Goal: Information Seeking & Learning: Learn about a topic

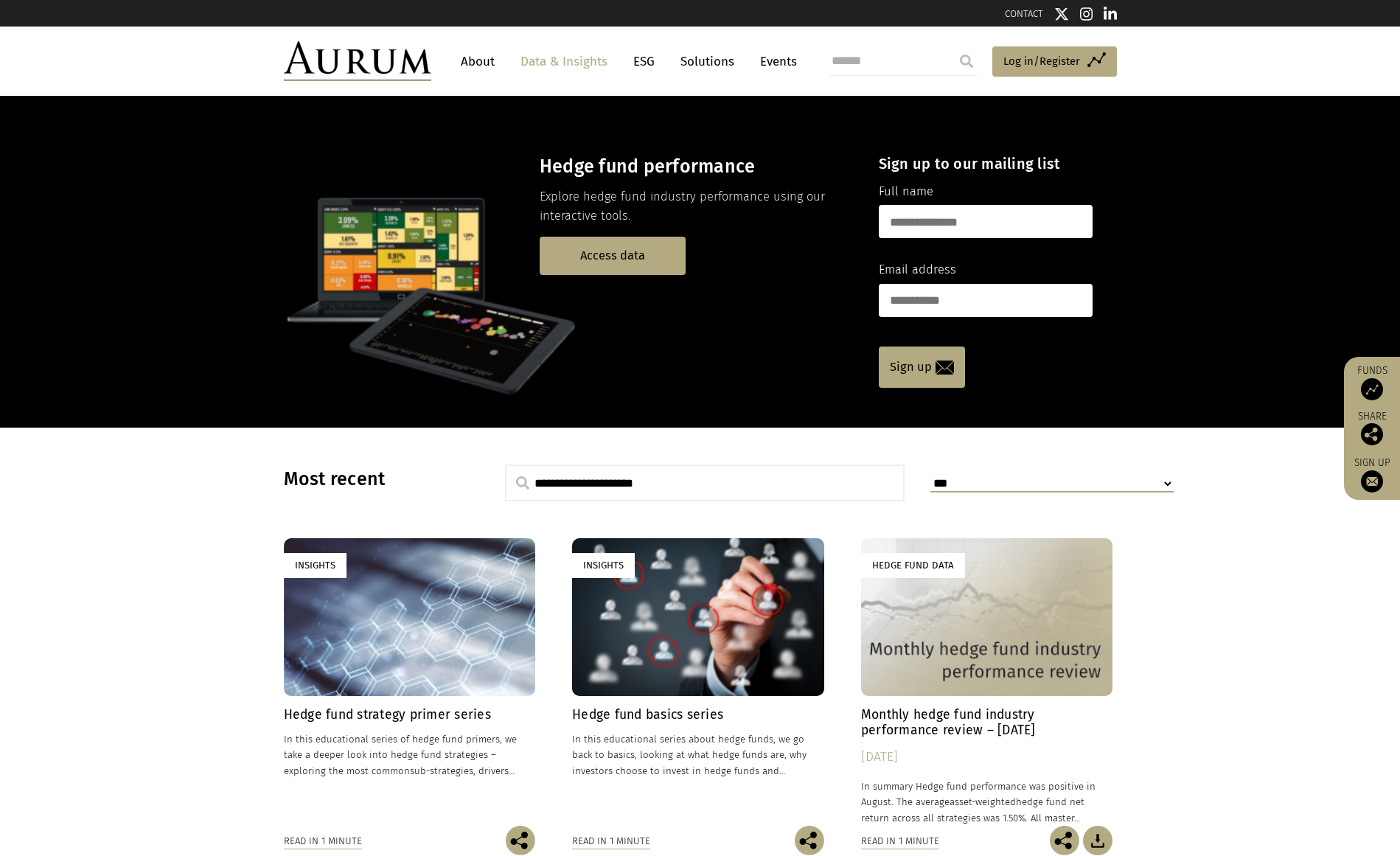
click at [990, 223] on input "text" at bounding box center [985, 222] width 214 height 33
click at [572, 62] on link "Data & Insights" at bounding box center [563, 61] width 102 height 27
click at [638, 253] on link "Access data" at bounding box center [612, 255] width 146 height 38
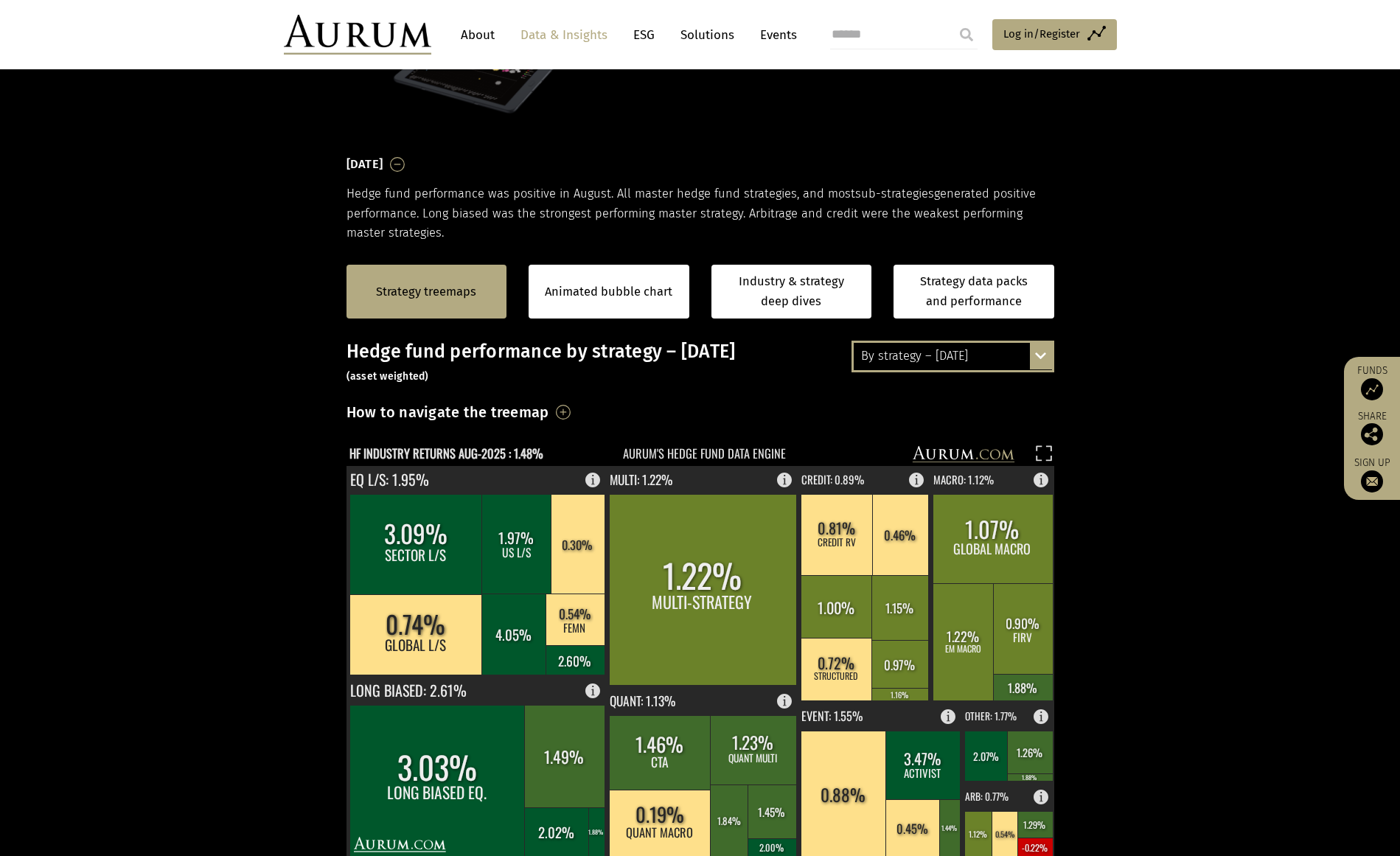
scroll to position [222, 0]
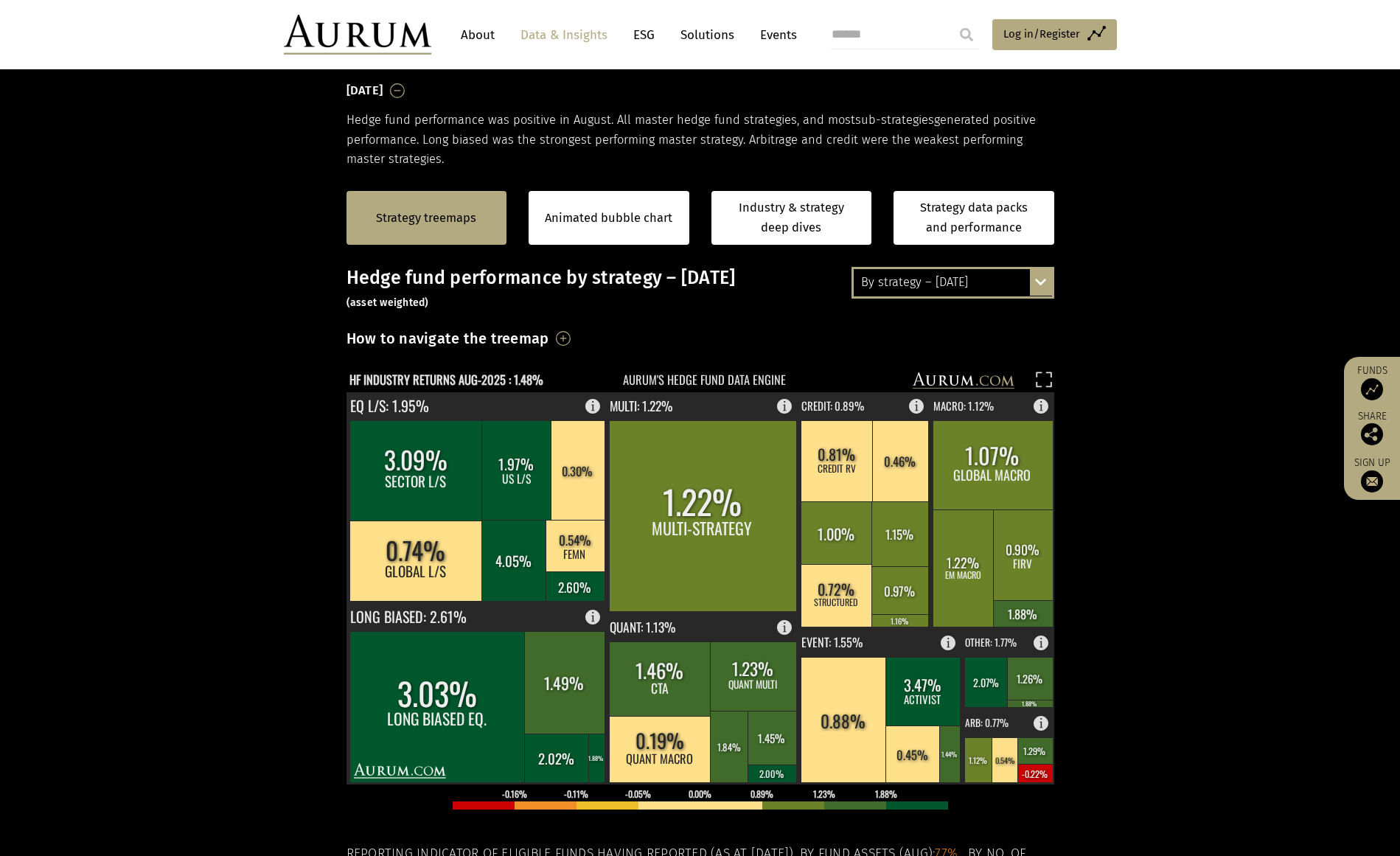
click at [966, 285] on div "By strategy – [DATE]" at bounding box center [953, 282] width 198 height 26
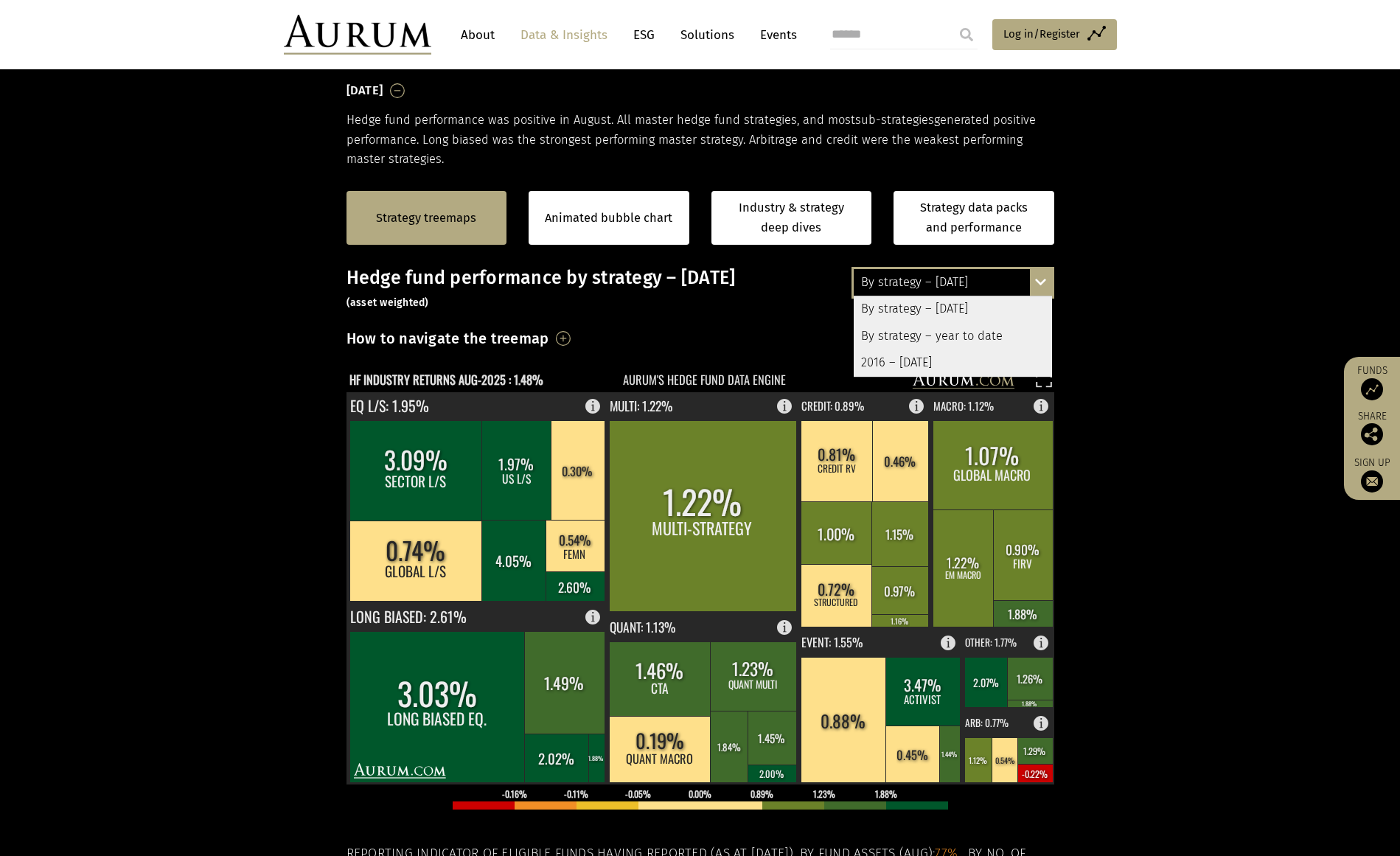
click at [1141, 432] on section "Strategy treemaps Animated bubble chart Industry & strategy deep dives Strategy…" at bounding box center [700, 630] width 1400 height 921
click at [1117, 374] on section "Strategy treemaps Animated bubble chart Industry & strategy deep dives Strategy…" at bounding box center [700, 630] width 1400 height 921
click at [1039, 274] on div "By strategy – August 2025 By strategy – August 2025 By strategy – year to date …" at bounding box center [953, 282] width 202 height 31
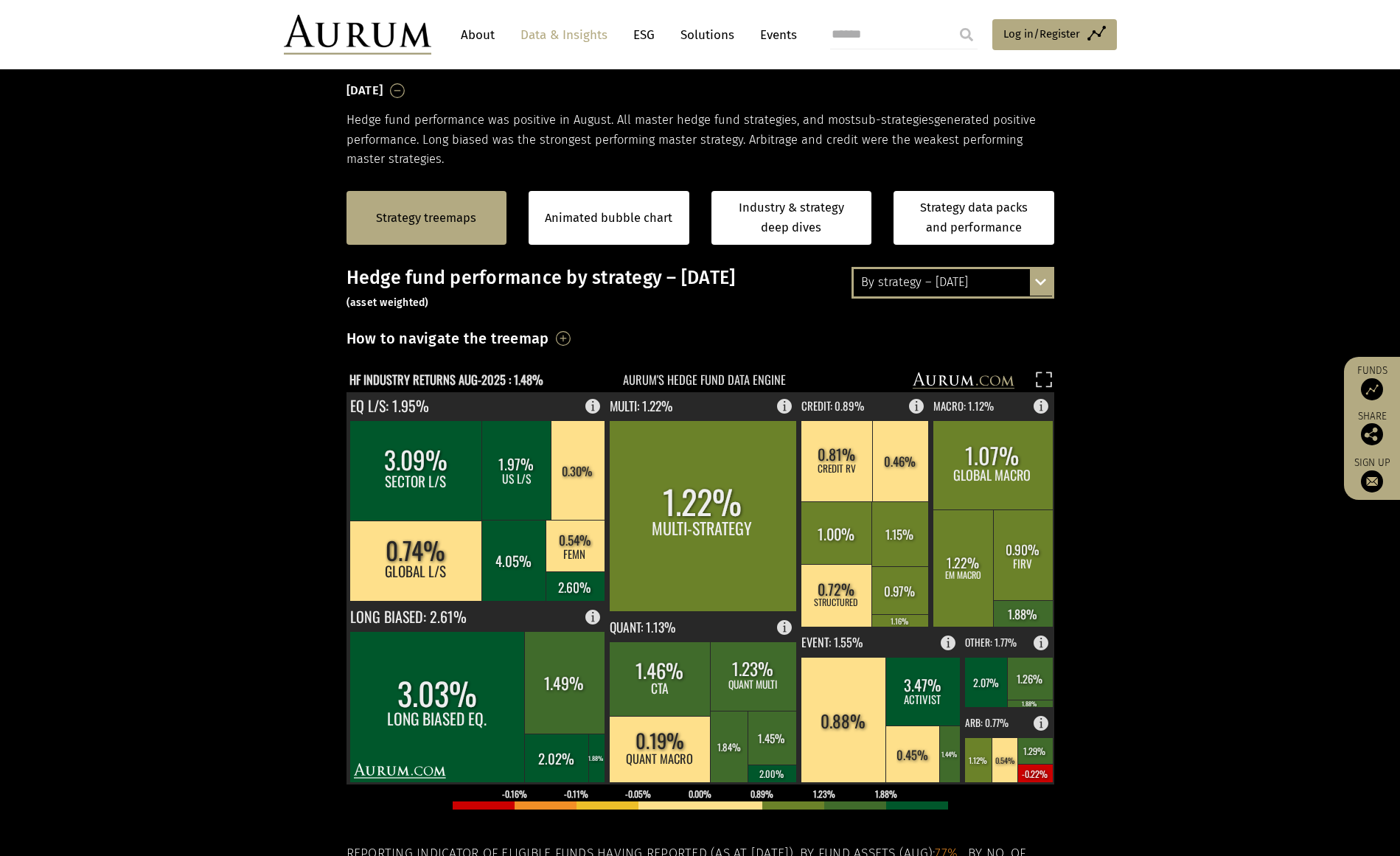
click at [959, 284] on div "By strategy – [DATE]" at bounding box center [953, 282] width 198 height 26
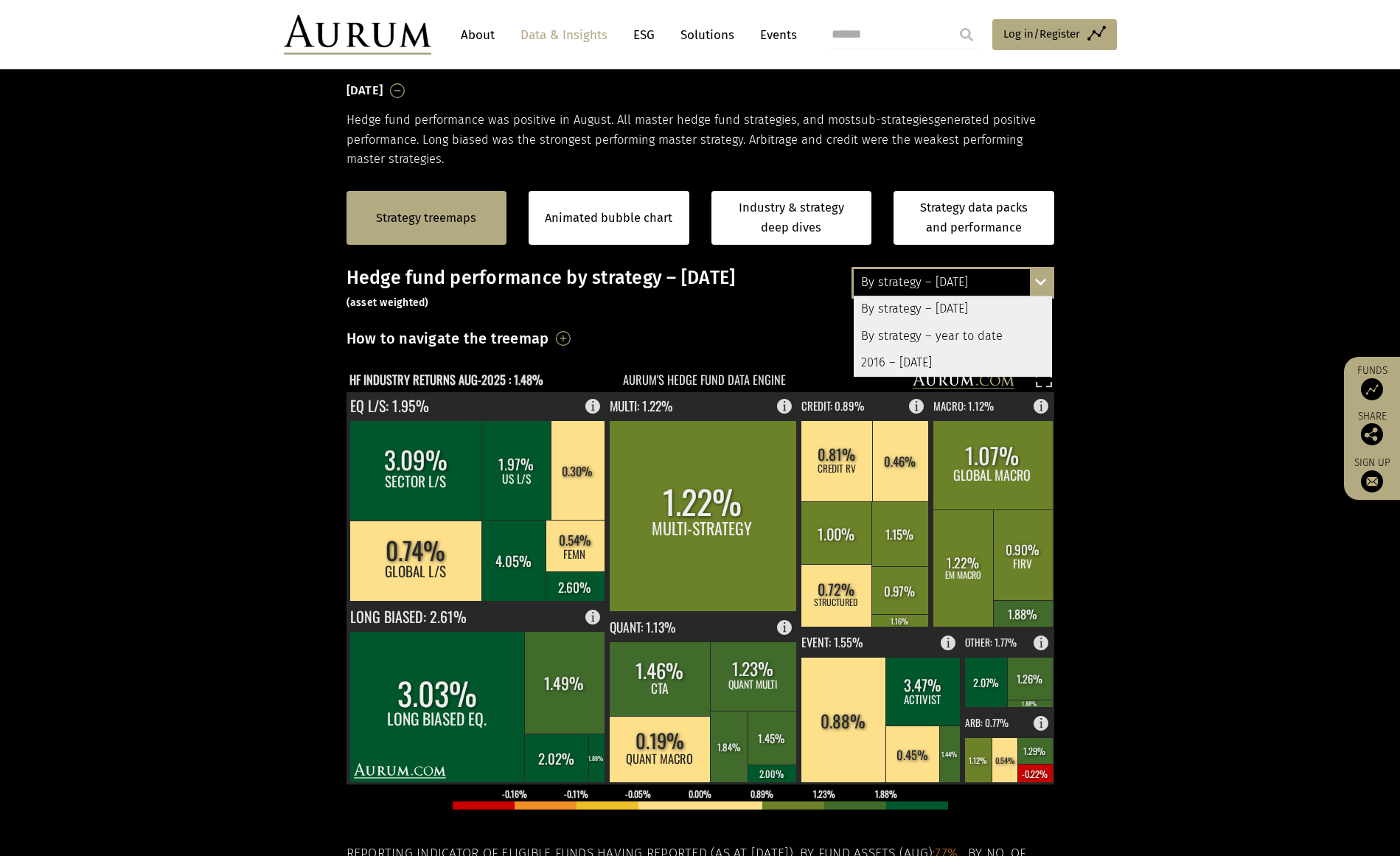
click at [1157, 289] on section "Strategy treemaps Animated bubble chart Industry & strategy deep dives Strategy…" at bounding box center [700, 630] width 1400 height 921
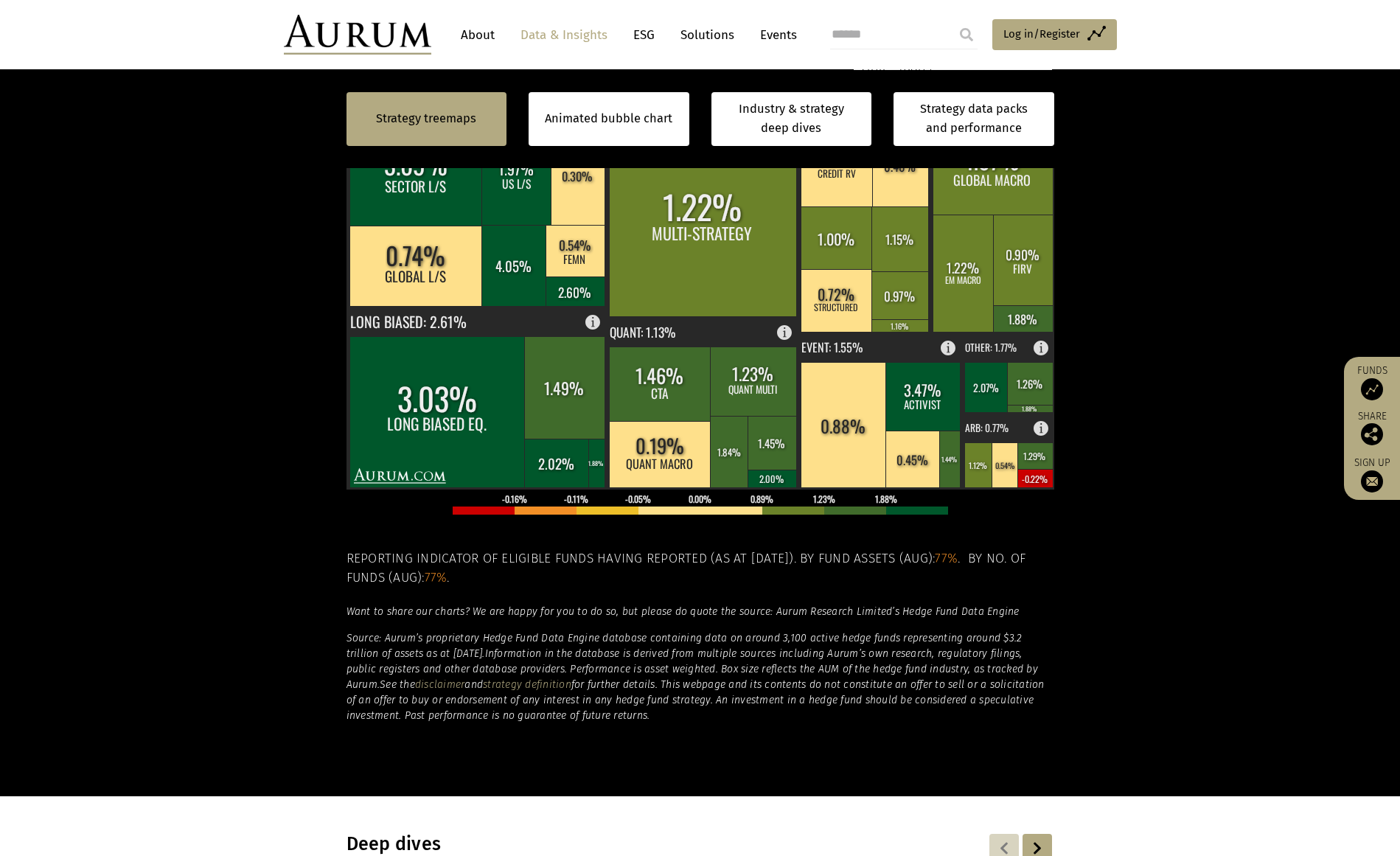
click at [1155, 294] on section "Strategy treemaps Animated bubble chart Industry & strategy deep dives Strategy…" at bounding box center [700, 334] width 1400 height 921
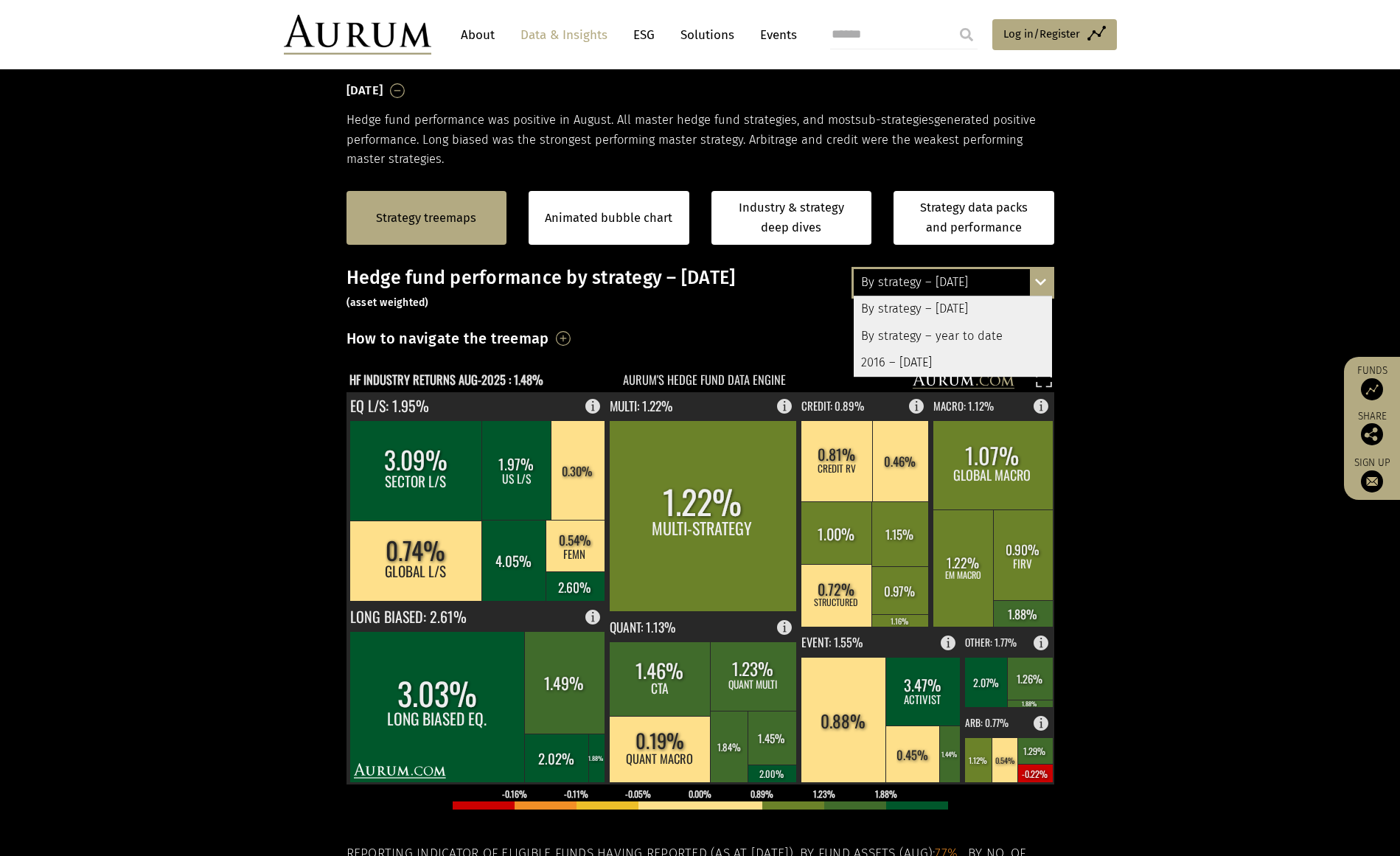
click at [643, 340] on div "How to navigate the treemap Hovering over one of the coloured boxes in the char…" at bounding box center [700, 344] width 707 height 35
click at [1041, 274] on div "By strategy – August 2025 By strategy – August 2025 By strategy – year to date …" at bounding box center [953, 282] width 202 height 31
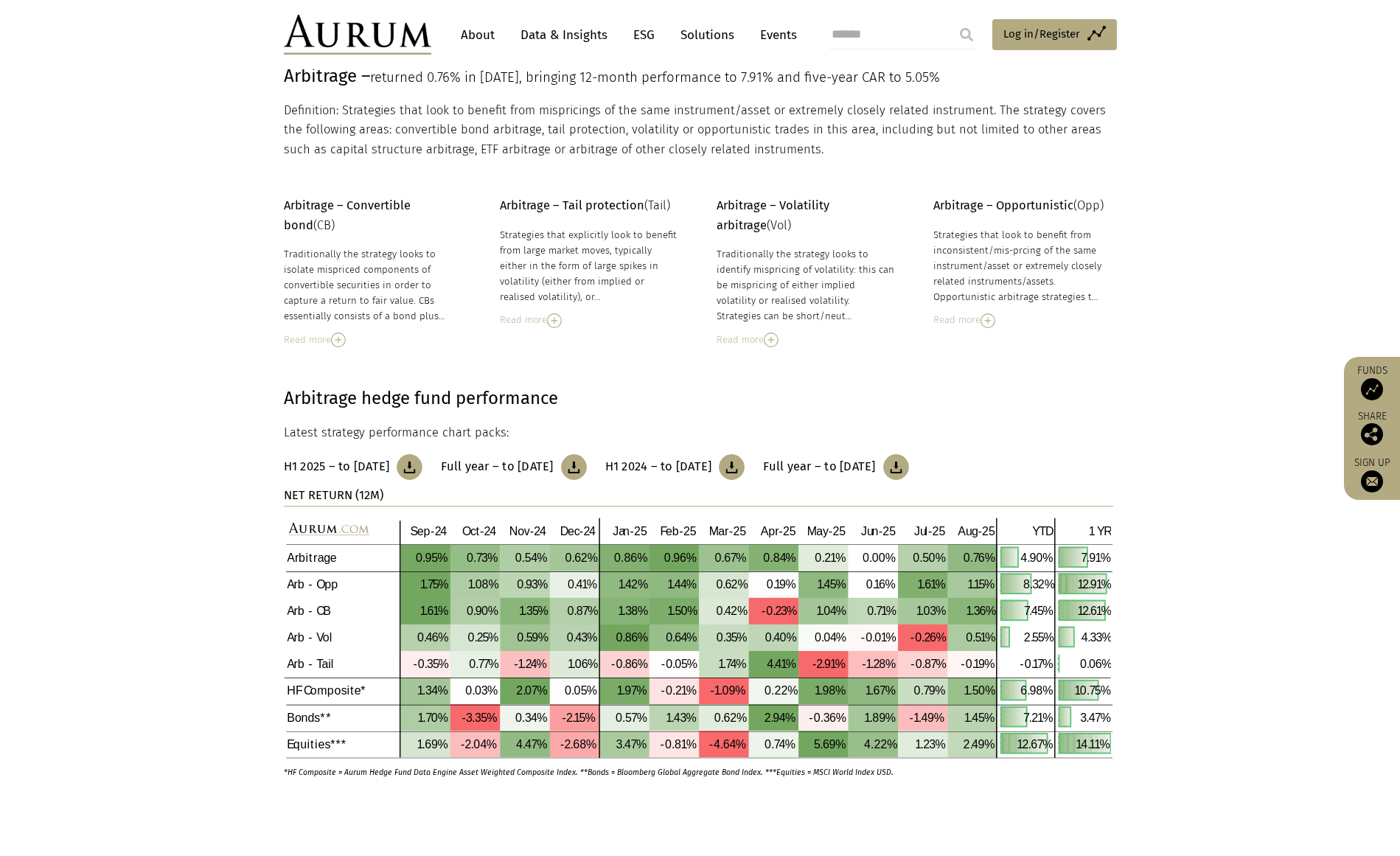
scroll to position [369, 0]
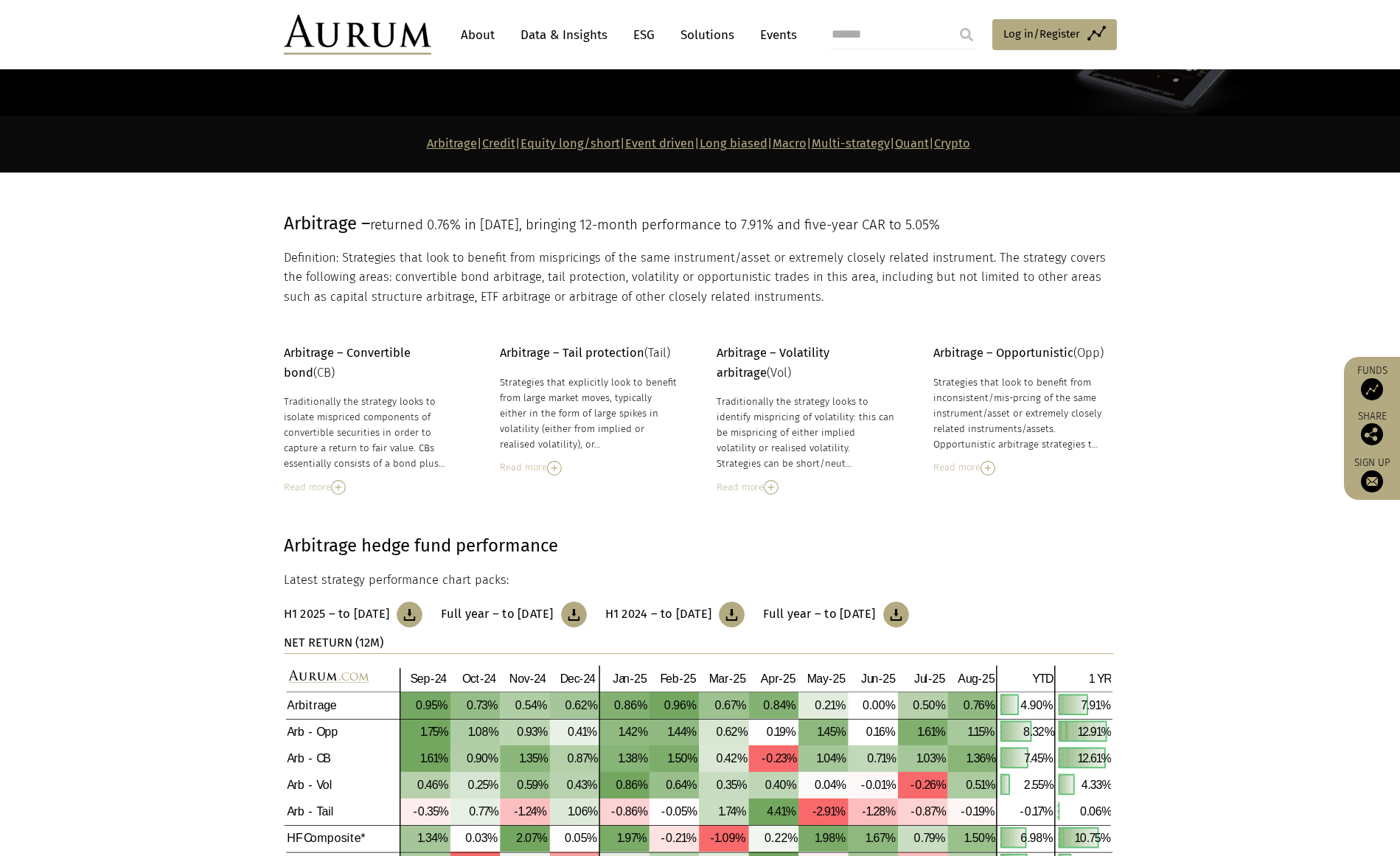
click at [537, 143] on link "Equity long/short" at bounding box center [570, 143] width 99 height 14
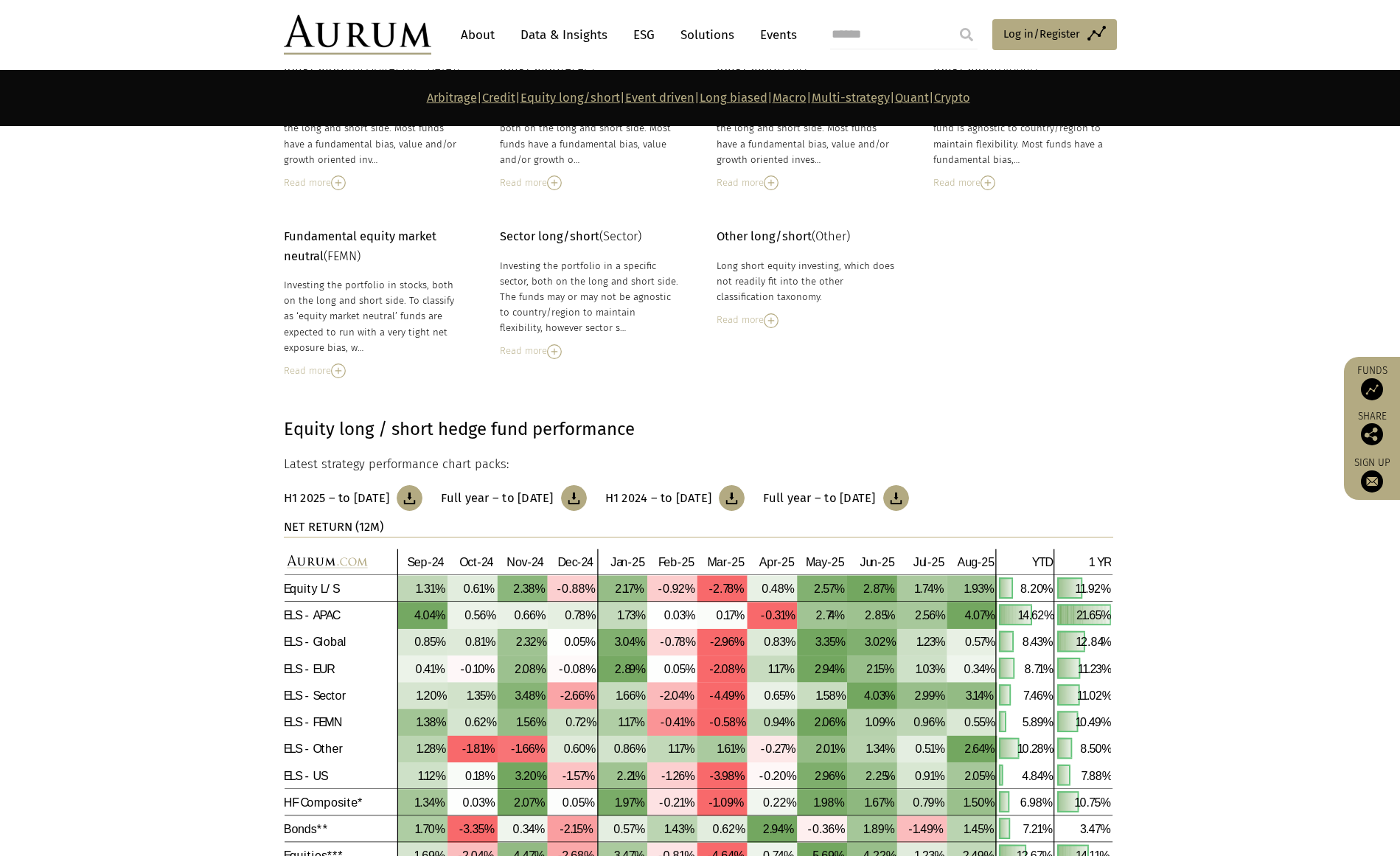
scroll to position [2498, 0]
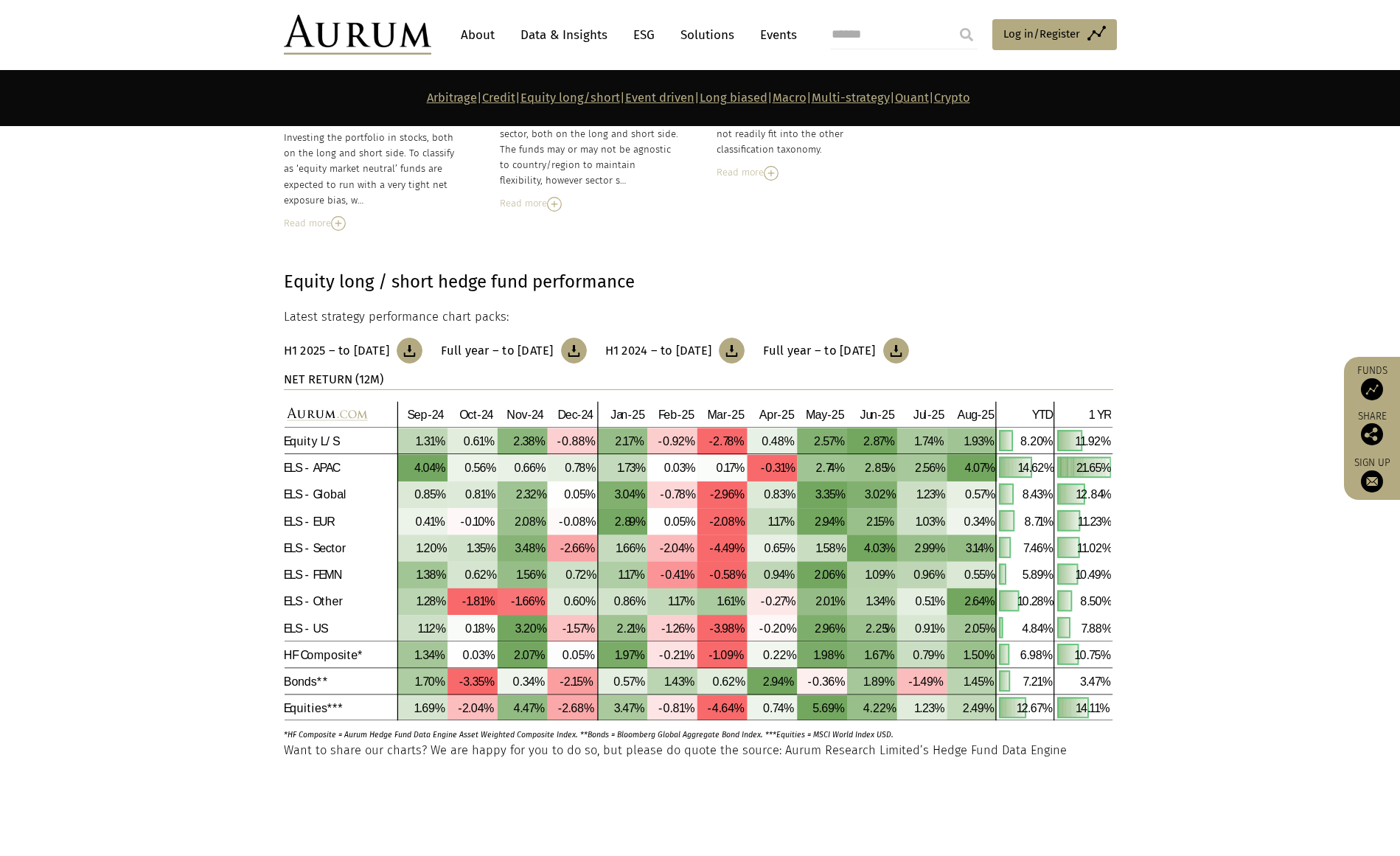
click at [929, 91] on link "Quant" at bounding box center [912, 98] width 34 height 14
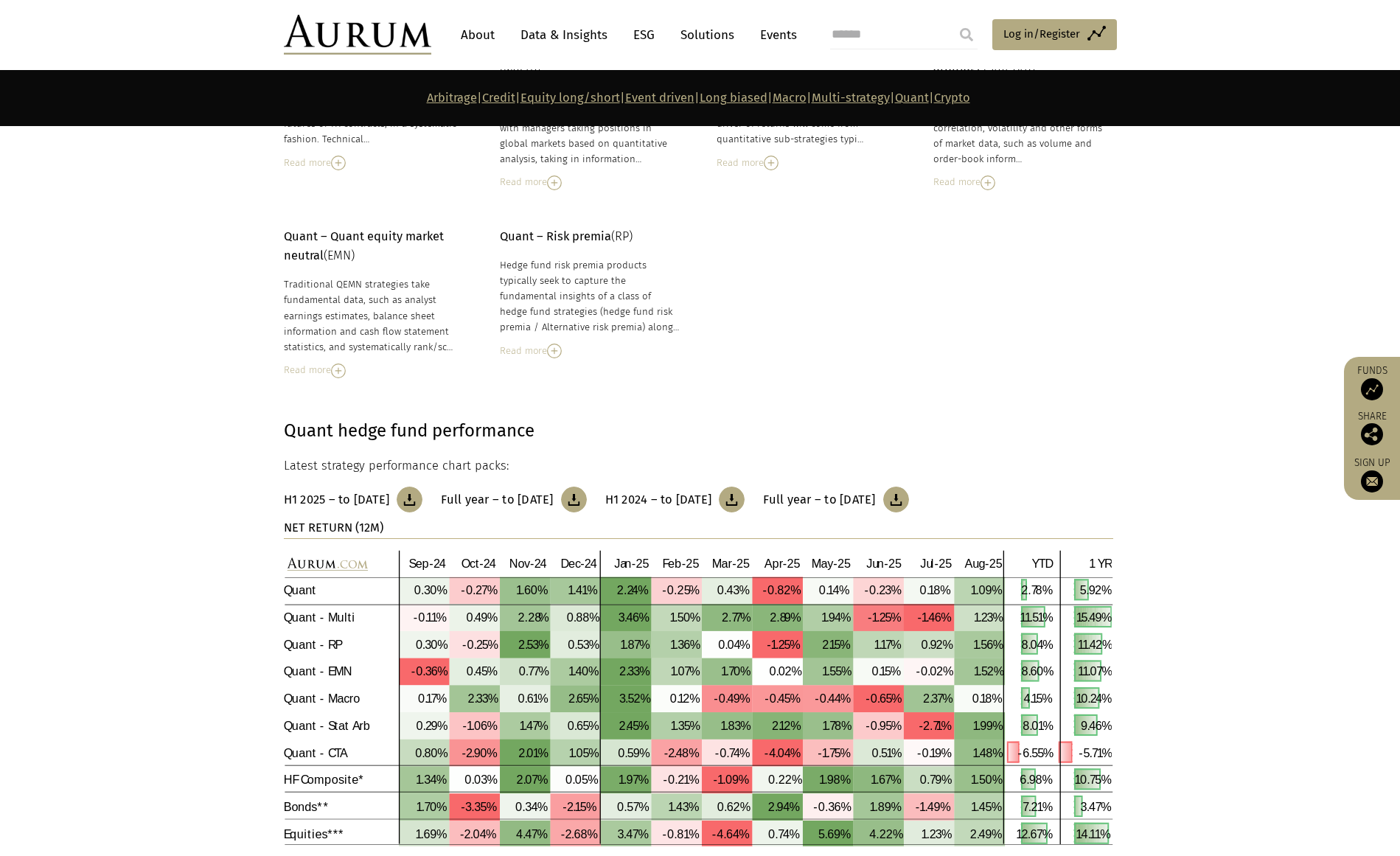
scroll to position [6536, 0]
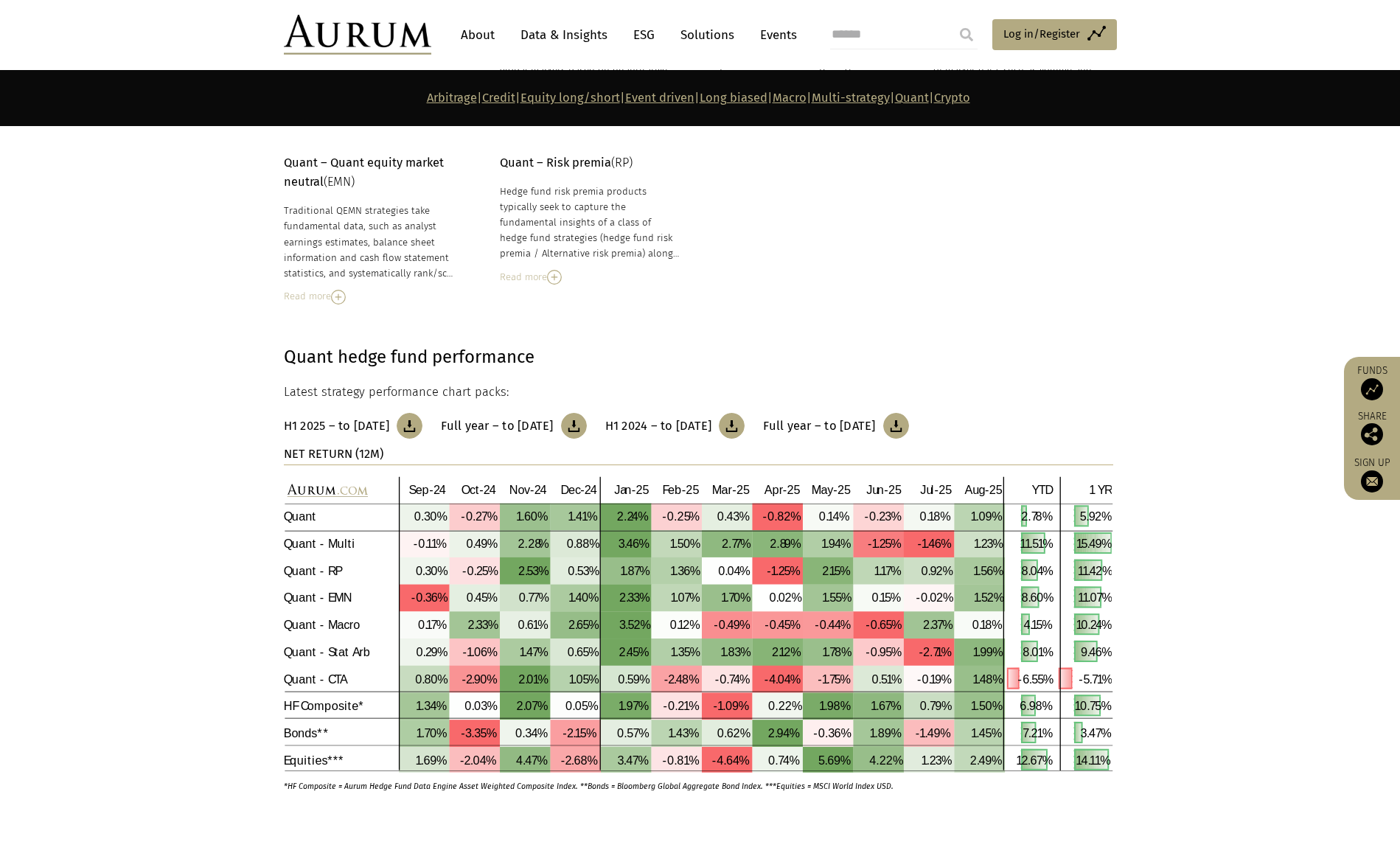
click at [540, 96] on link "Equity long/short" at bounding box center [570, 98] width 99 height 14
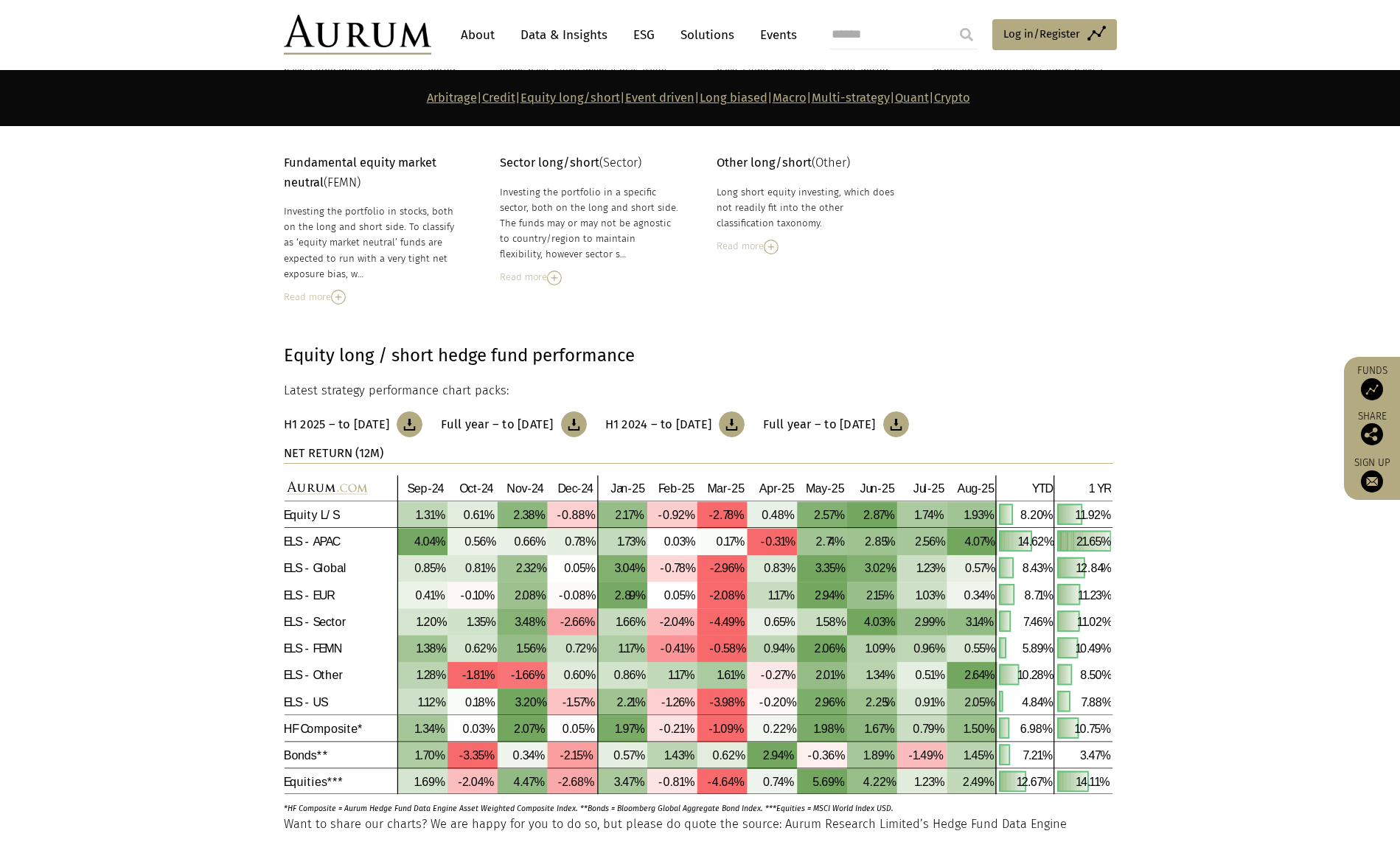
scroll to position [2056, 0]
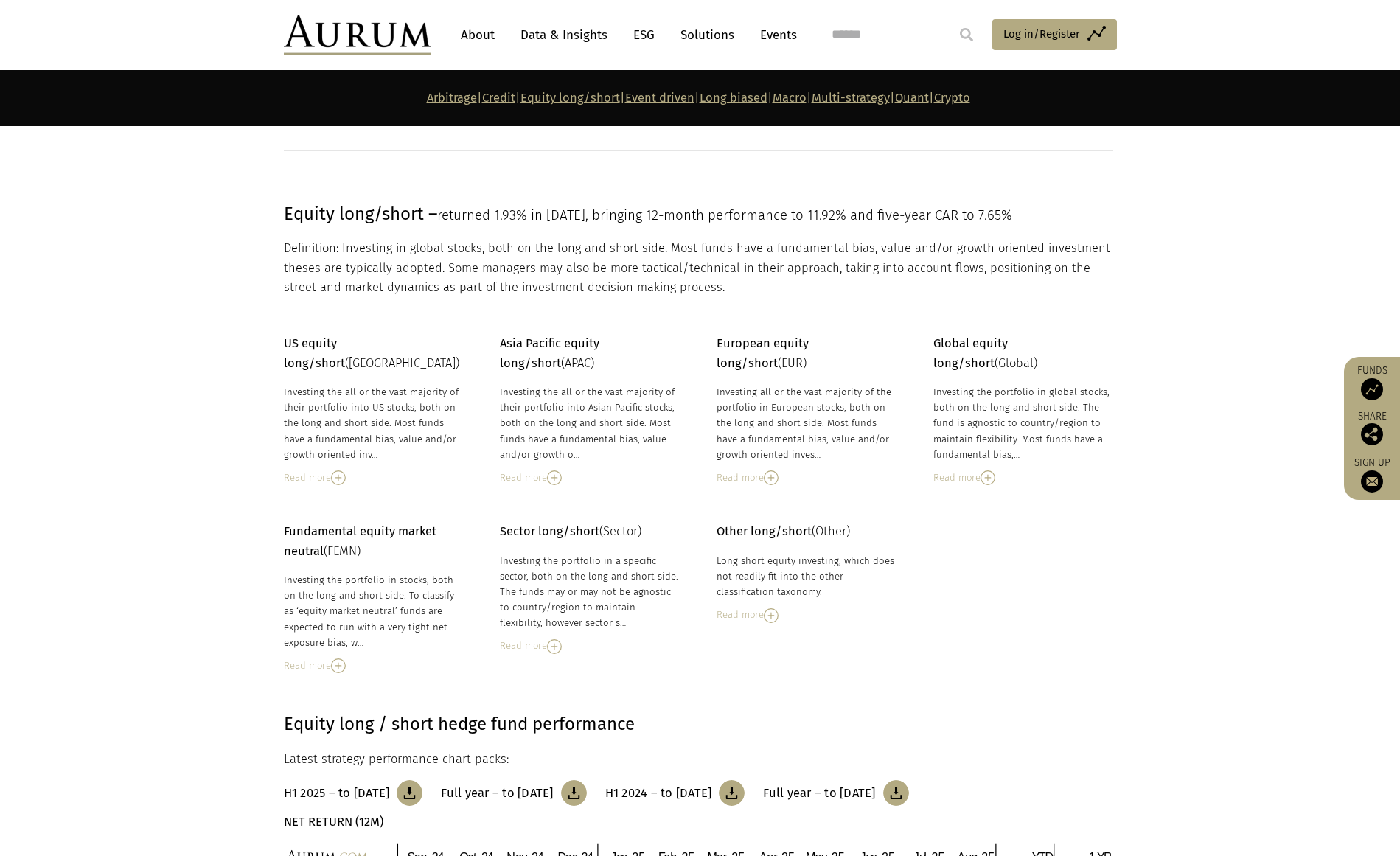
click at [482, 100] on link "Credit" at bounding box center [499, 98] width 33 height 14
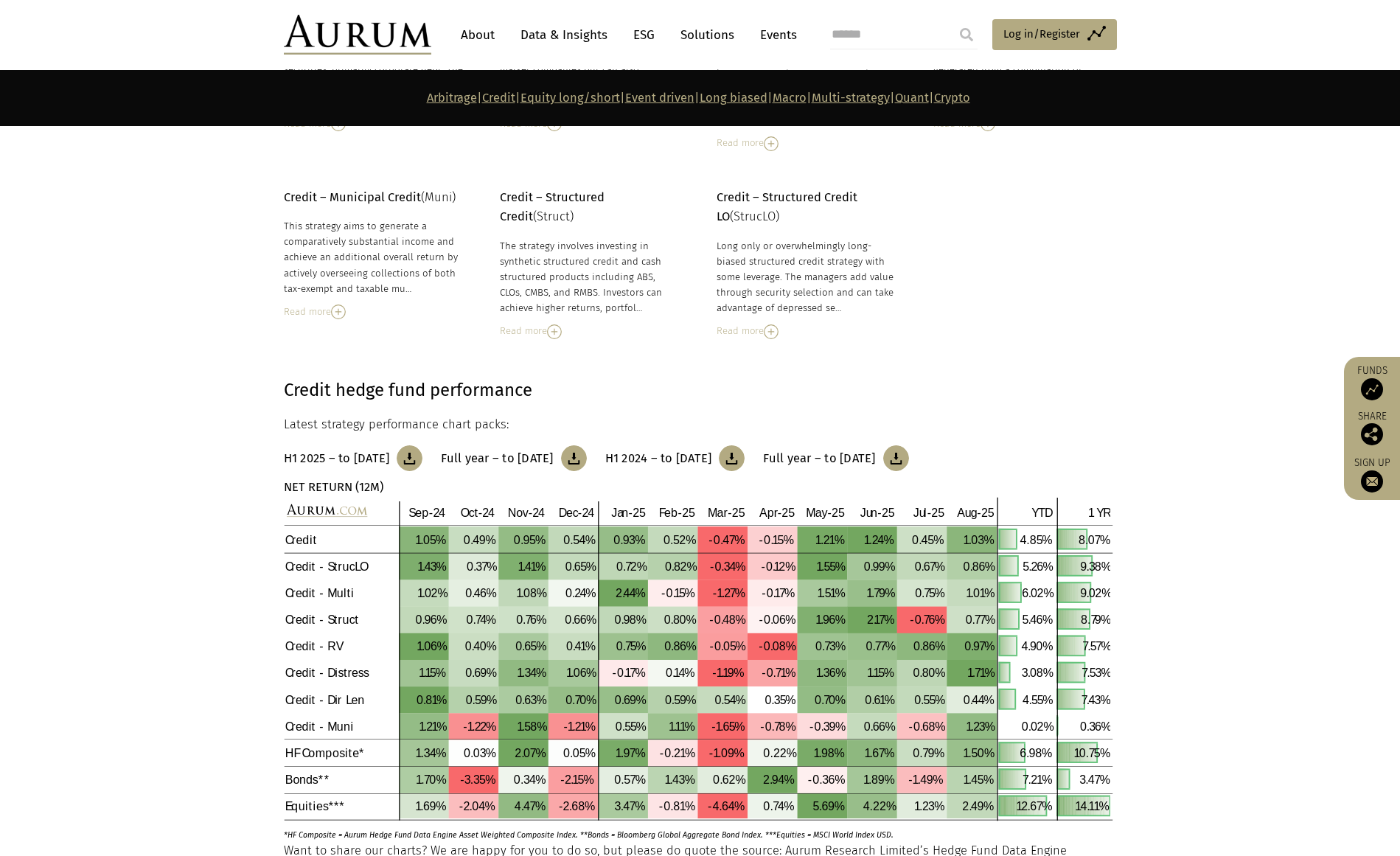
scroll to position [1375, 0]
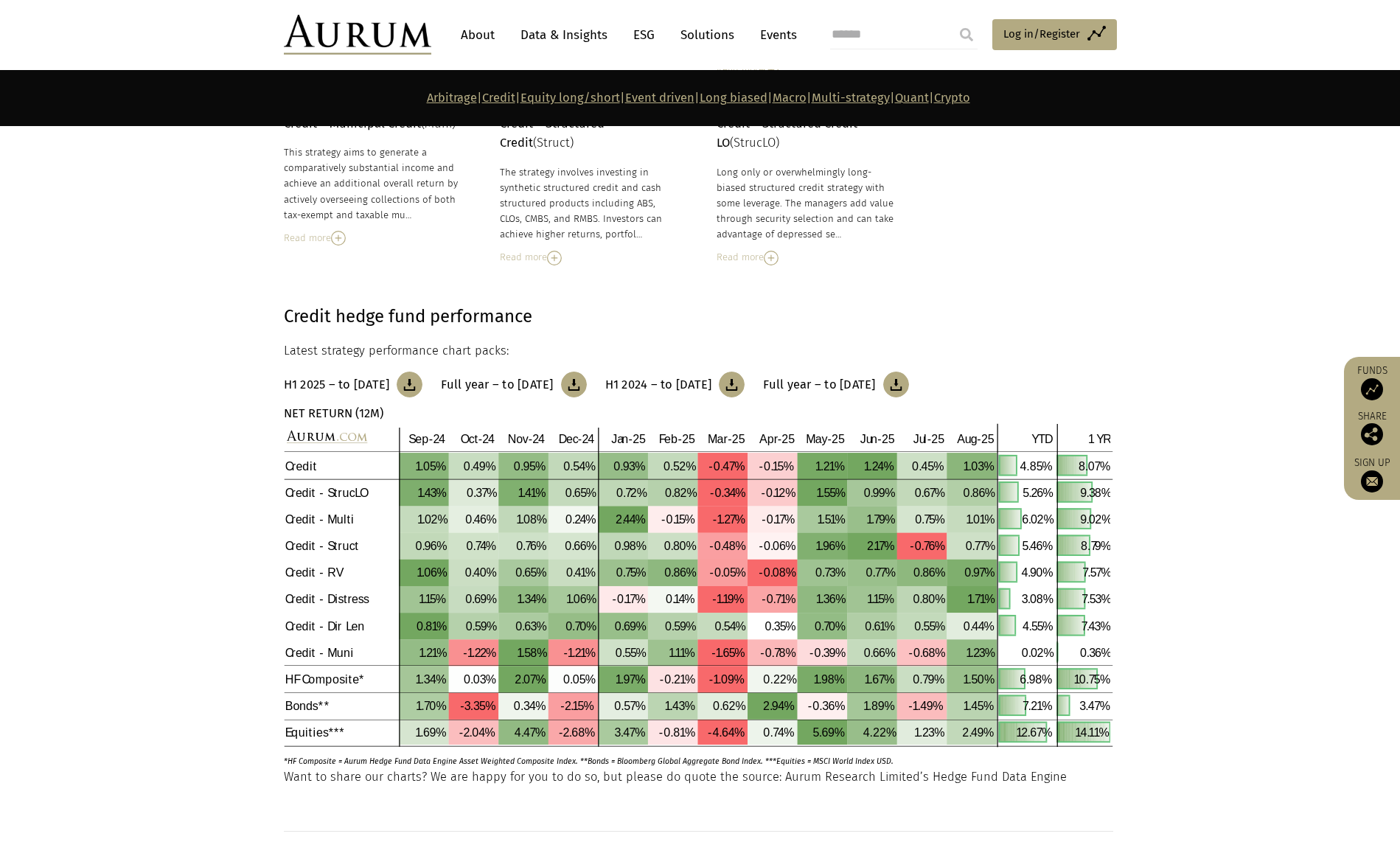
click at [639, 99] on link "Event driven" at bounding box center [659, 98] width 69 height 14
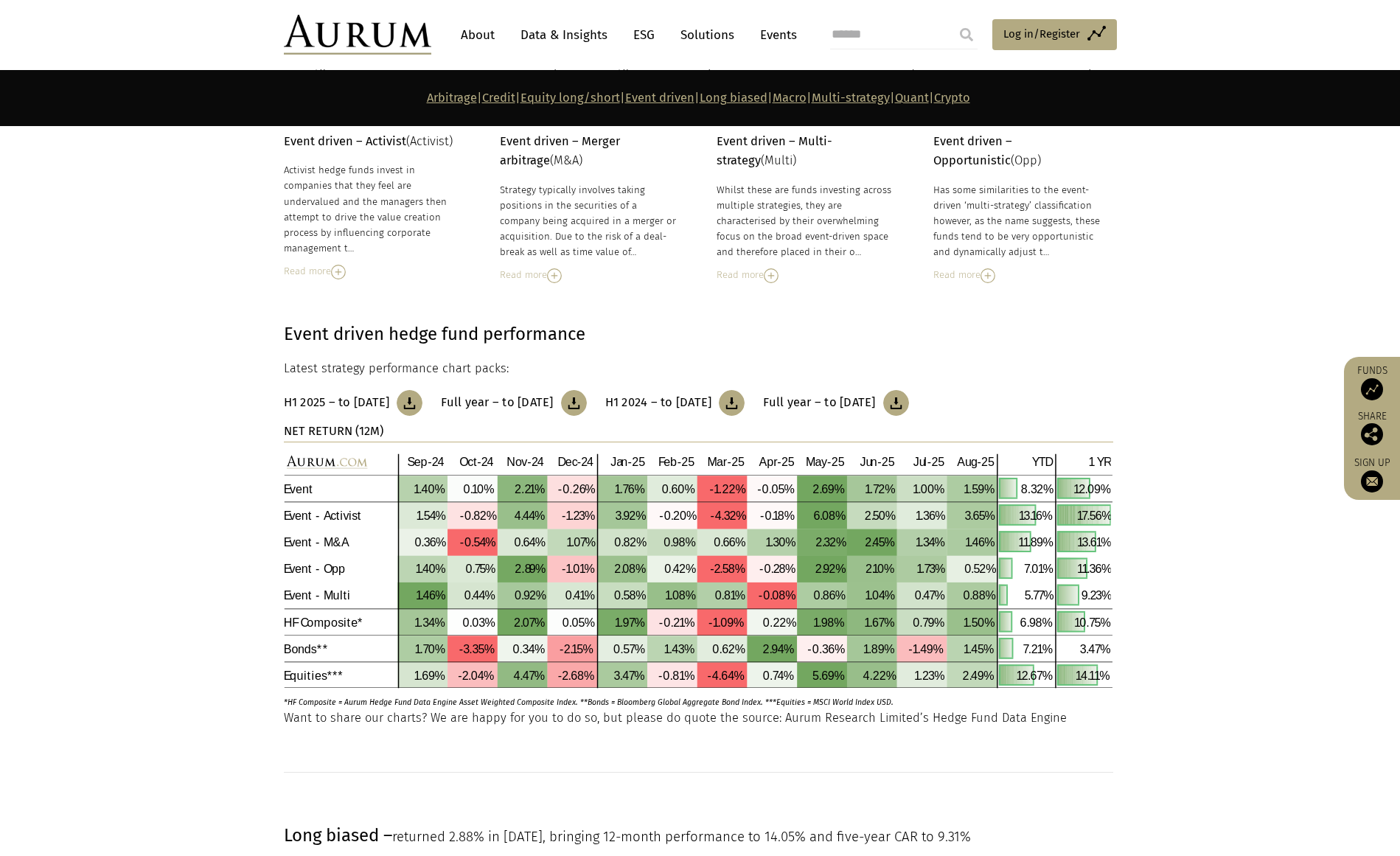
scroll to position [3448, 0]
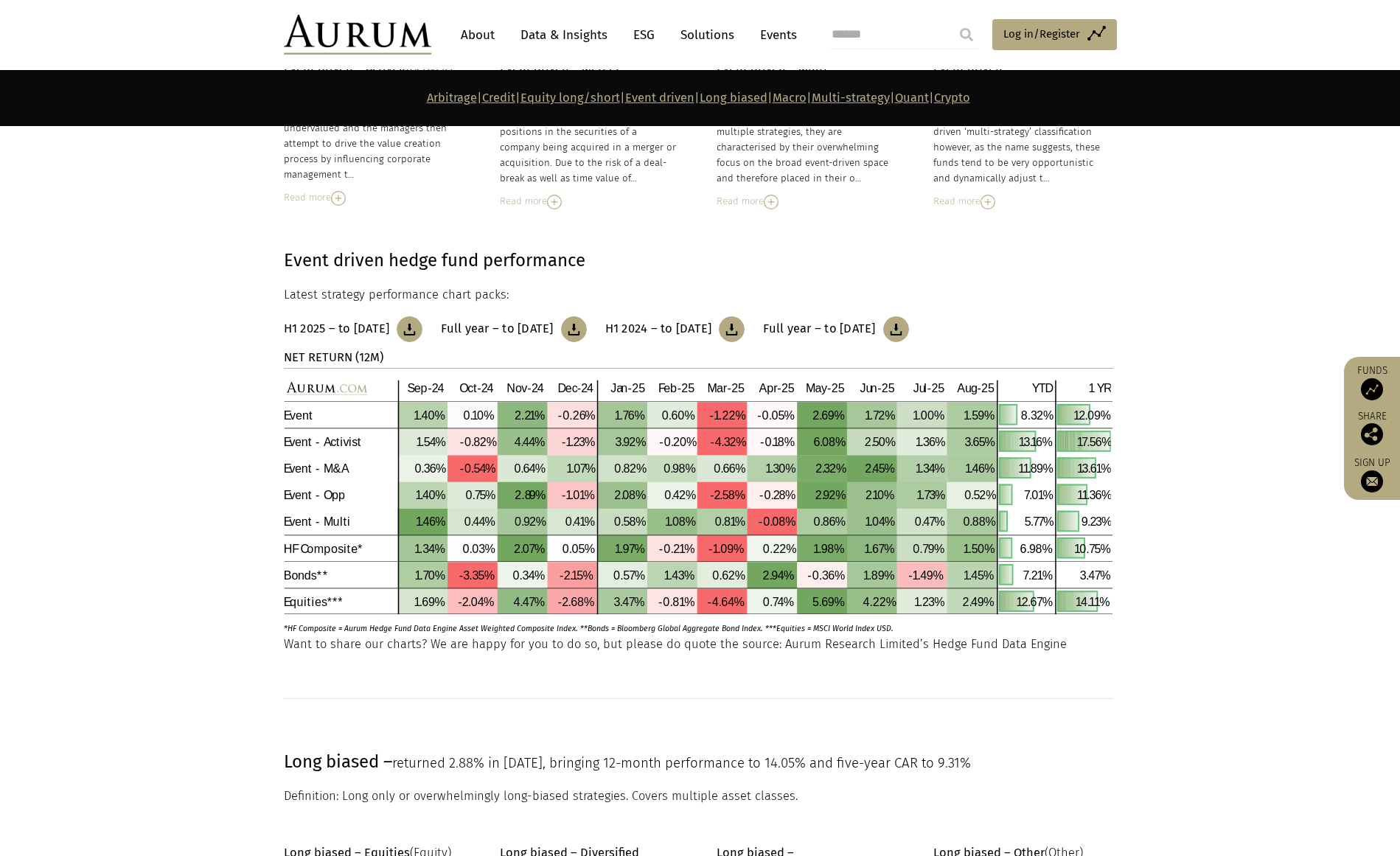
click at [427, 100] on link "Arbitrage" at bounding box center [451, 98] width 50 height 14
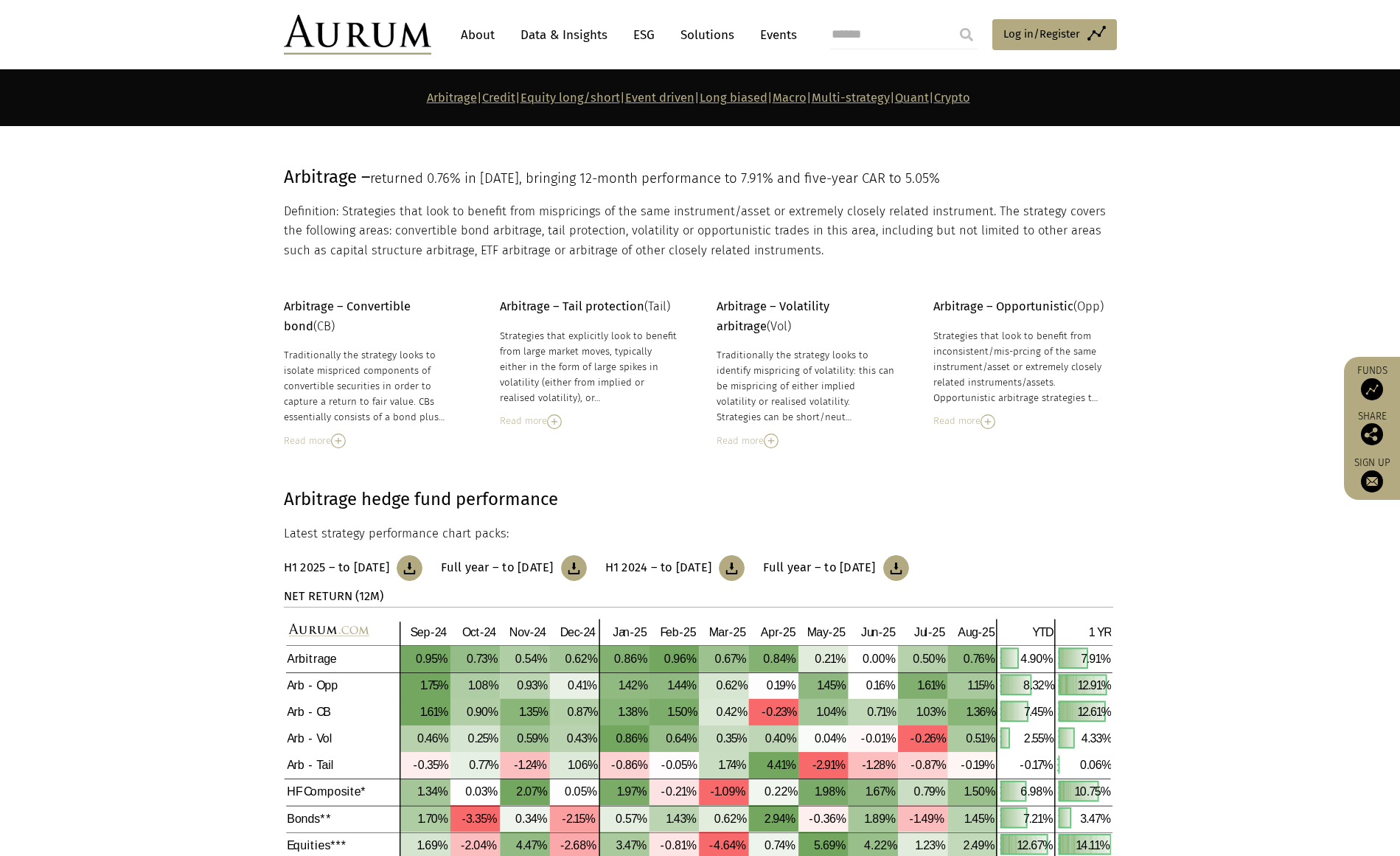
scroll to position [563, 0]
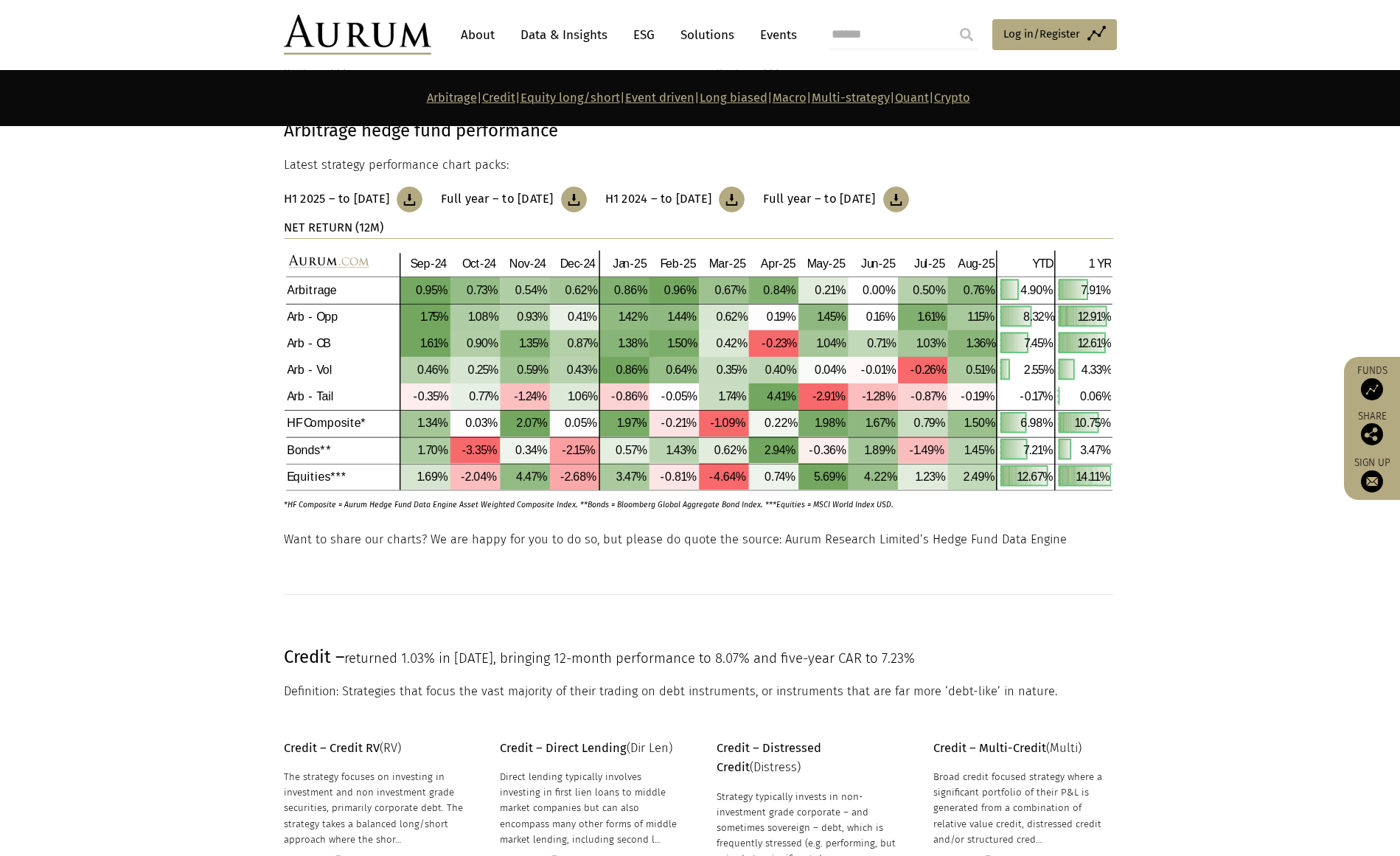
click at [787, 96] on strong "Arbitrage | Credit | Equity long/short | Event driven | Long biased | Macro | M…" at bounding box center [698, 98] width 543 height 14
click at [801, 97] on link "Macro" at bounding box center [789, 98] width 34 height 14
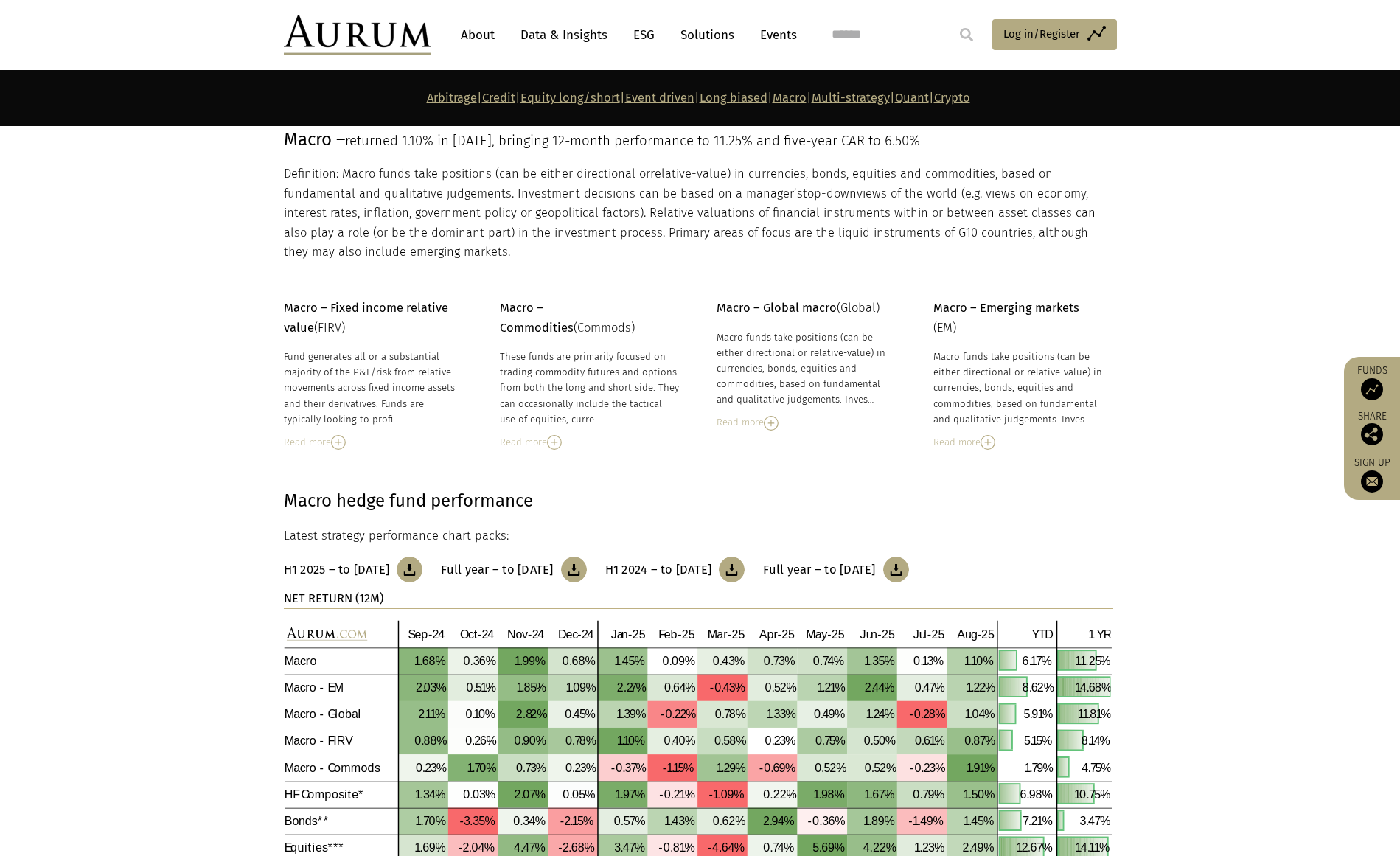
scroll to position [4935, 0]
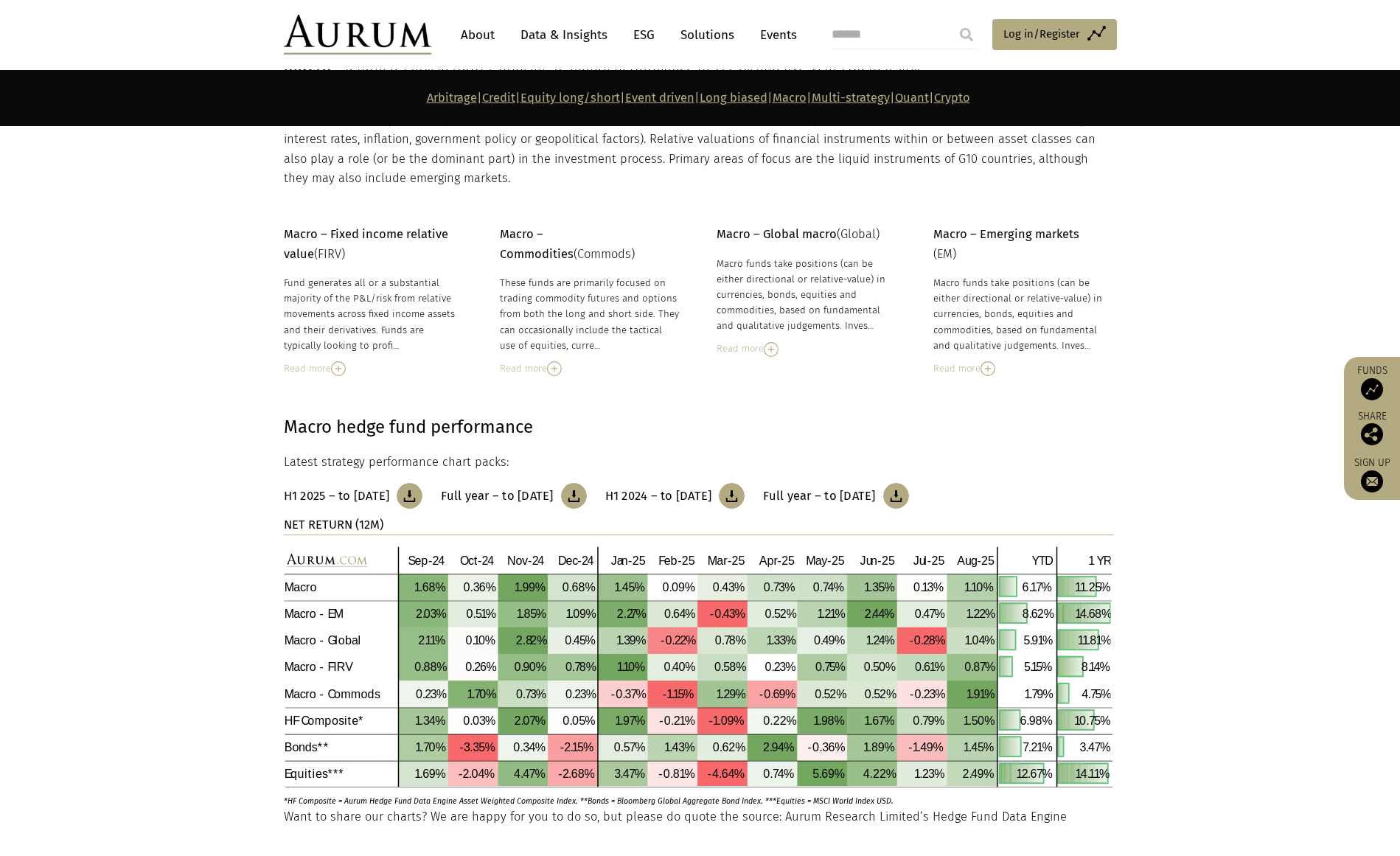
click at [870, 102] on link "Multi-strategy" at bounding box center [851, 98] width 79 height 14
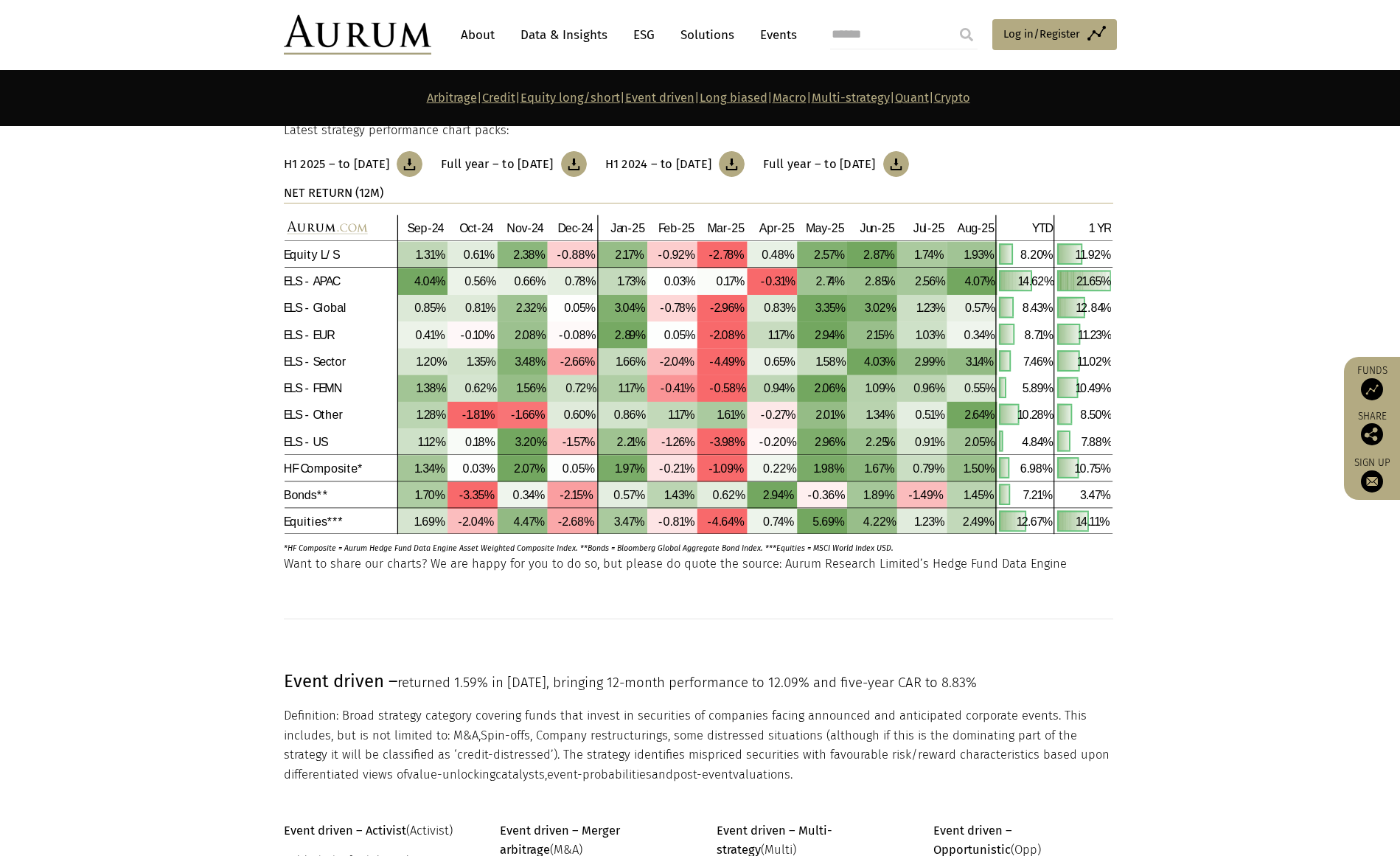
scroll to position [2740, 0]
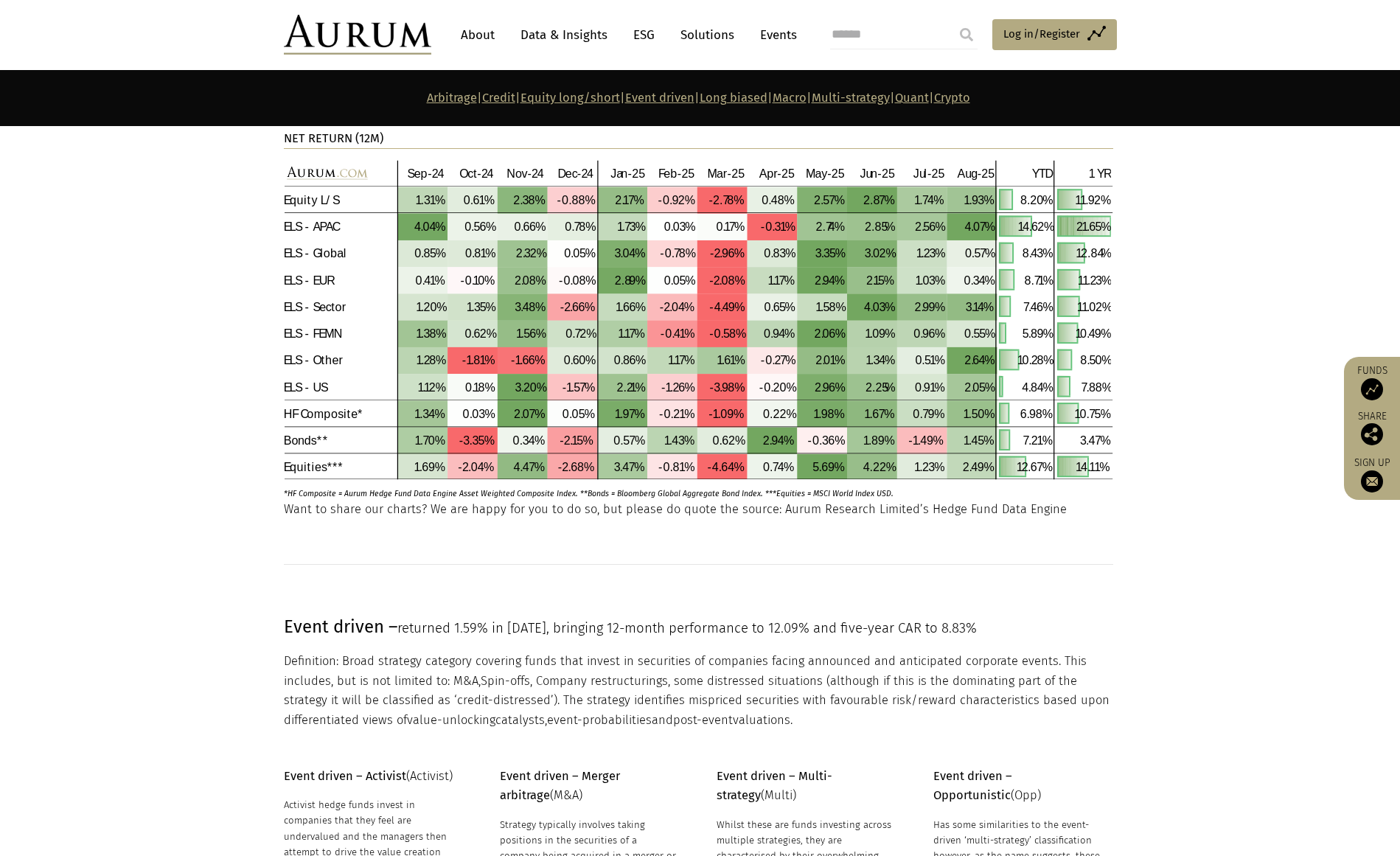
click at [537, 102] on link "Equity long/short" at bounding box center [570, 98] width 99 height 14
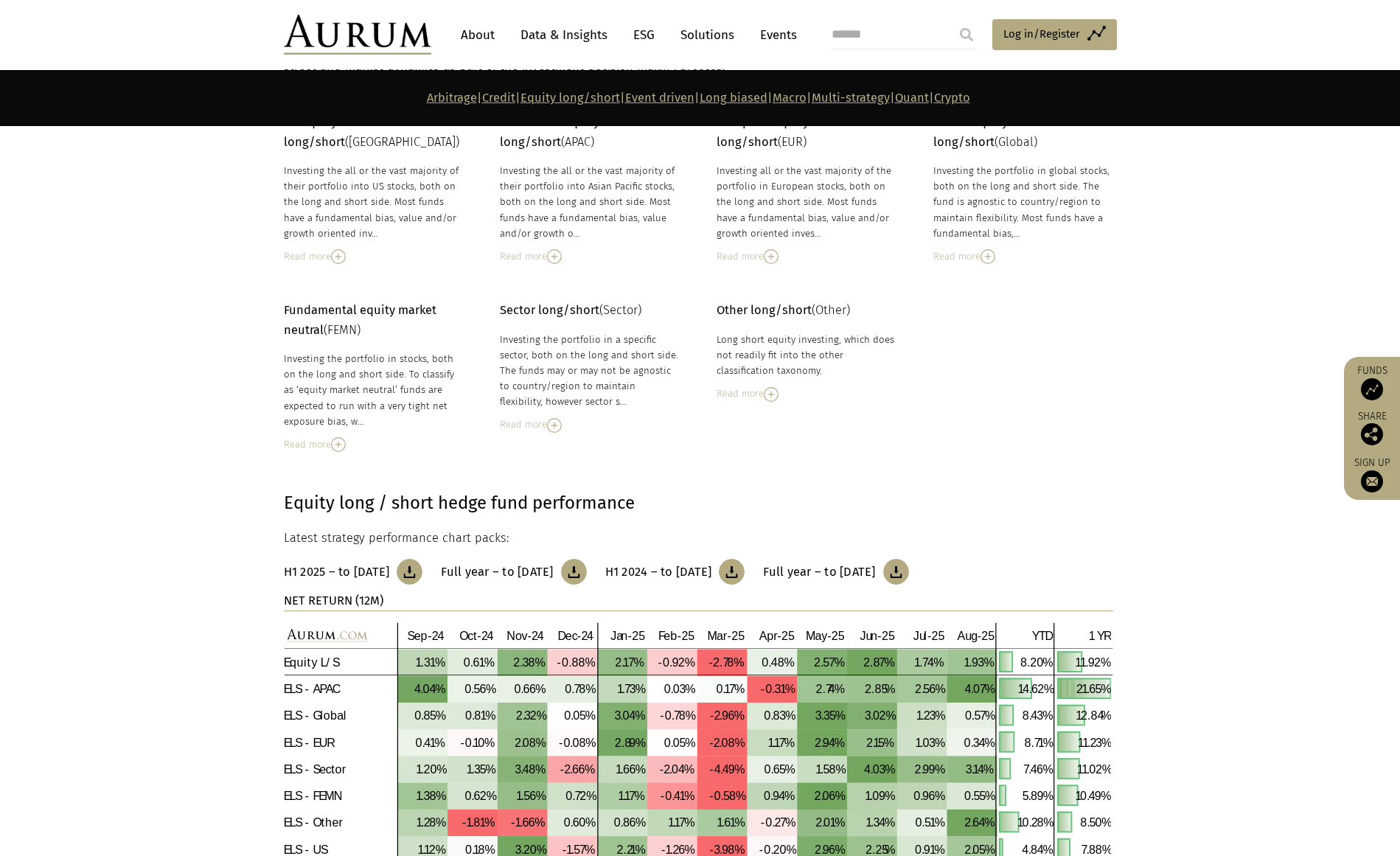
scroll to position [2130, 0]
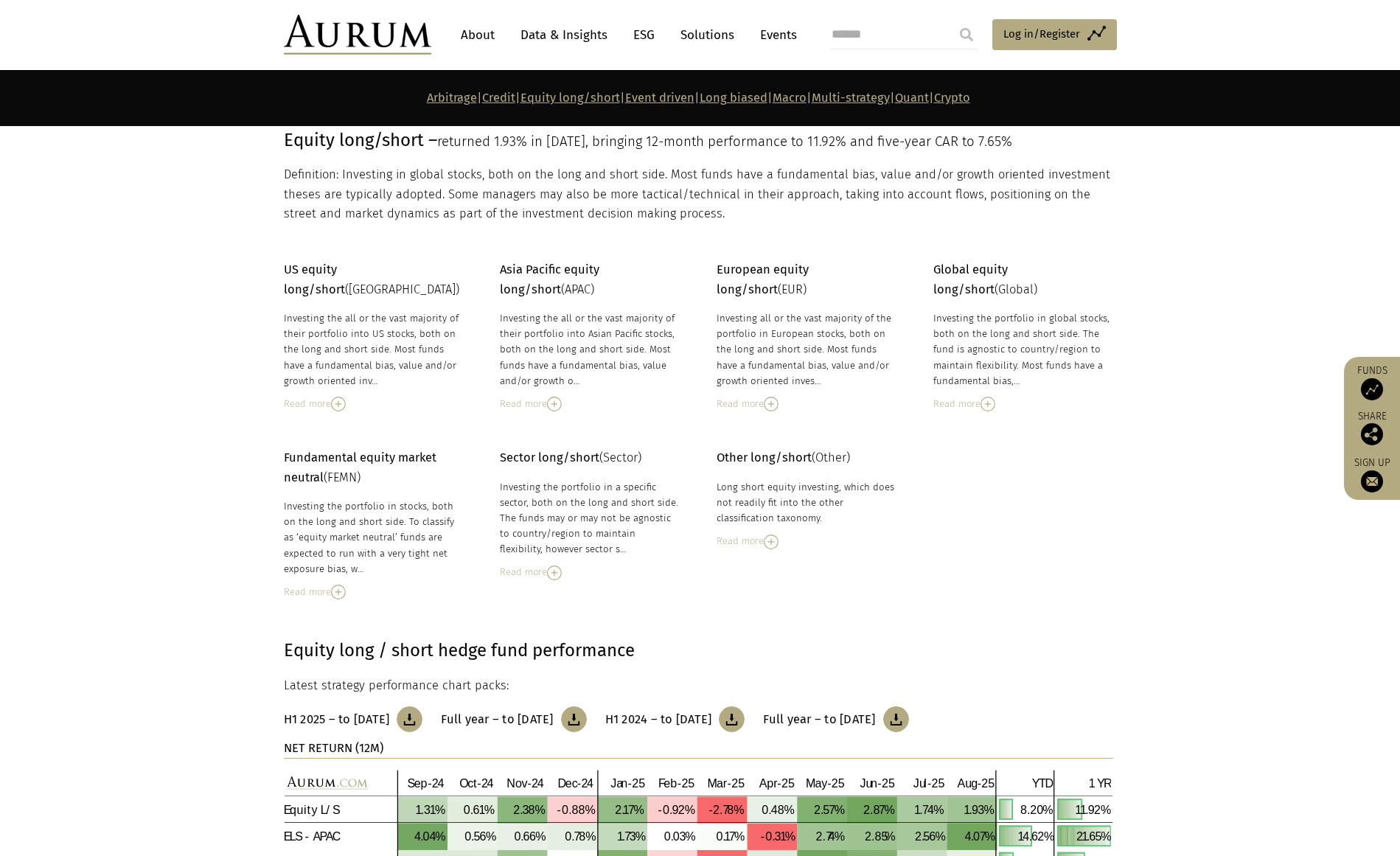
click at [929, 98] on link "Quant" at bounding box center [912, 98] width 34 height 14
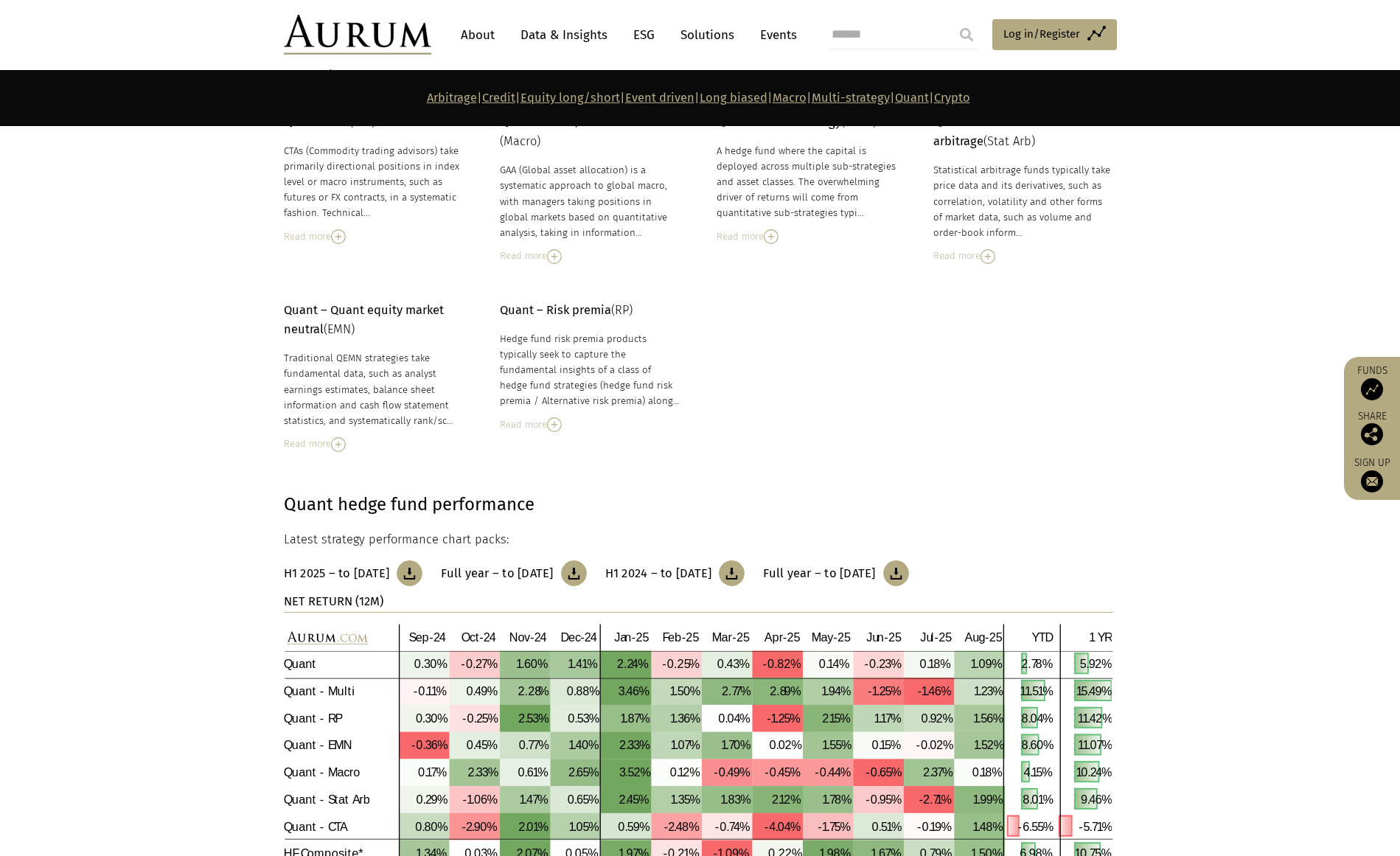
scroll to position [6684, 0]
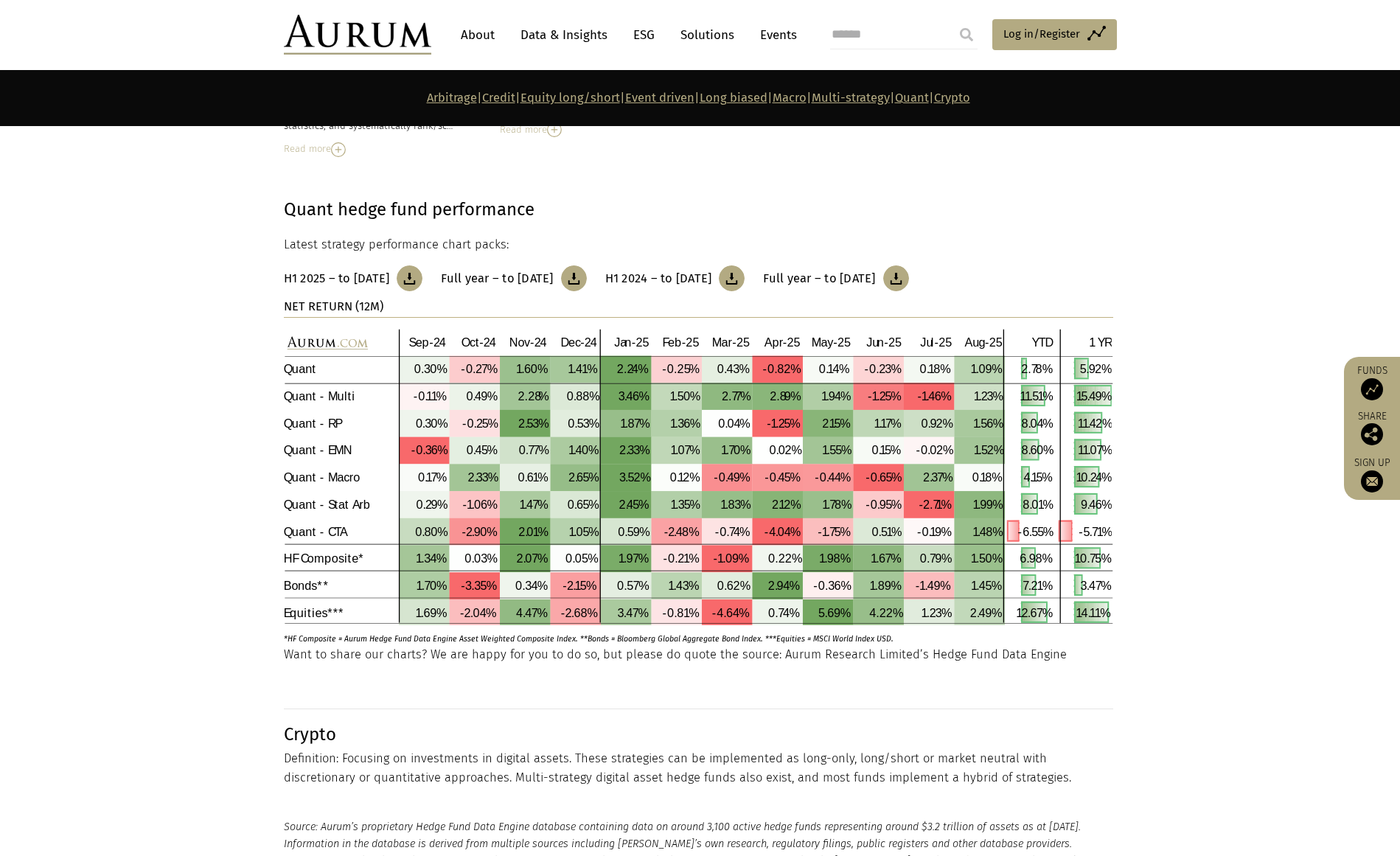
click at [422, 265] on img at bounding box center [410, 278] width 26 height 26
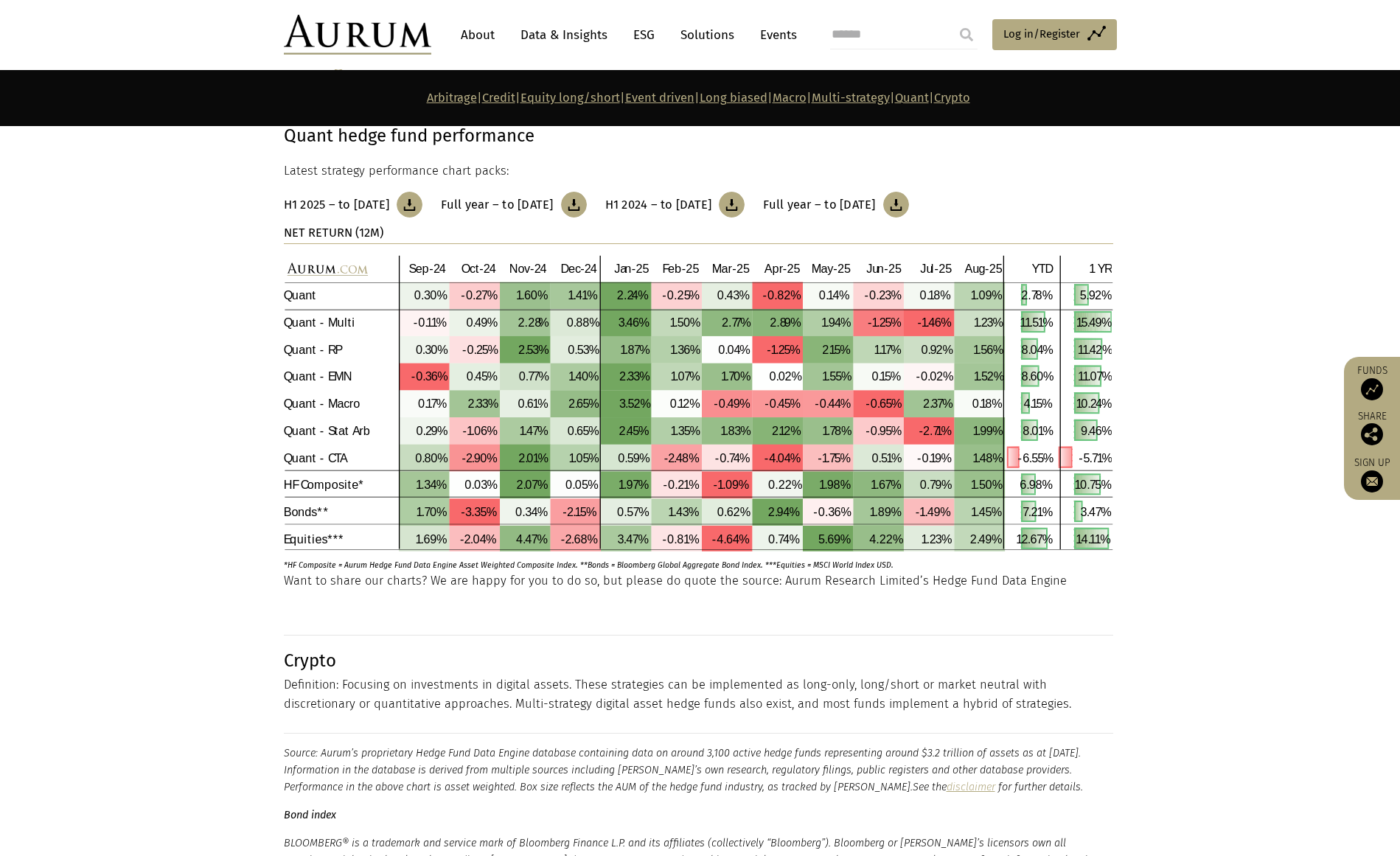
click at [482, 94] on link "Credit" at bounding box center [499, 98] width 33 height 14
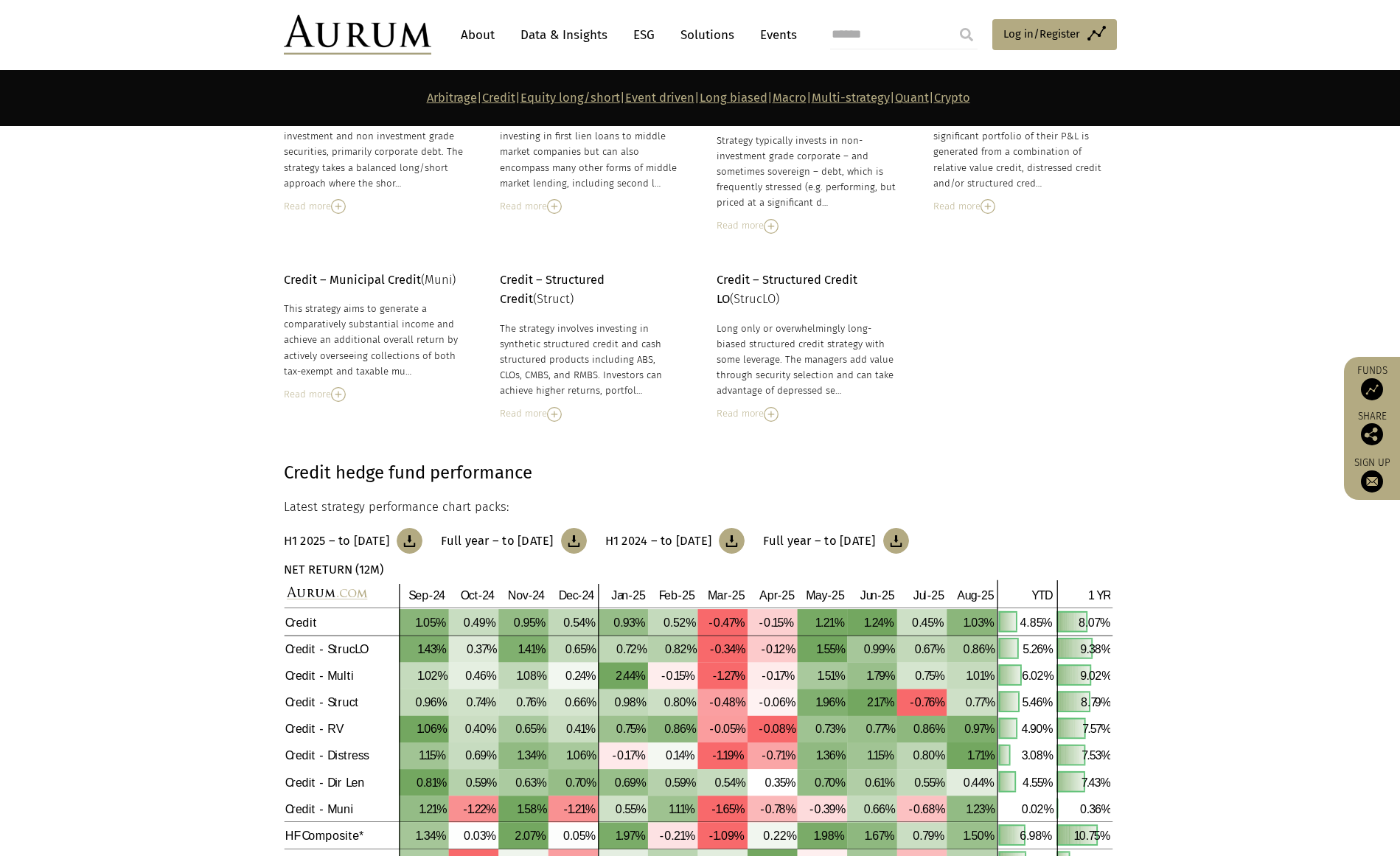
scroll to position [1080, 0]
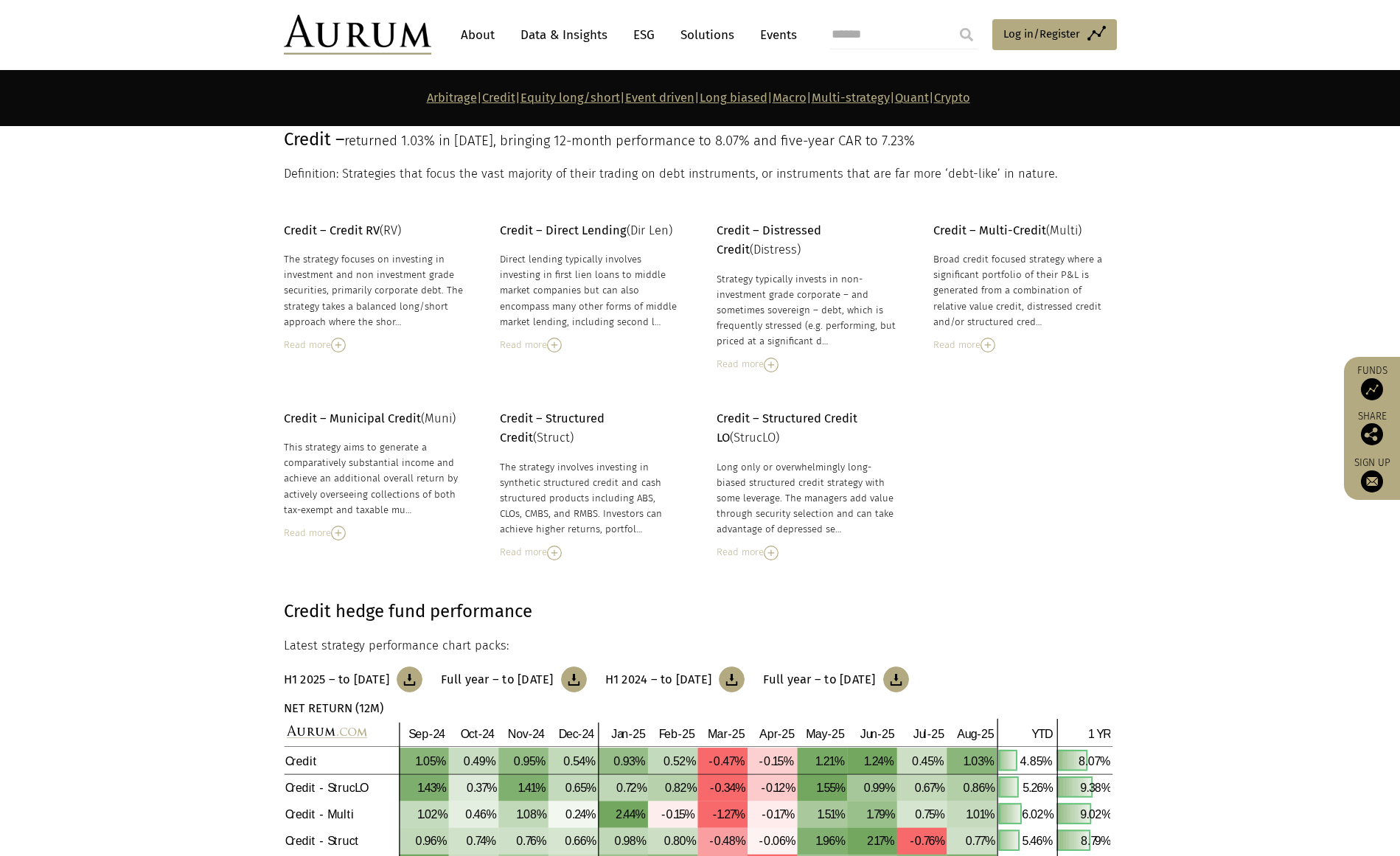
click at [411, 669] on link "H1 2025 – to June 2025" at bounding box center [353, 680] width 140 height 26
click at [634, 93] on link "Event driven" at bounding box center [659, 98] width 69 height 14
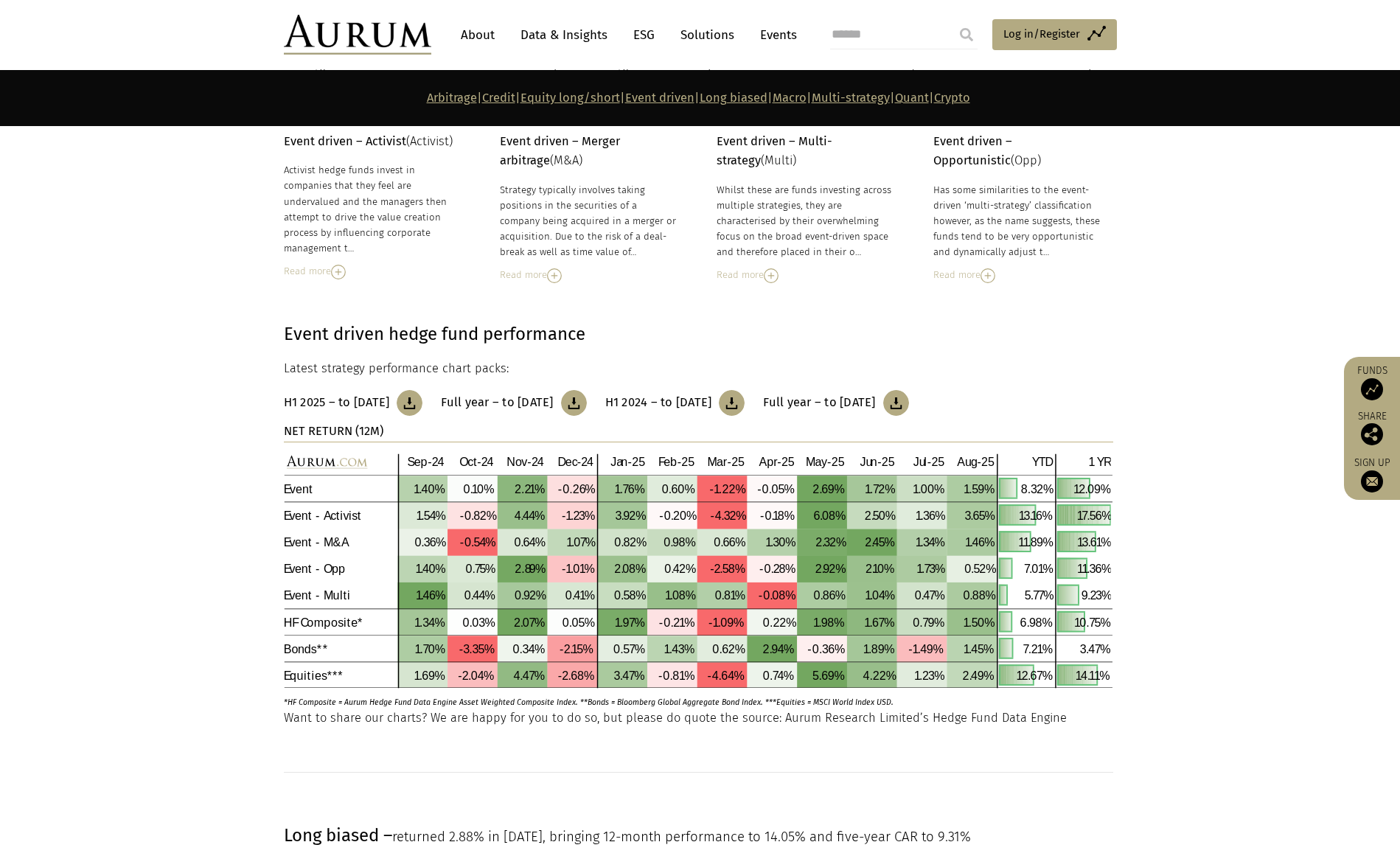
scroll to position [3448, 0]
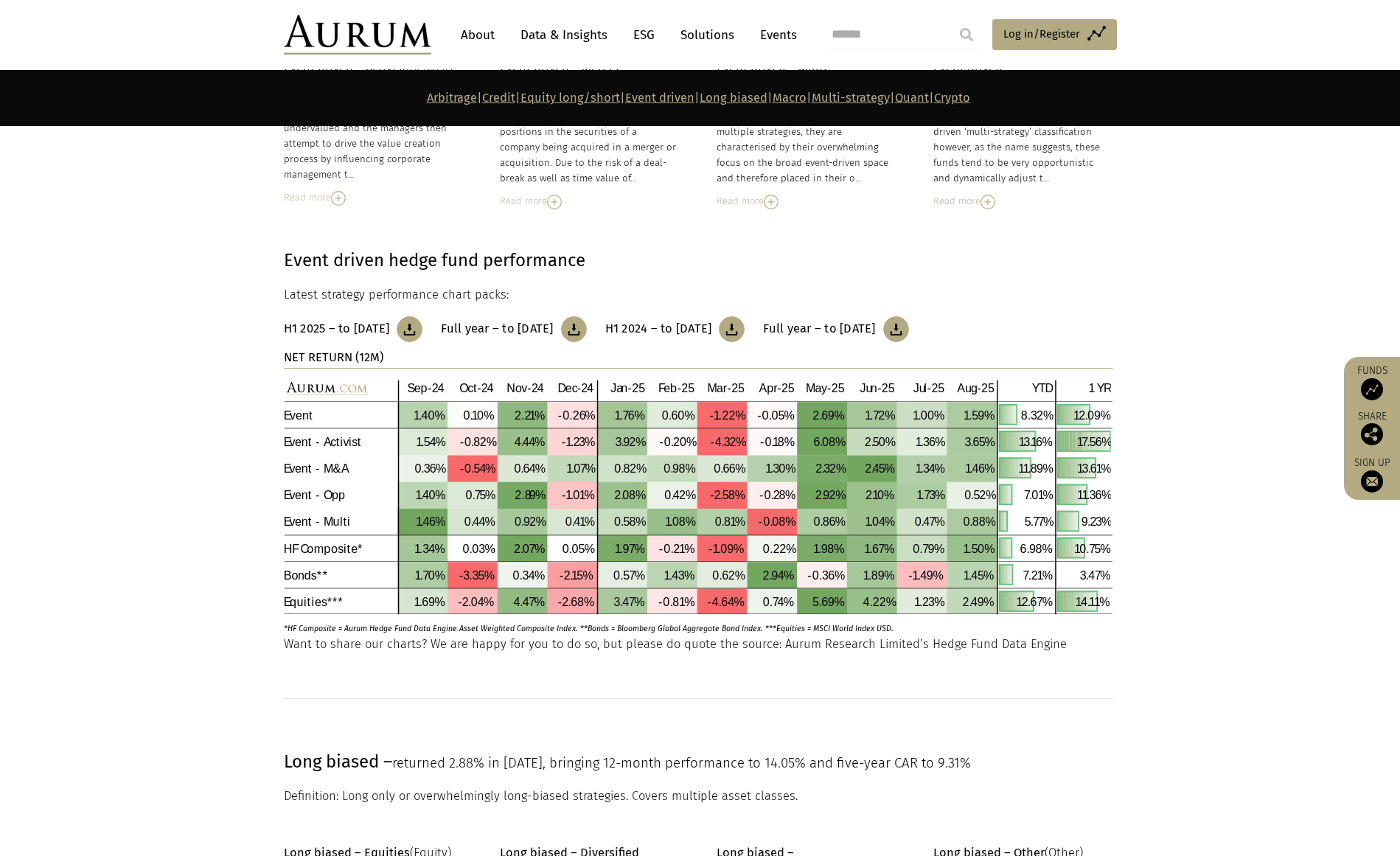
click at [412, 327] on link "H1 2025 – to June 2025" at bounding box center [353, 330] width 140 height 26
click at [427, 99] on link "Arbitrage" at bounding box center [451, 98] width 50 height 14
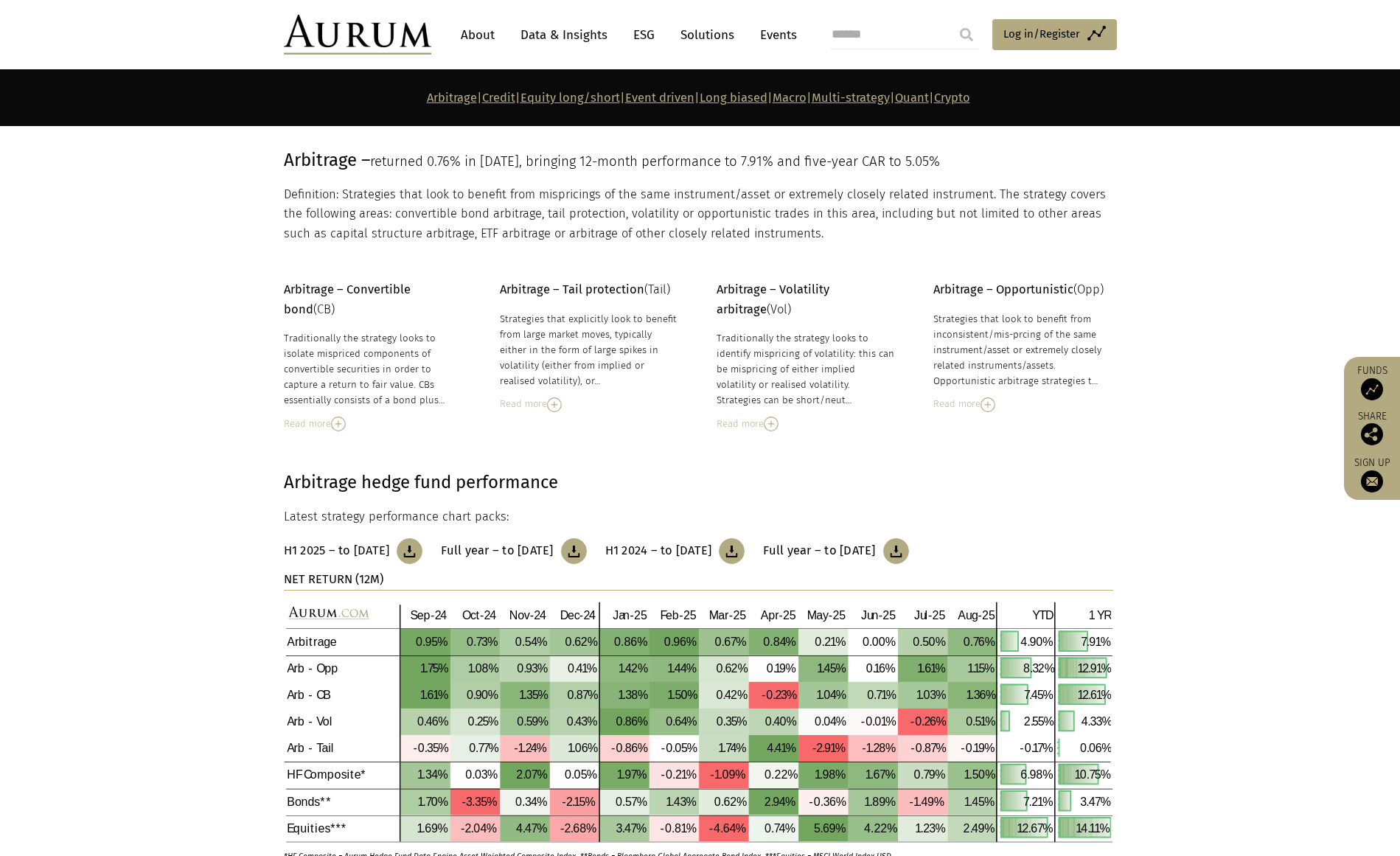
scroll to position [194, 0]
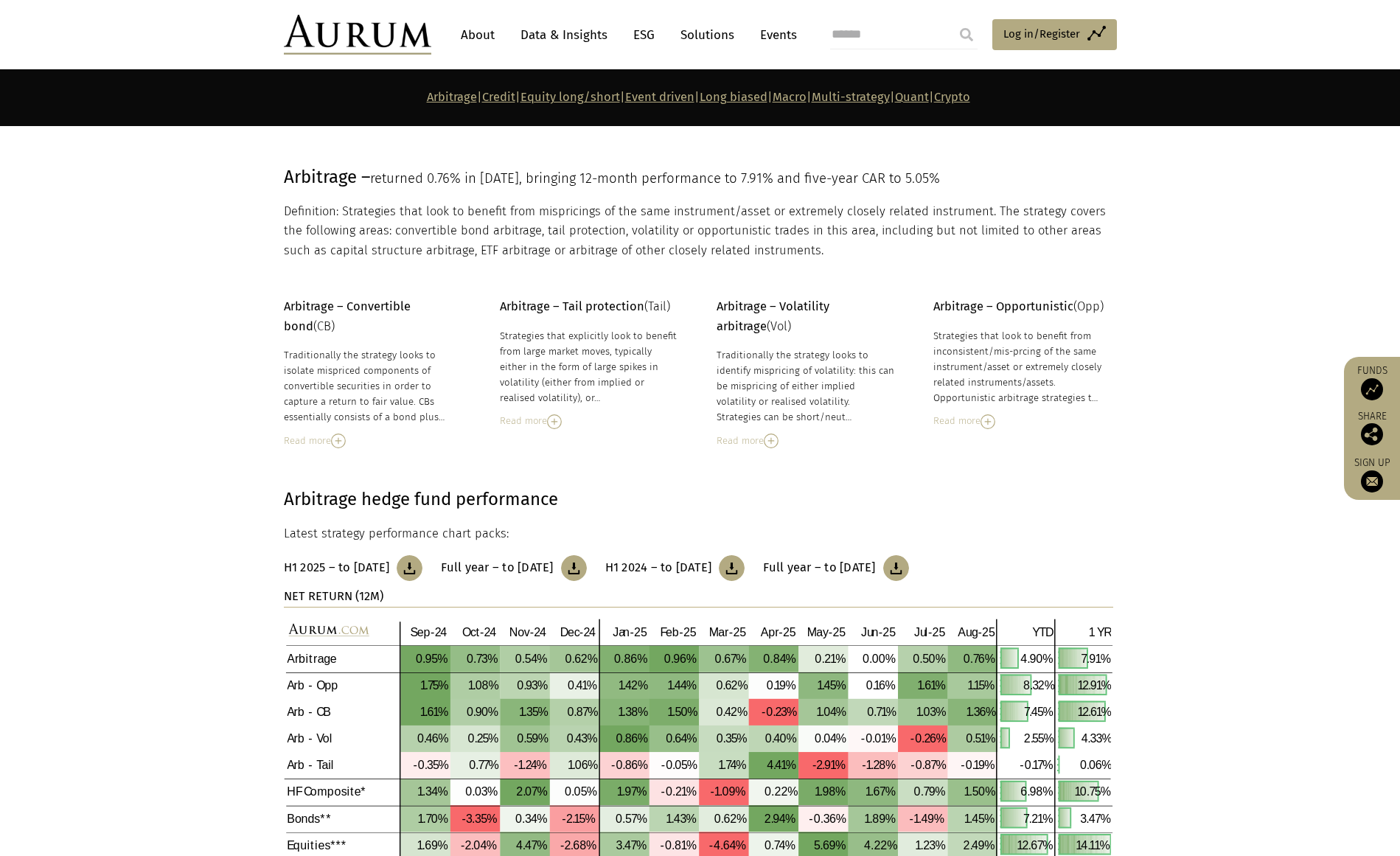
click at [420, 566] on img at bounding box center [410, 568] width 26 height 26
click at [803, 92] on link "Macro" at bounding box center [789, 97] width 34 height 14
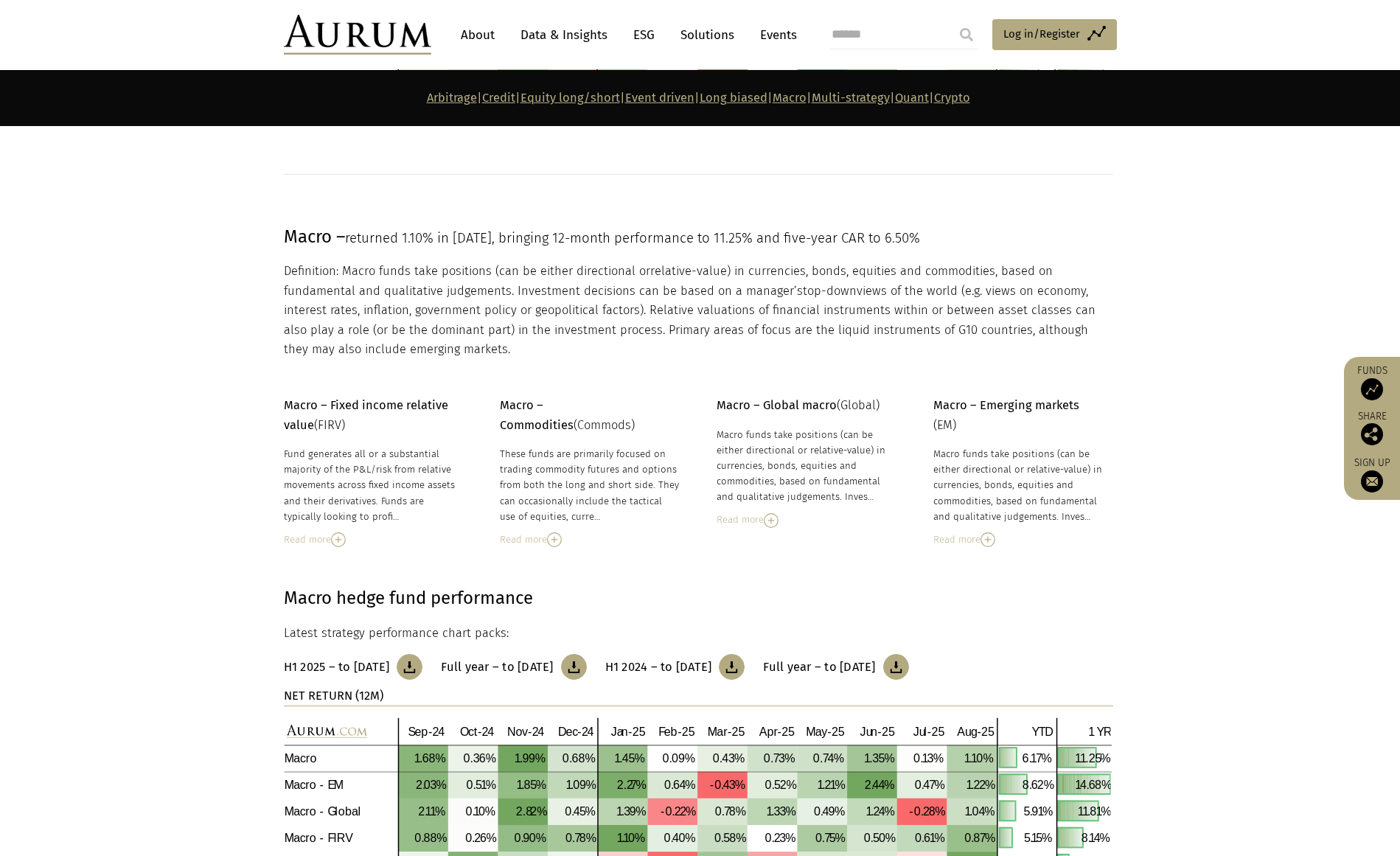
scroll to position [4861, 0]
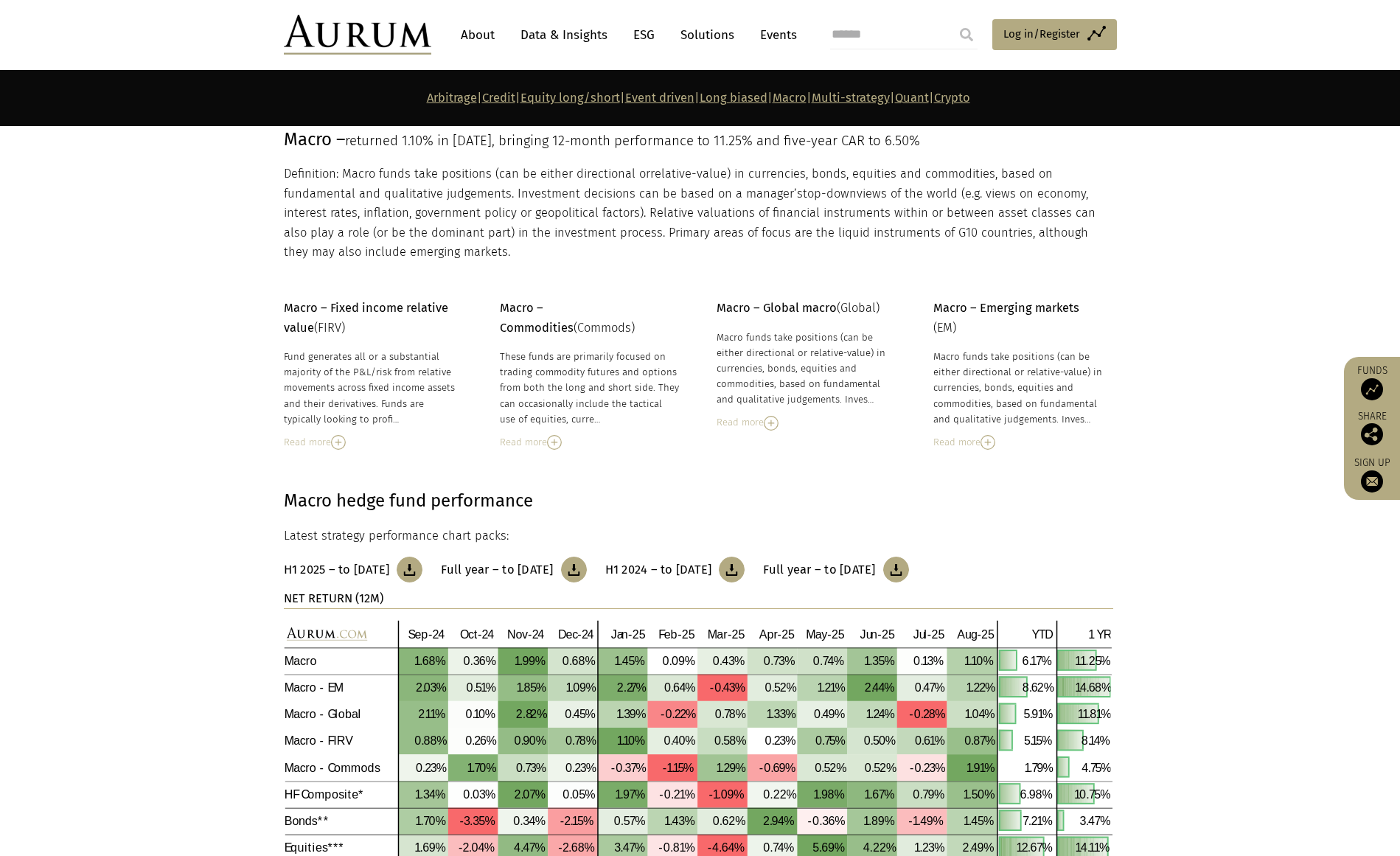
click at [418, 563] on img at bounding box center [410, 570] width 26 height 26
click at [878, 88] on p "Arbitrage | Credit | Equity long/short | Event driven | Long biased | Macro | M…" at bounding box center [698, 98] width 830 height 19
click at [884, 97] on link "Multi-strategy" at bounding box center [851, 98] width 79 height 14
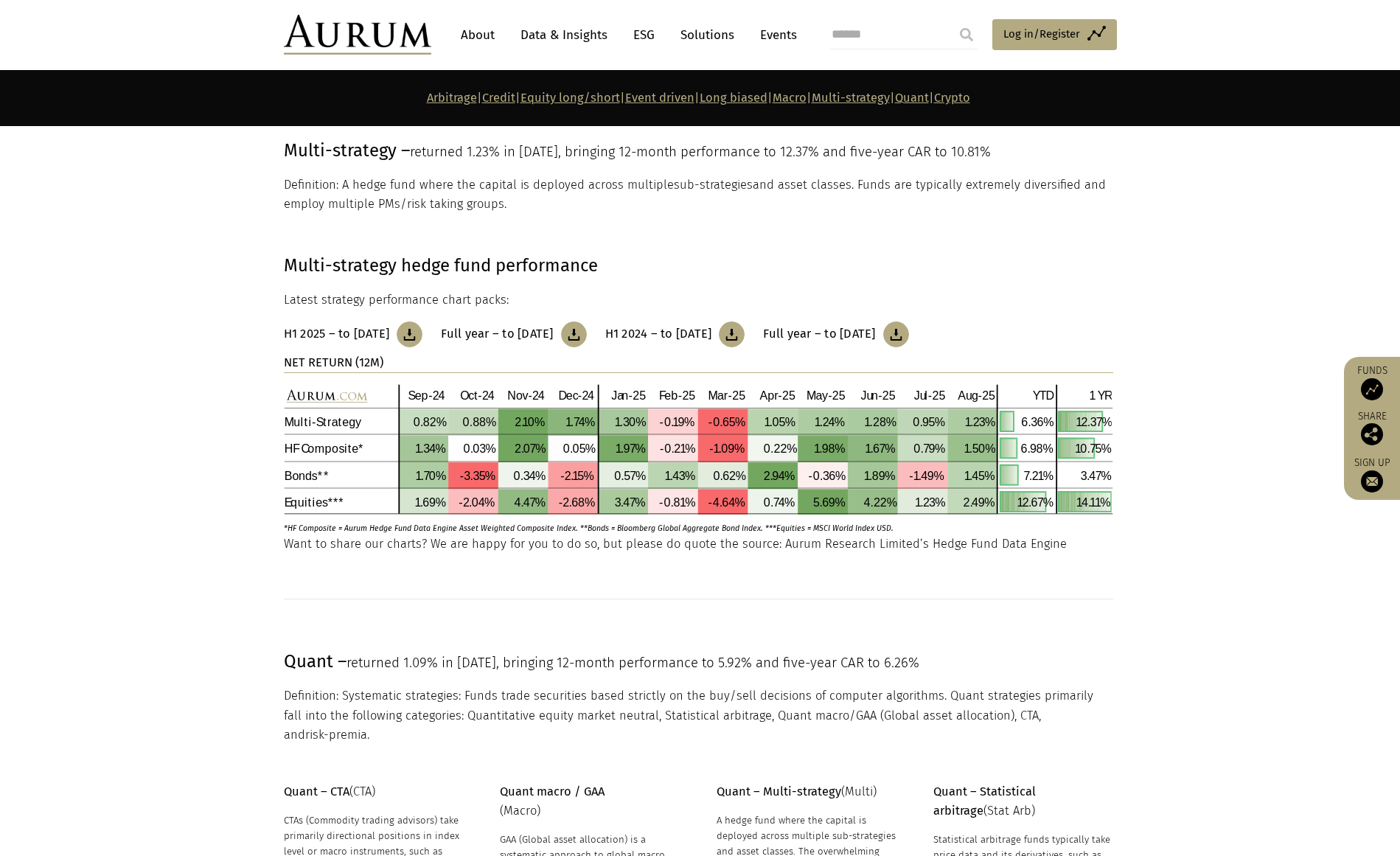
scroll to position [5729, 0]
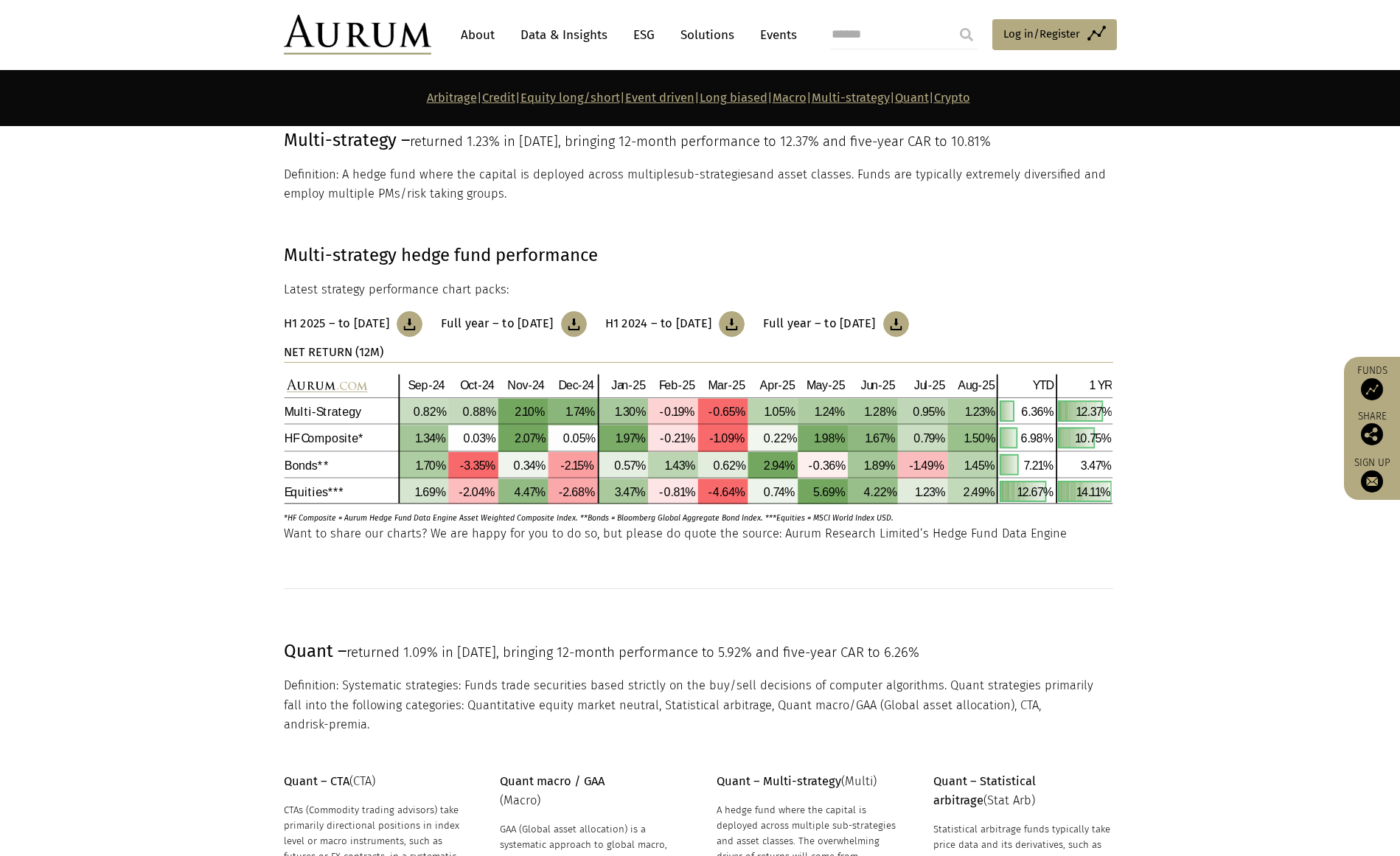
click at [422, 325] on img at bounding box center [410, 325] width 26 height 26
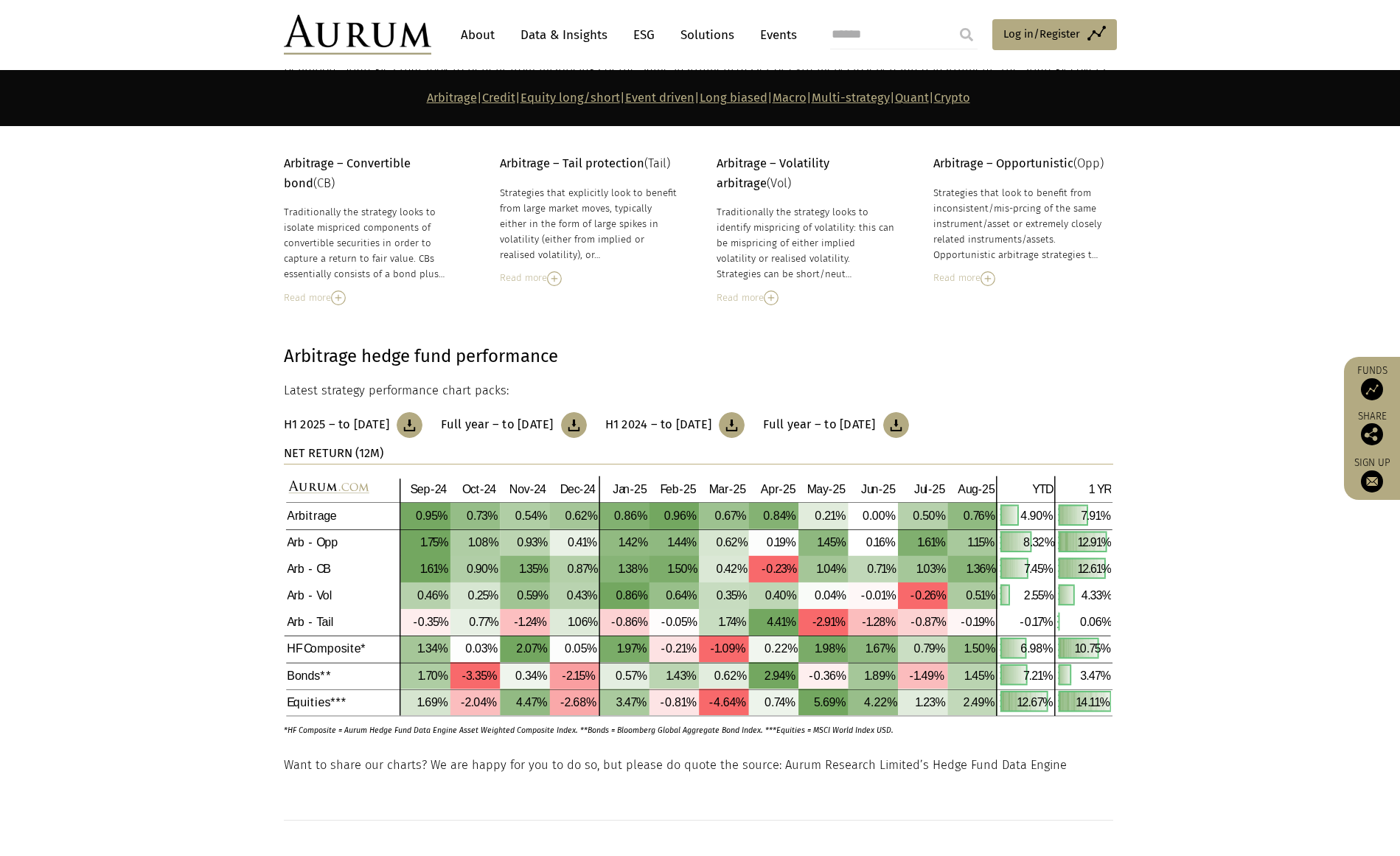
scroll to position [411, 0]
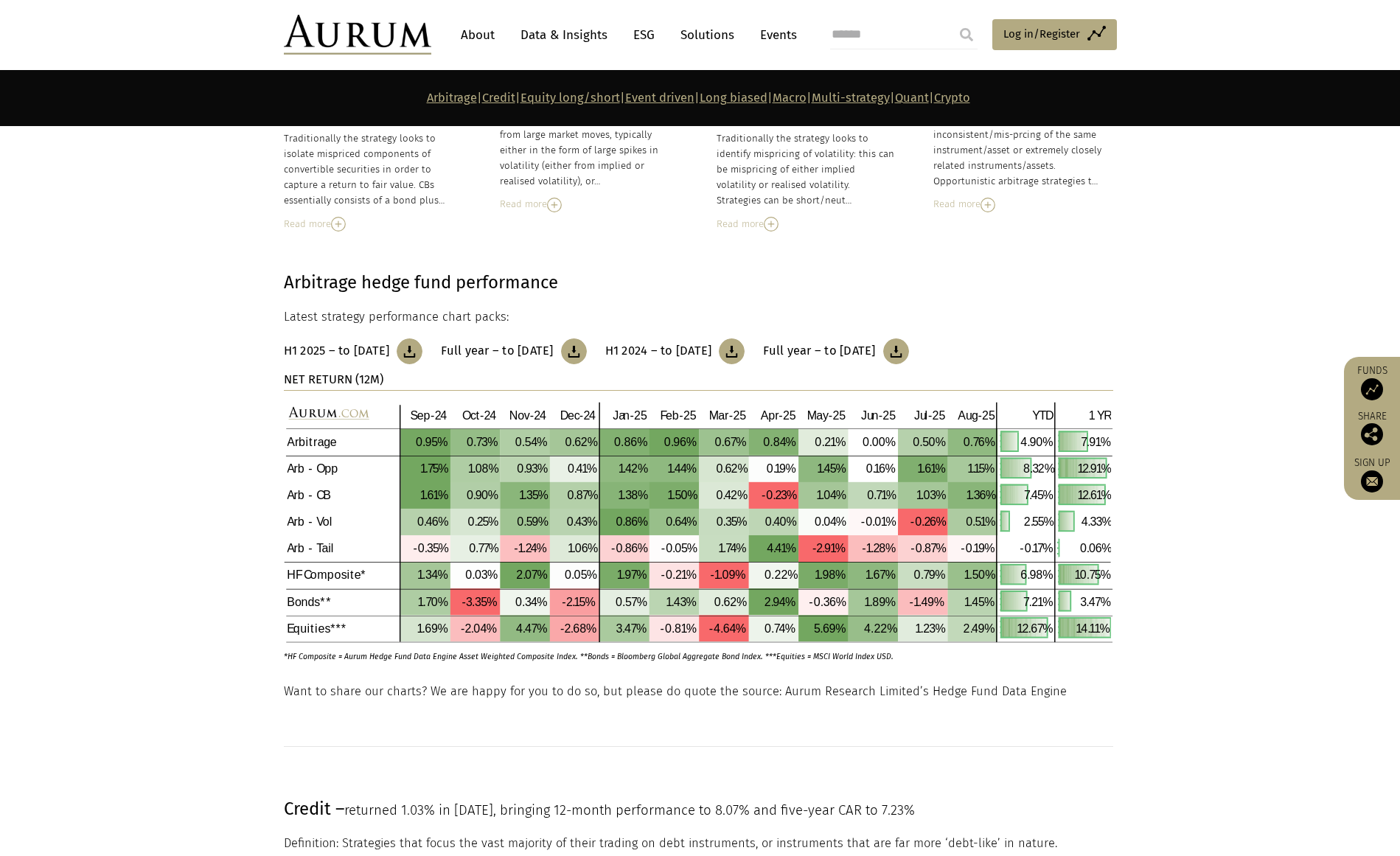
click at [482, 102] on link "Credit" at bounding box center [499, 98] width 33 height 14
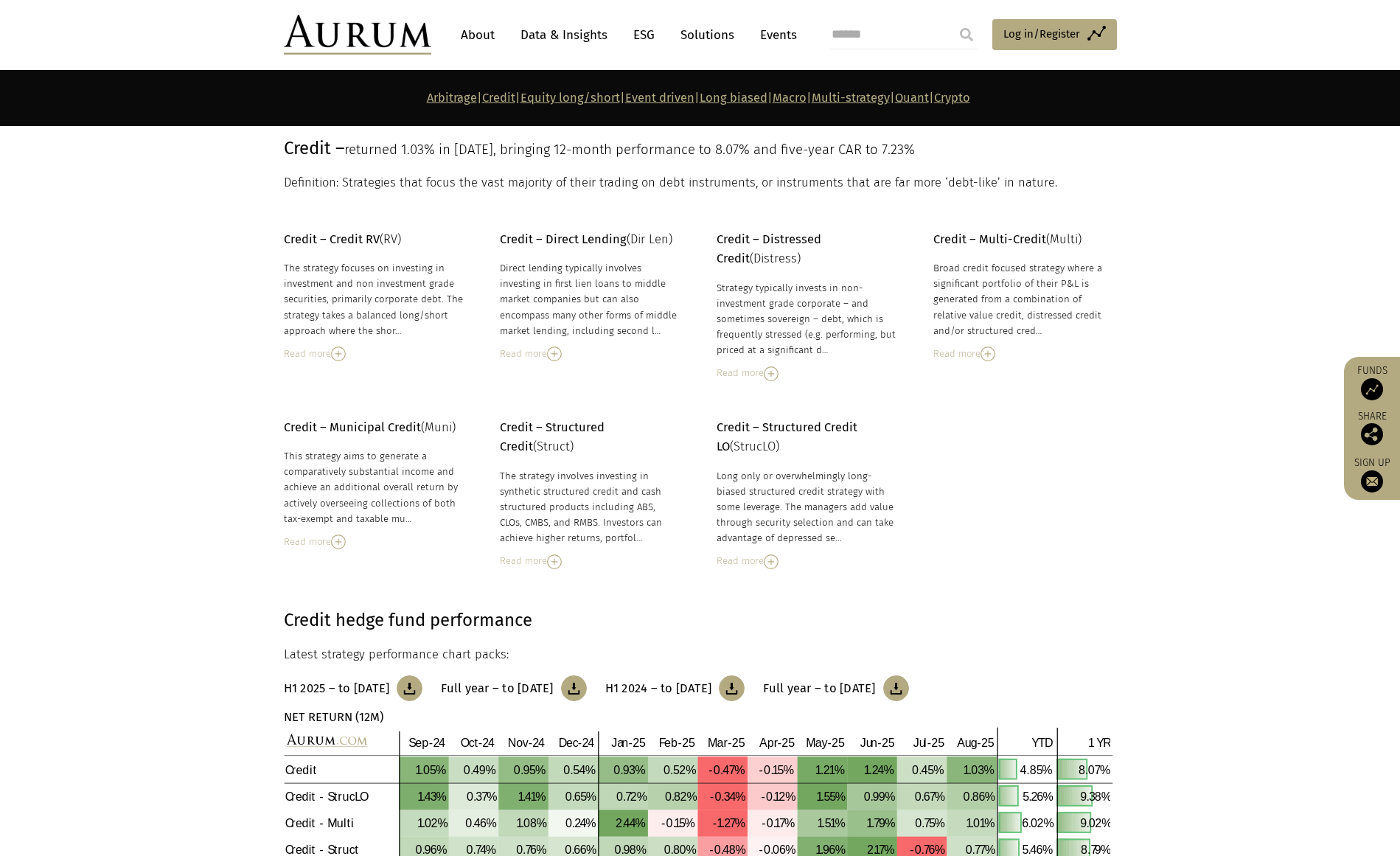
scroll to position [1080, 0]
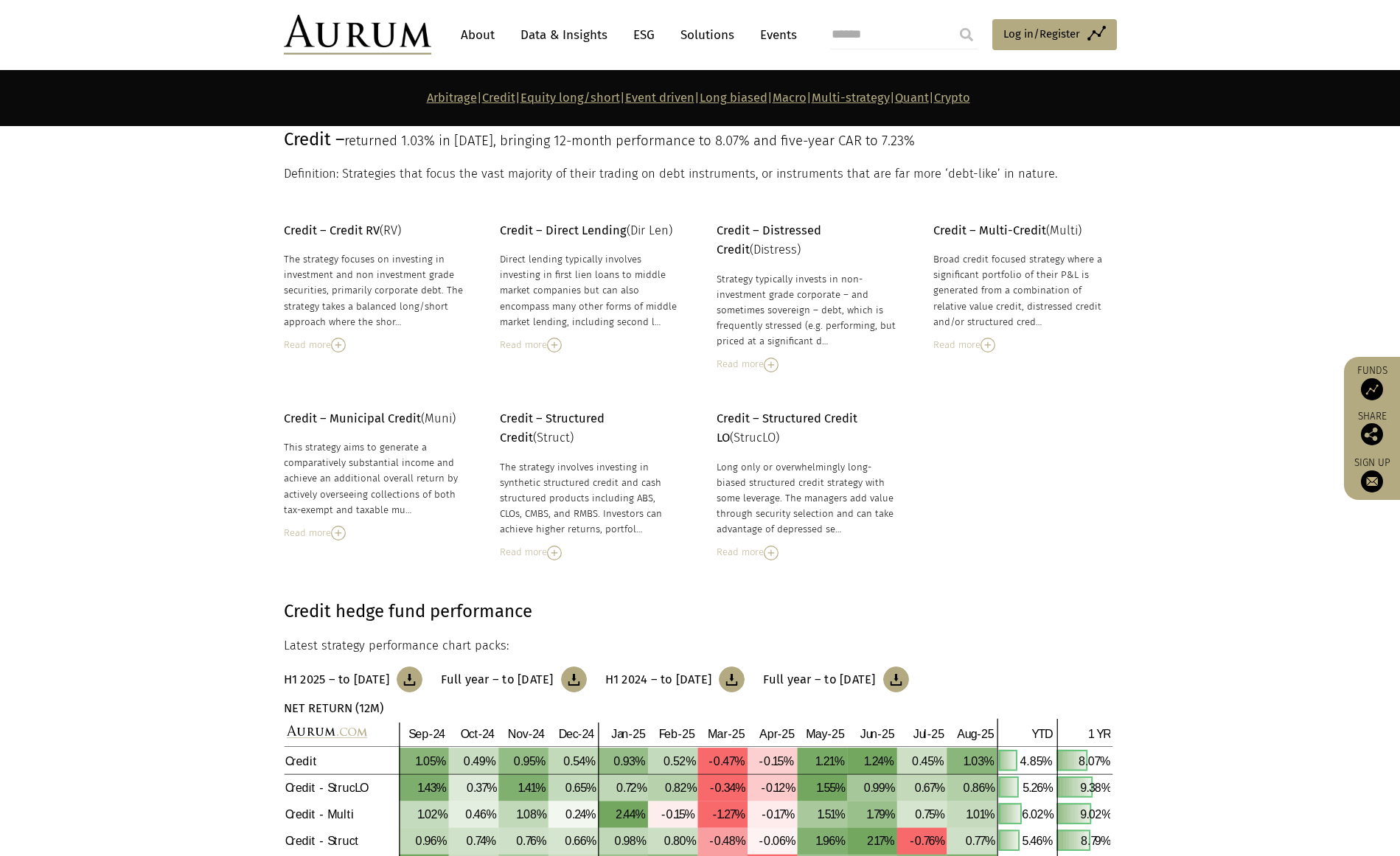
click at [527, 93] on link "Equity long/short" at bounding box center [570, 98] width 99 height 14
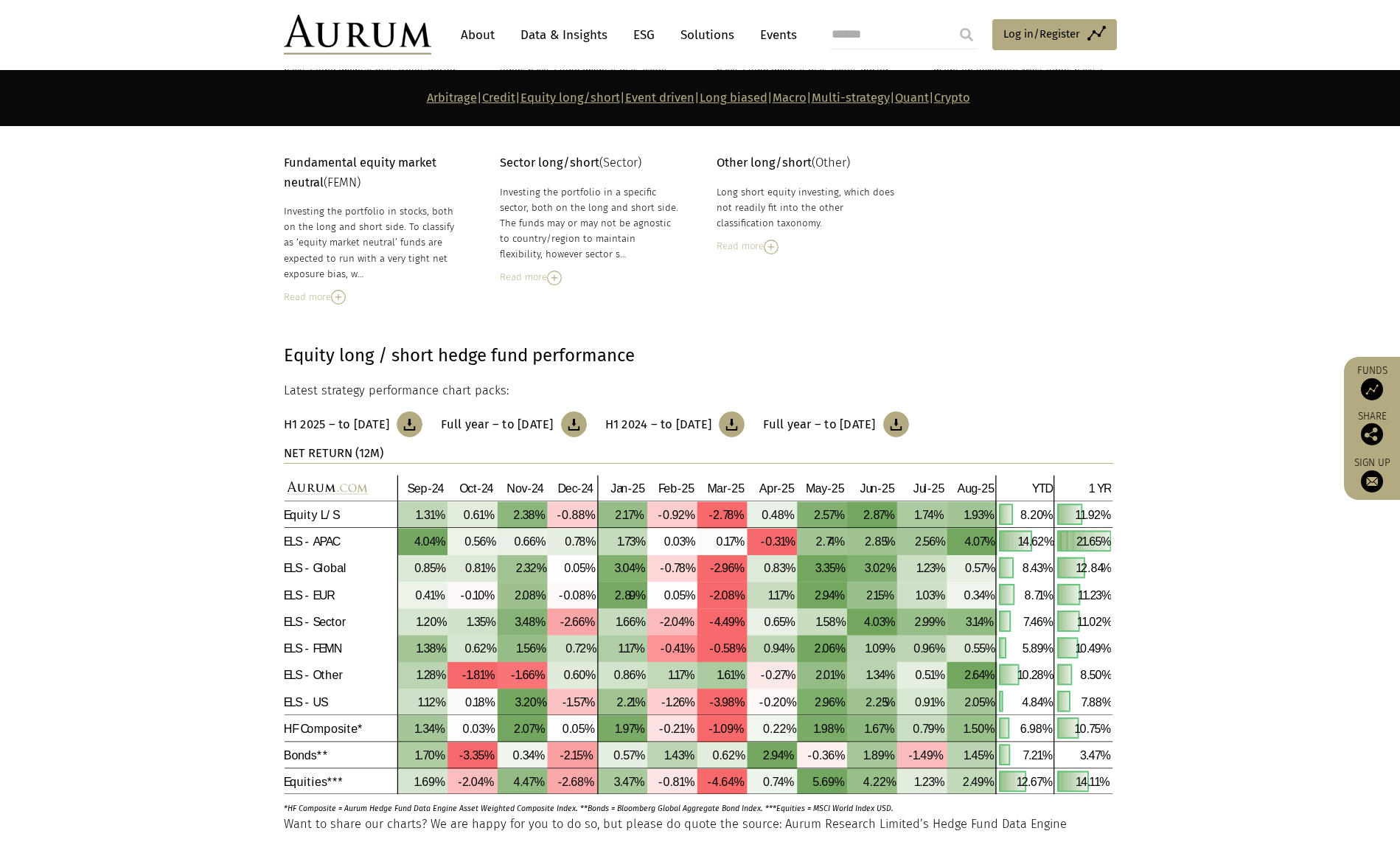
scroll to position [2498, 0]
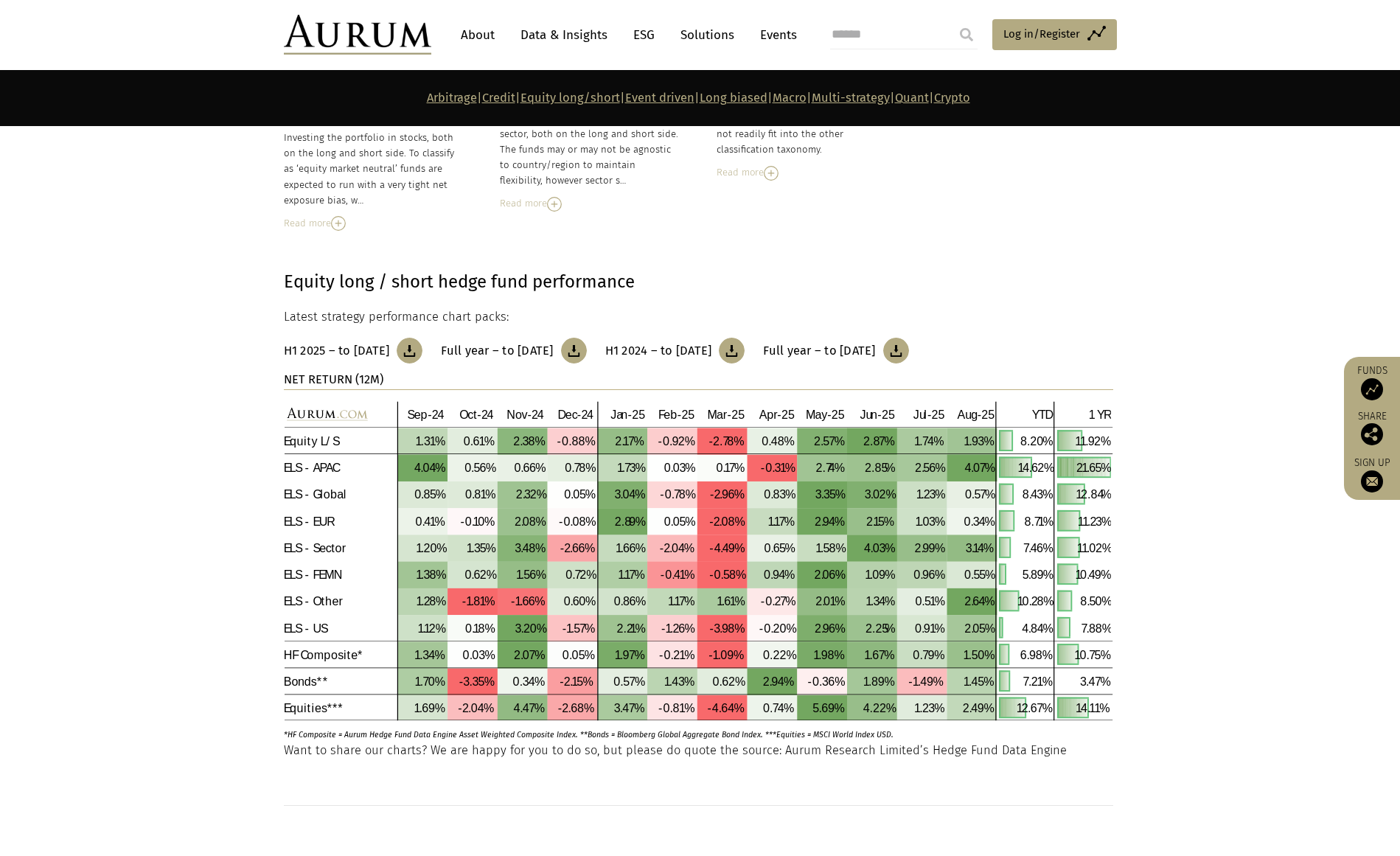
click at [201, 398] on section "Equity long / short hedge fund performance Latest strategy performance chart pa…" at bounding box center [700, 486] width 1400 height 510
click at [167, 441] on section "Equity long / short hedge fund performance Latest strategy performance chart pa…" at bounding box center [700, 486] width 1400 height 510
click at [795, 99] on link "Macro" at bounding box center [789, 98] width 34 height 14
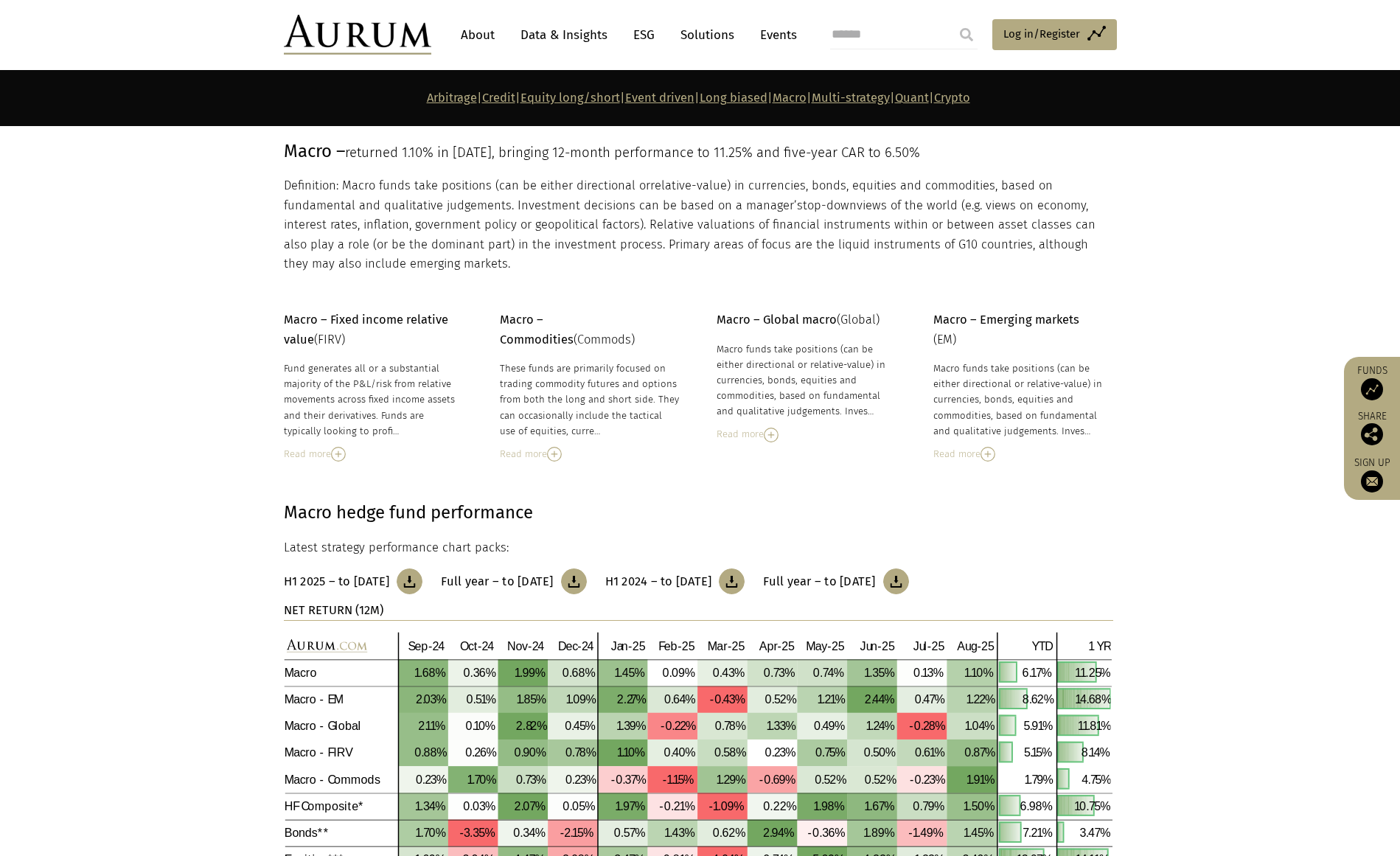
scroll to position [4861, 0]
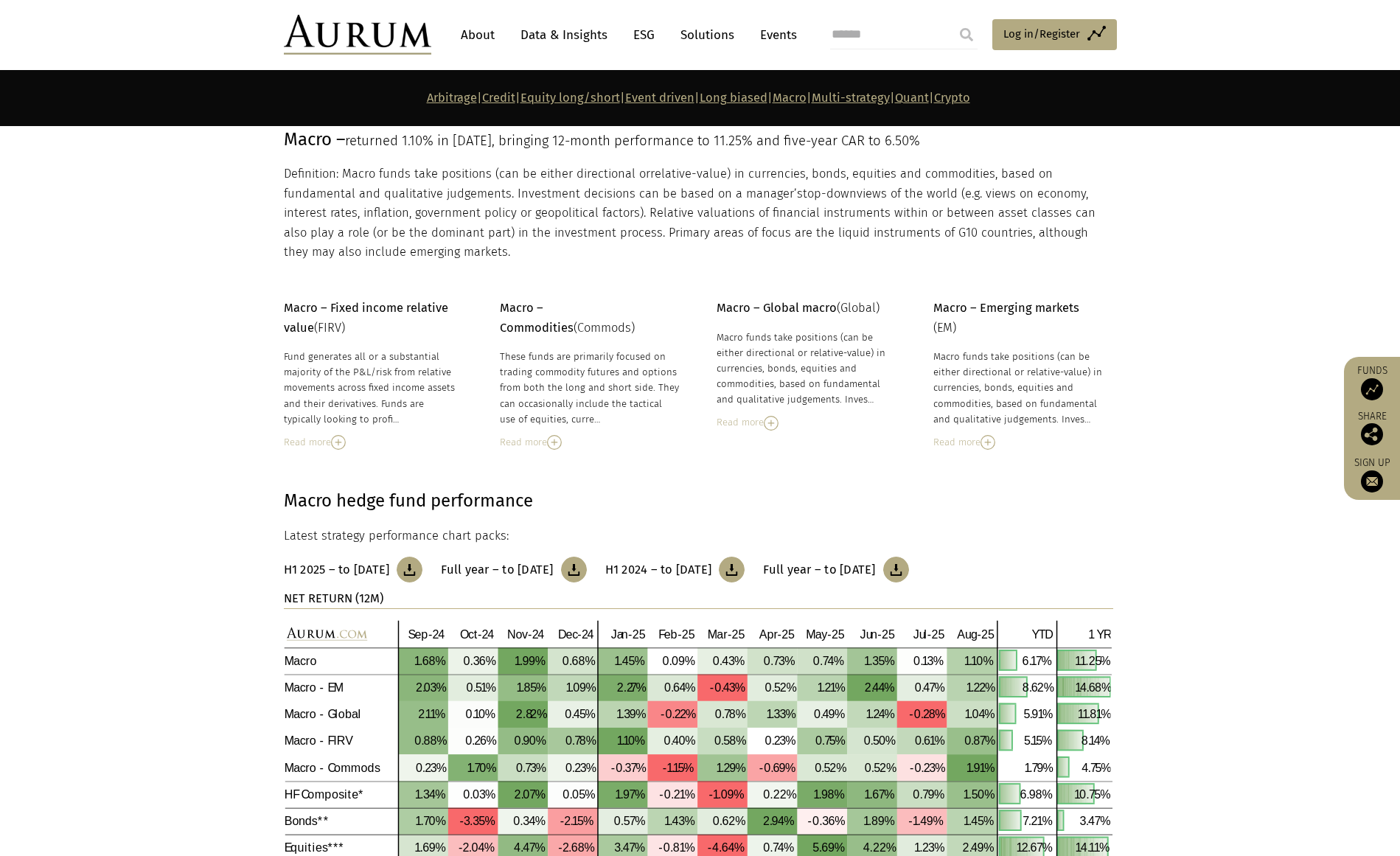
click at [862, 93] on link "Multi-strategy" at bounding box center [851, 98] width 79 height 14
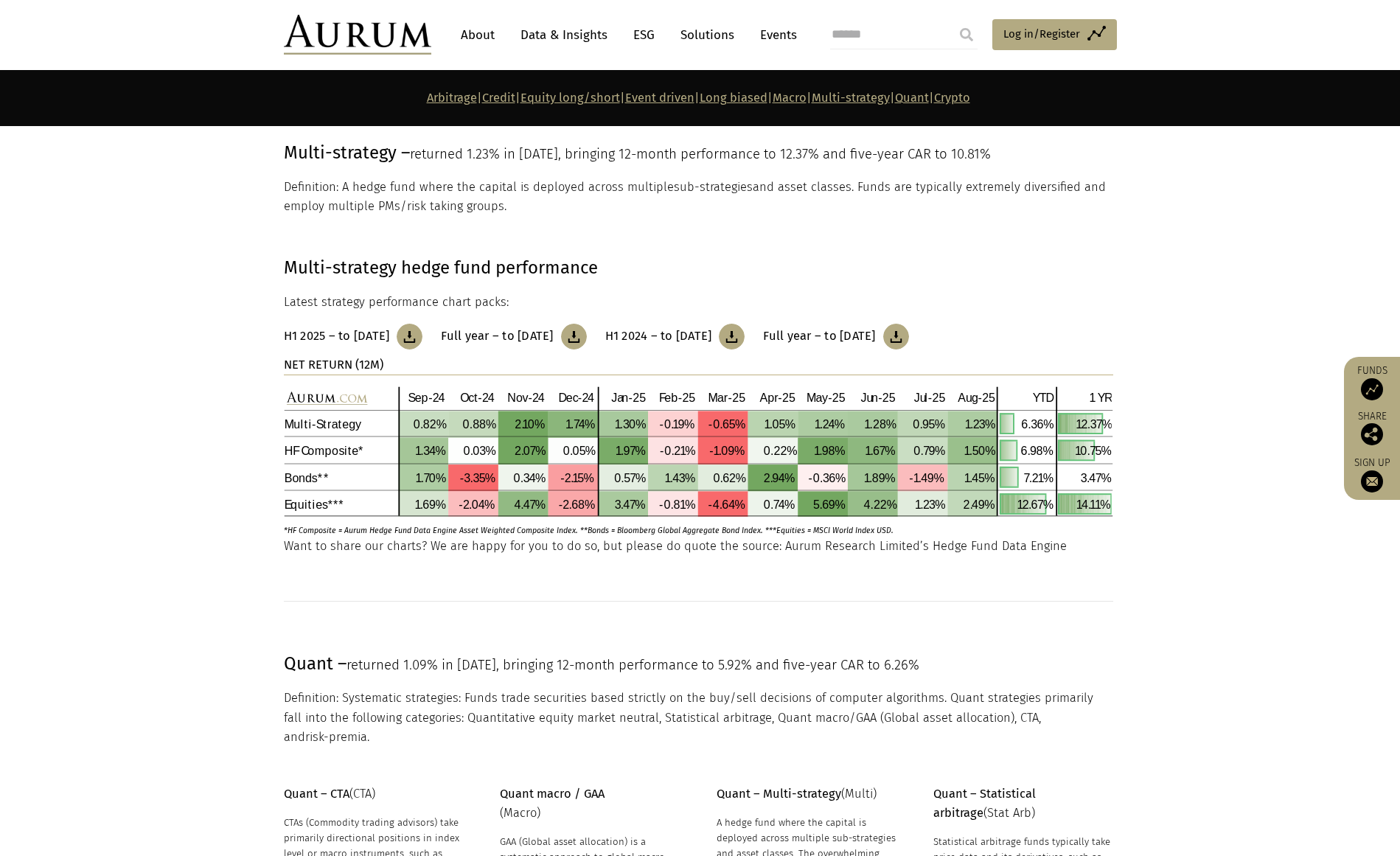
scroll to position [5729, 0]
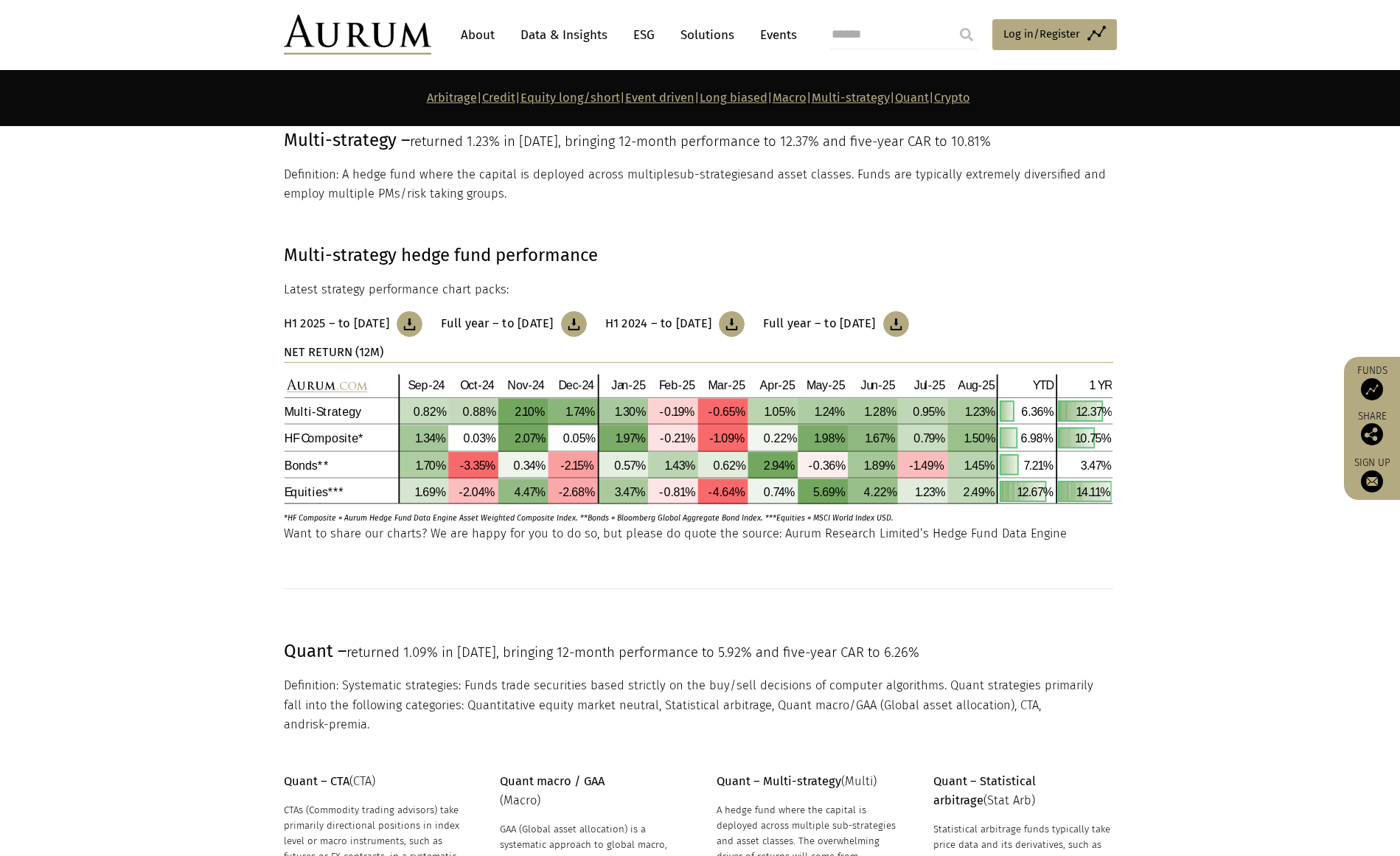
click at [643, 97] on link "Event driven" at bounding box center [659, 98] width 69 height 14
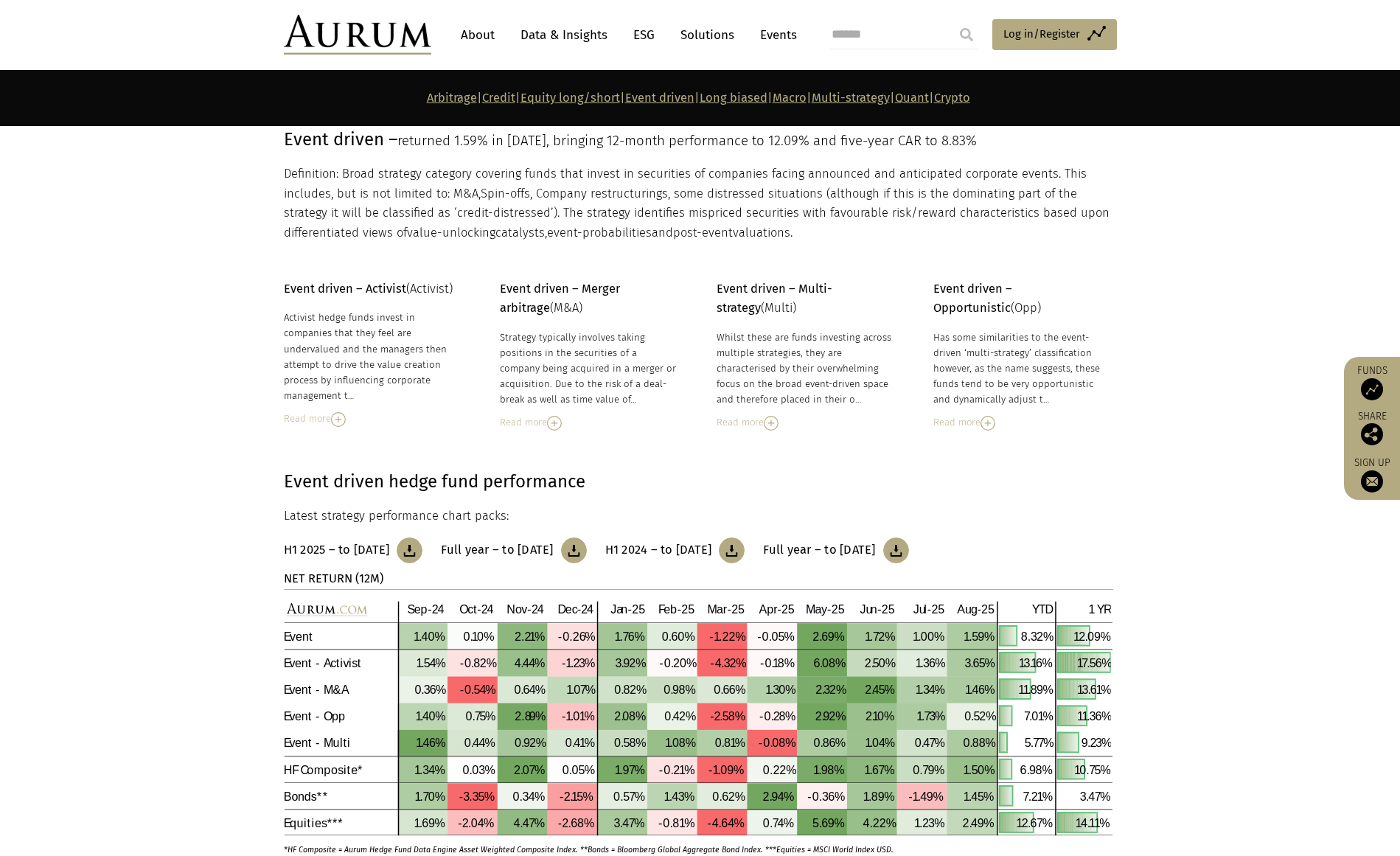
scroll to position [3375, 0]
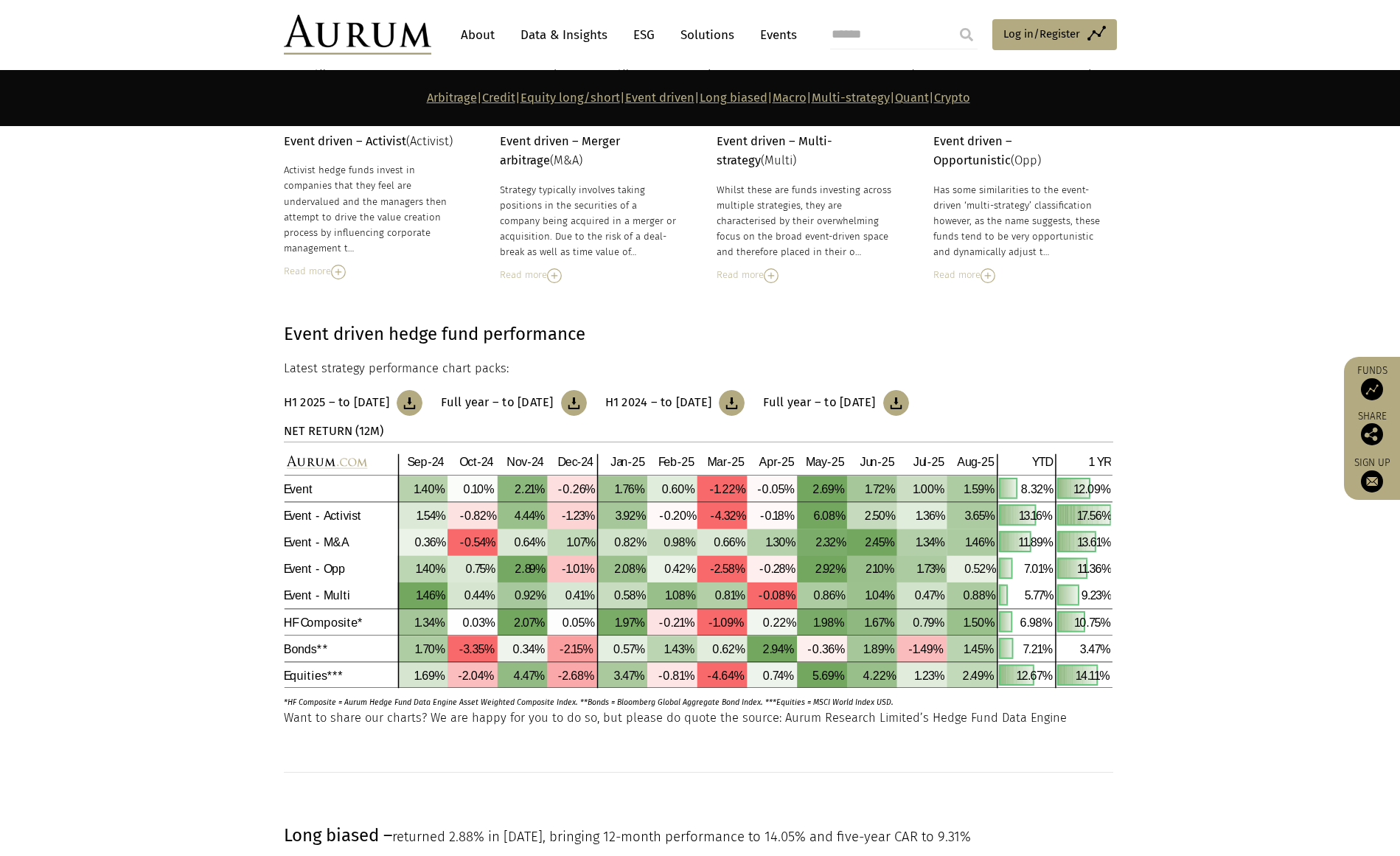
click at [929, 100] on link "Quant" at bounding box center [912, 98] width 34 height 14
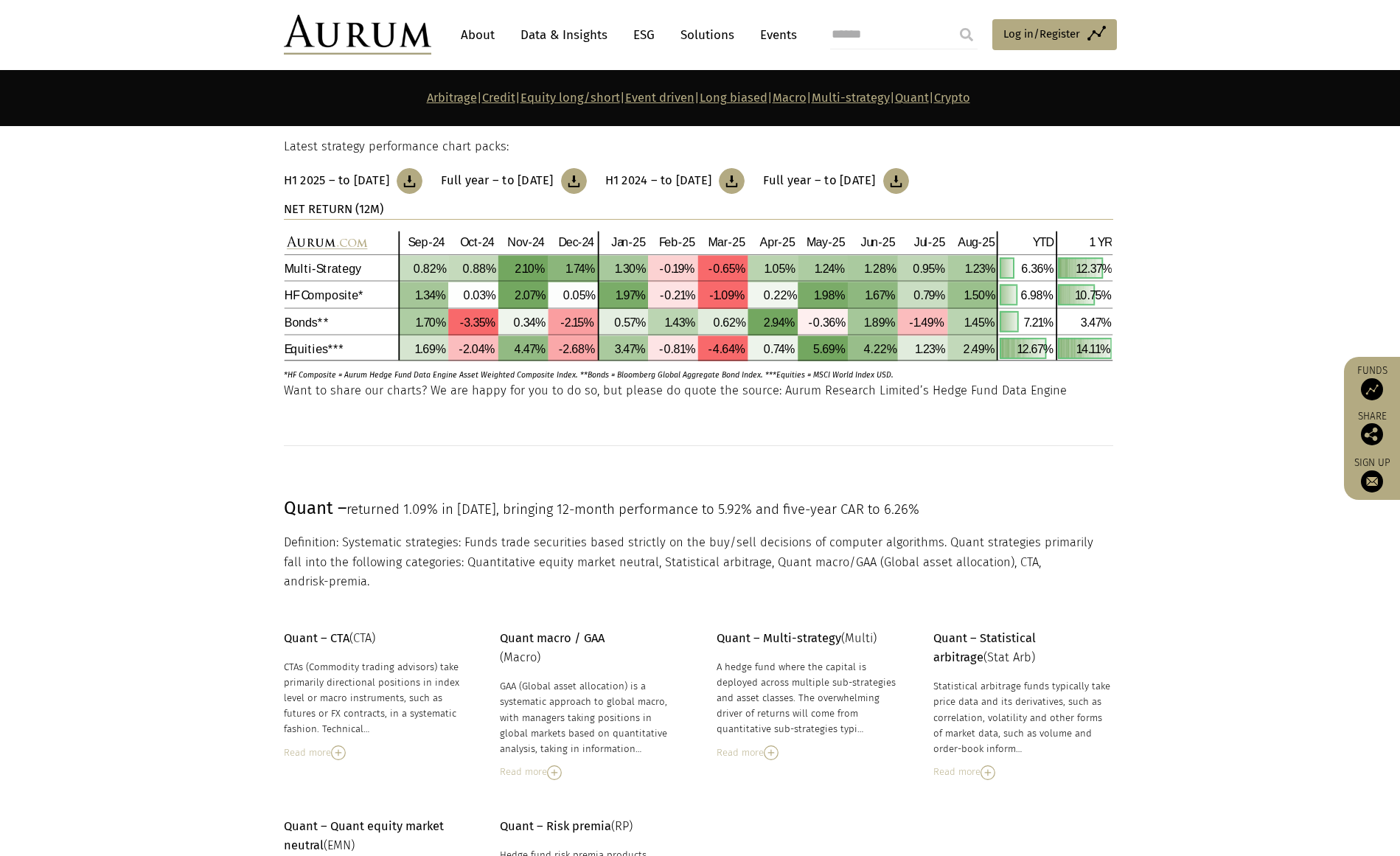
scroll to position [5430, 0]
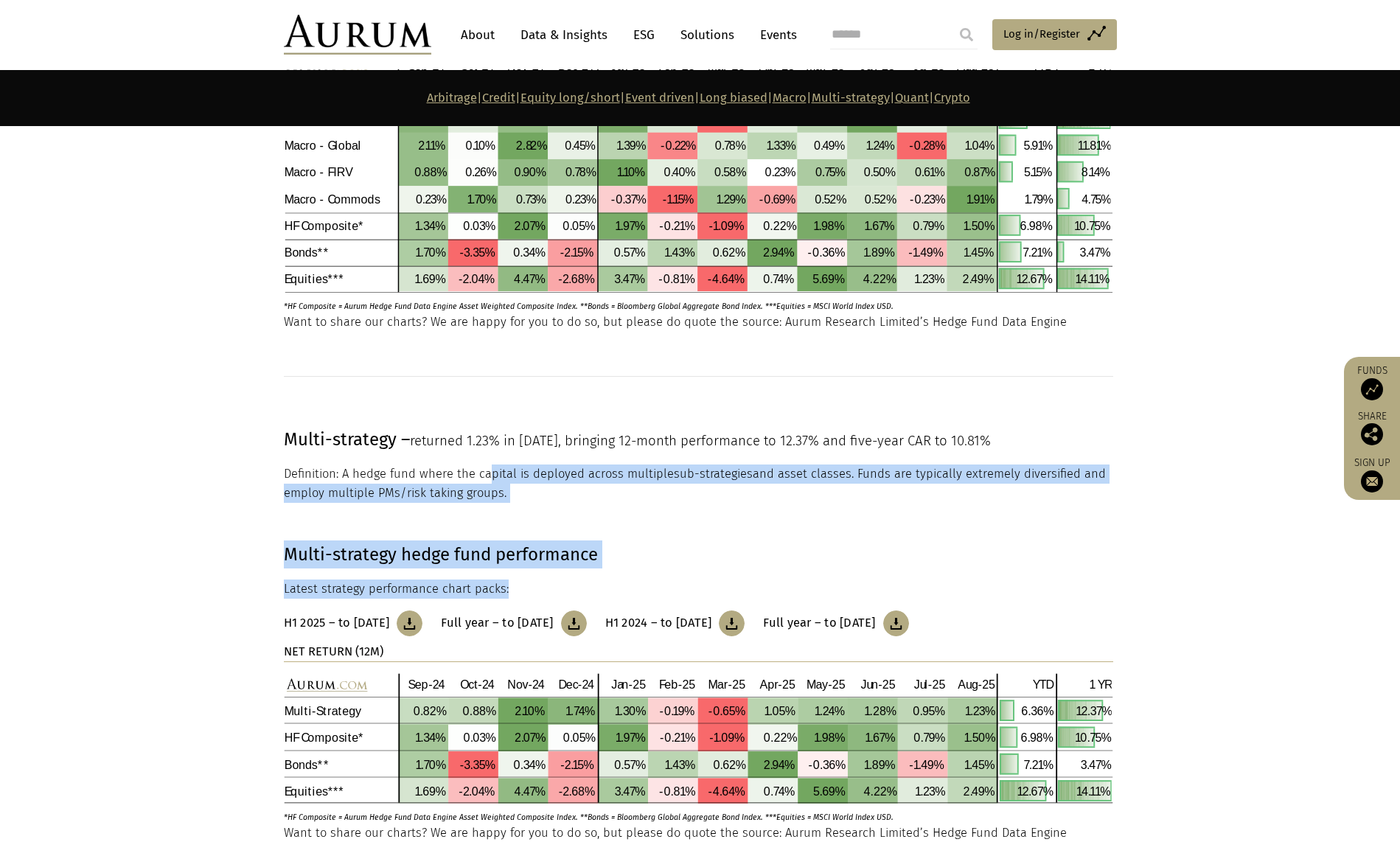
drag, startPoint x: 541, startPoint y: 573, endPoint x: 481, endPoint y: 447, distance: 139.6
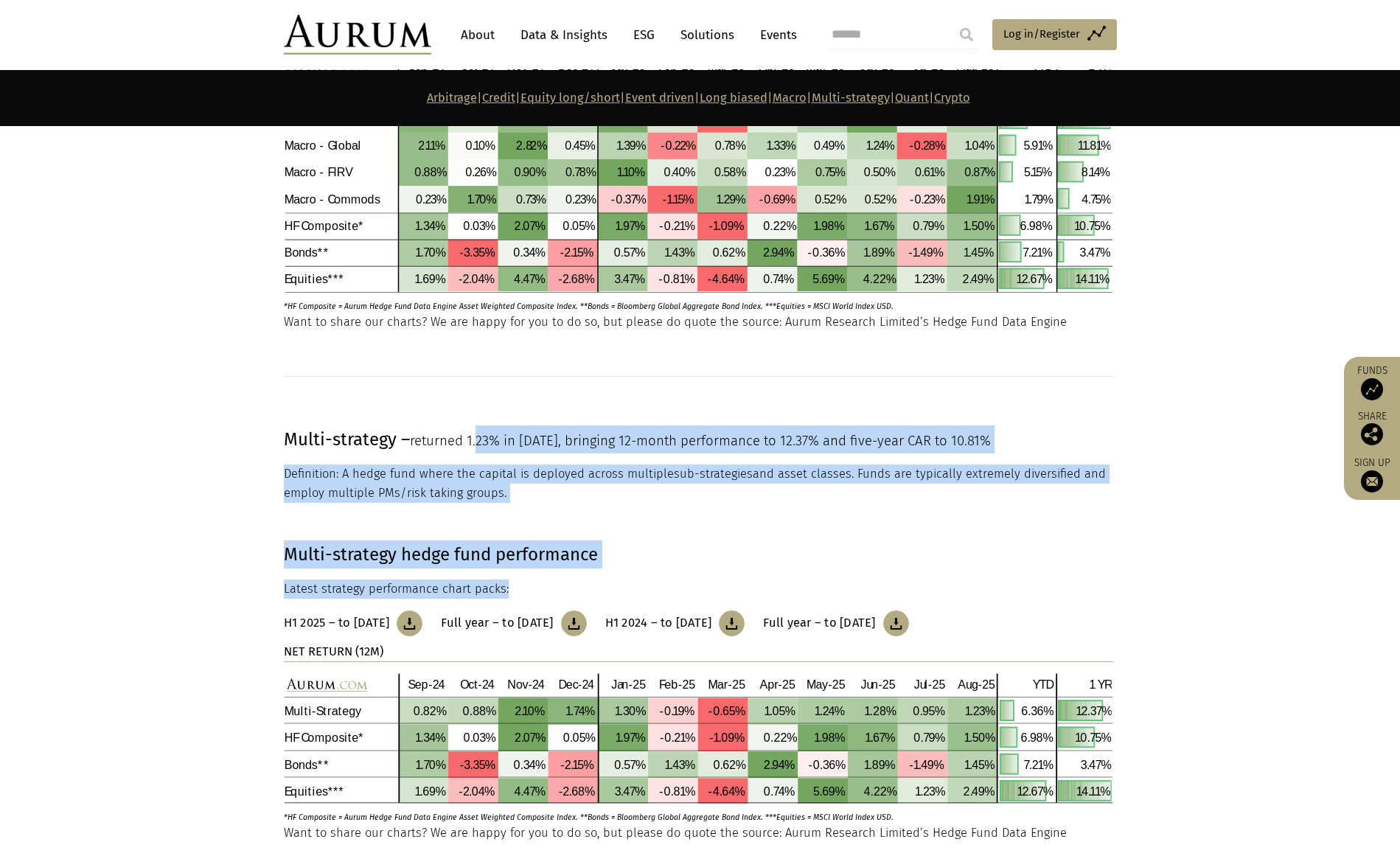
click at [481, 447] on span "returned 1.23% in August 25, bringing 12-month performance to 12.37% and five-y…" at bounding box center [700, 441] width 581 height 17
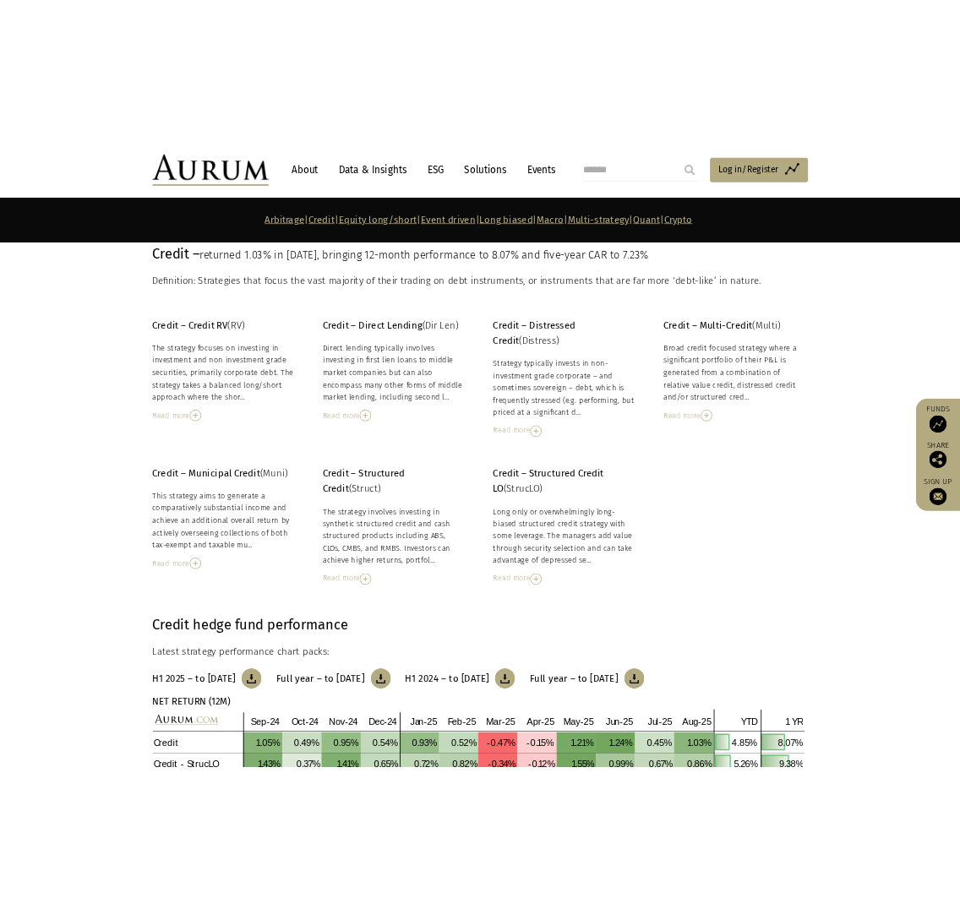
scroll to position [1659, 0]
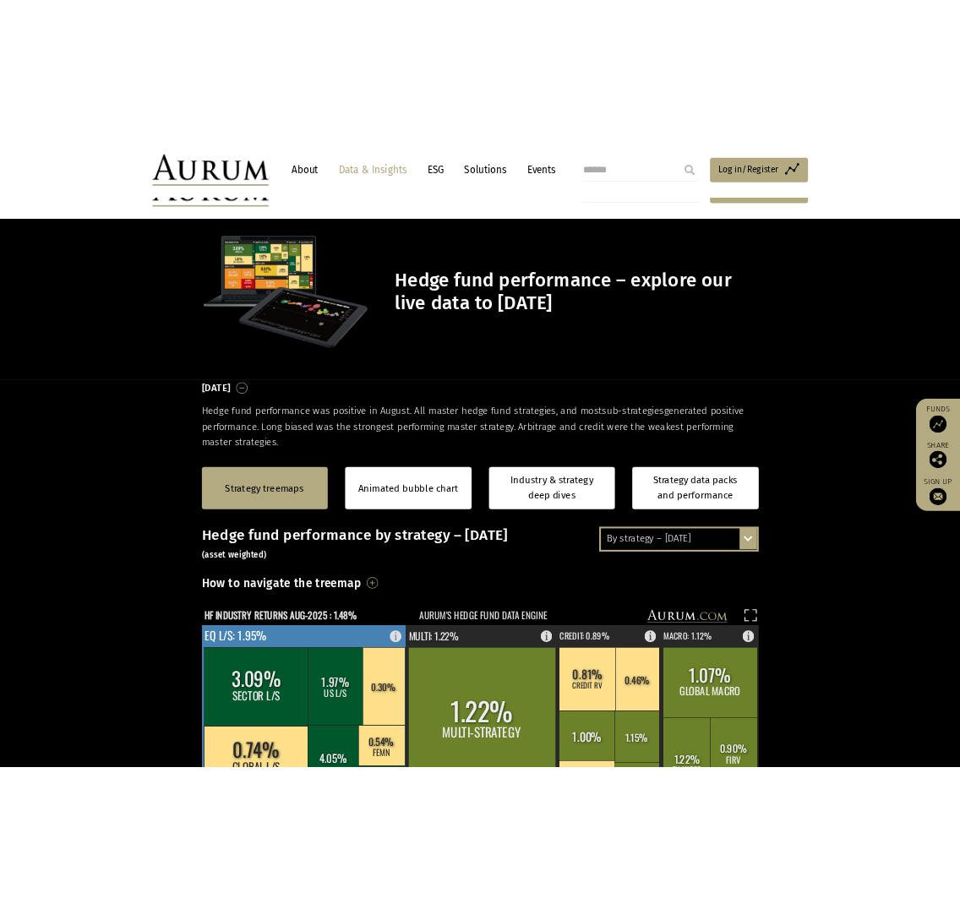
scroll to position [254, 0]
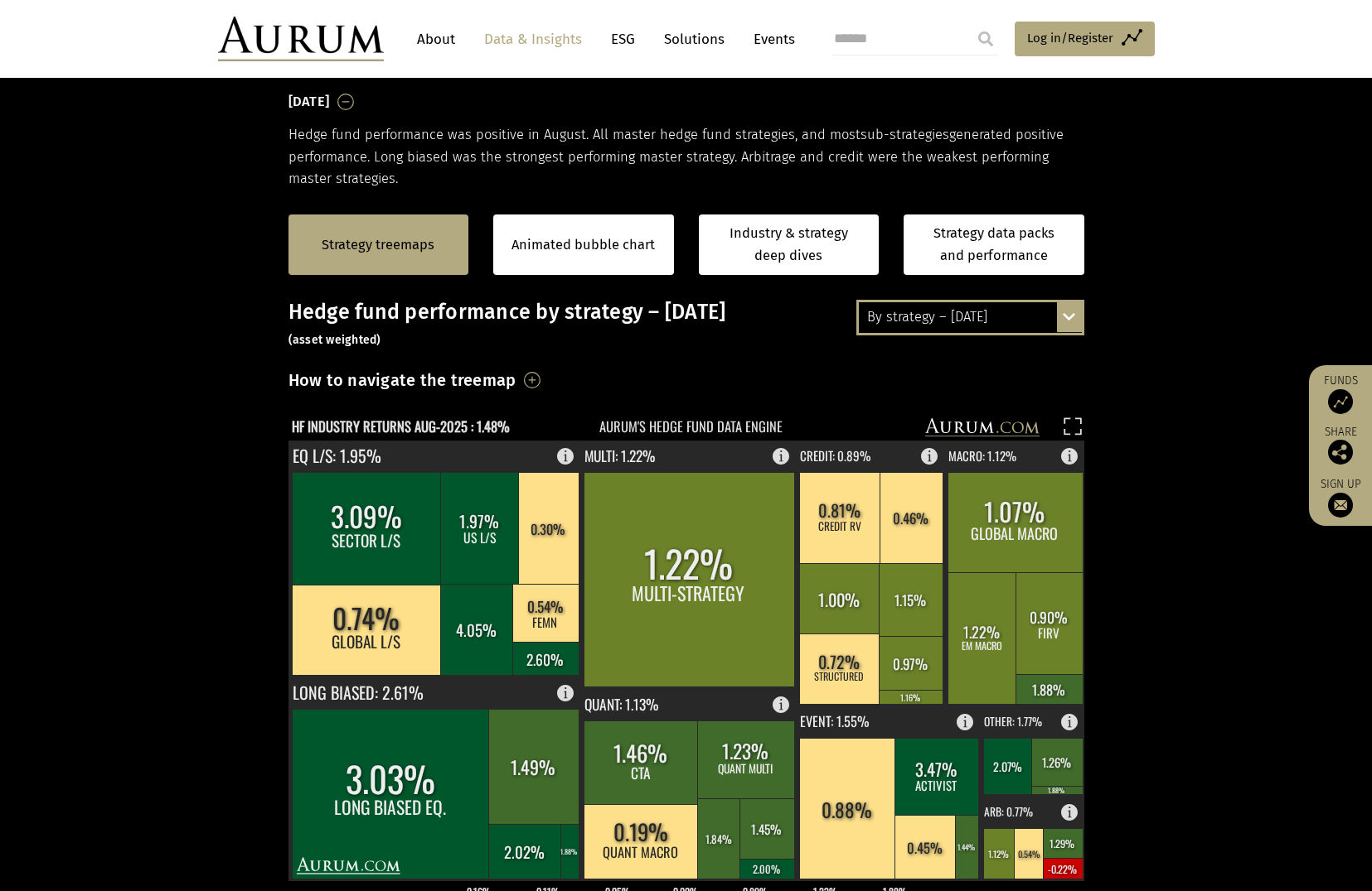
drag, startPoint x: 426, startPoint y: 430, endPoint x: 528, endPoint y: 429, distance: 102.0
click at [528, 429] on g "HF INDUSTRY RETURNS AUG-2025 : 1.48% AURUM'S HEDGE FUND DATA ENGINE" at bounding box center [686, 427] width 795 height 25
click at [528, 429] on rect at bounding box center [675, 429] width 773 height 24
drag, startPoint x: 514, startPoint y: 426, endPoint x: 276, endPoint y: 418, distance: 238.1
click at [276, 418] on div "By strategy – August 2025 By strategy – August 2025 By strategy – year to date …" at bounding box center [686, 742] width 829 height 884
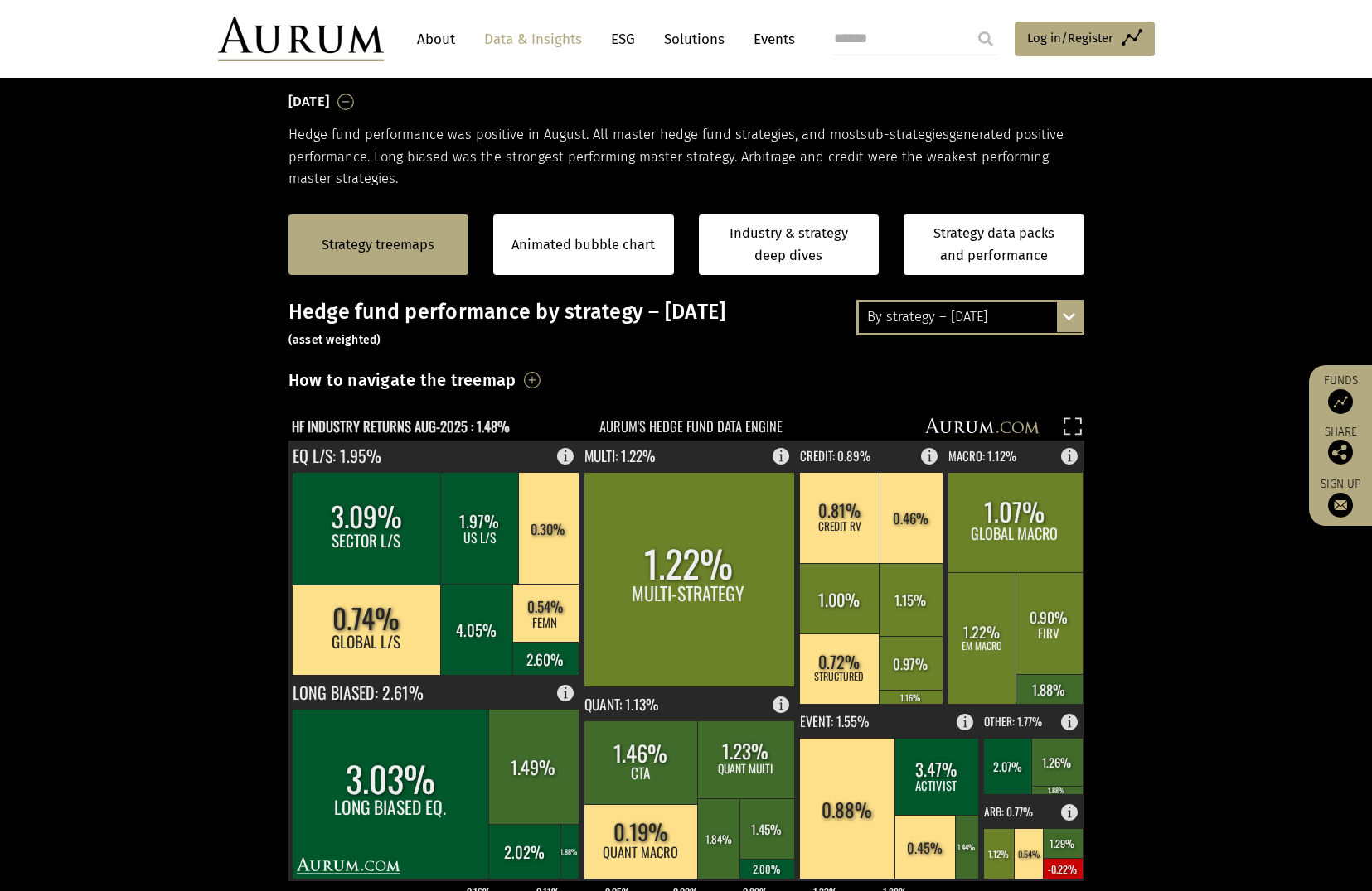
click at [276, 418] on div "By strategy – August 2025 By strategy – August 2025 By strategy – year to date …" at bounding box center [686, 742] width 829 height 884
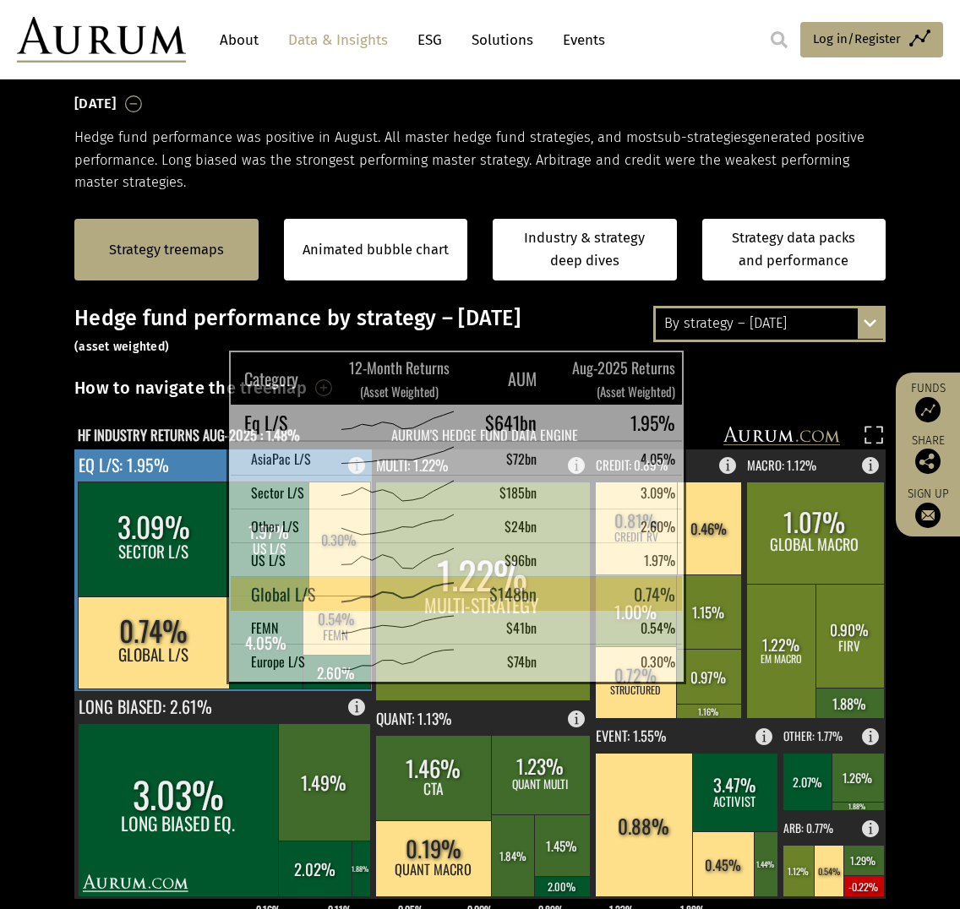
scroll to position [338, 0]
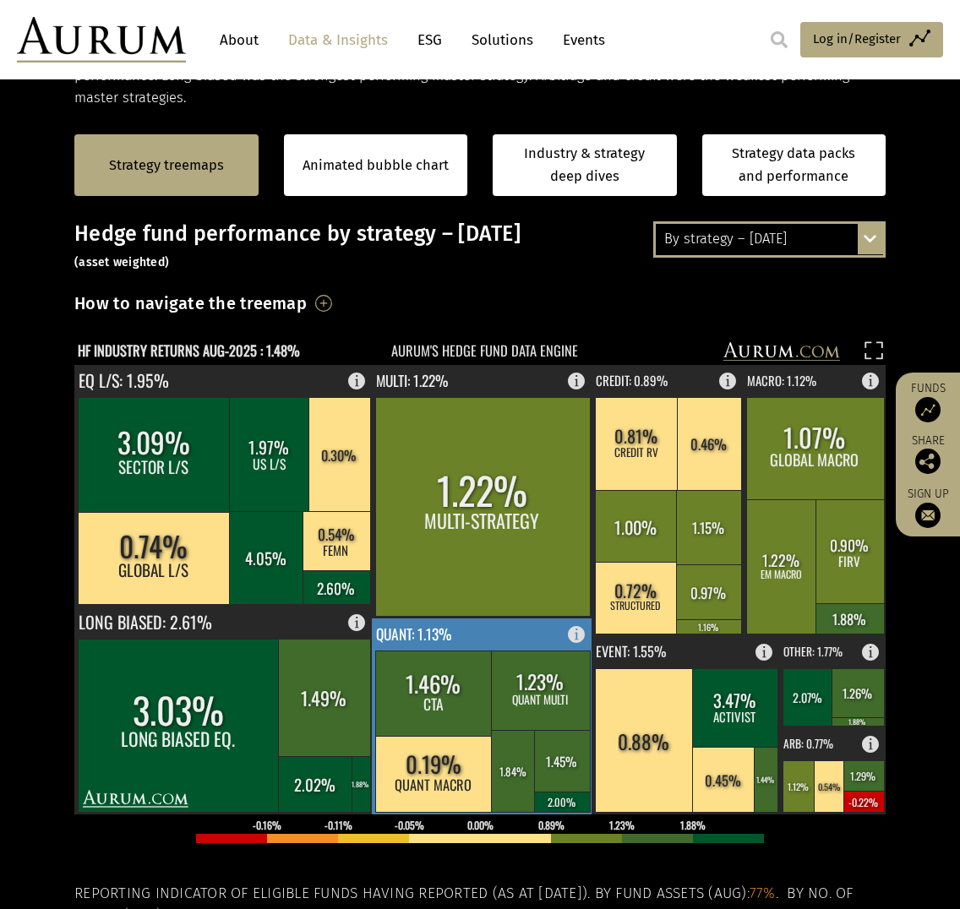
click at [505, 702] on rect at bounding box center [540, 690] width 99 height 79
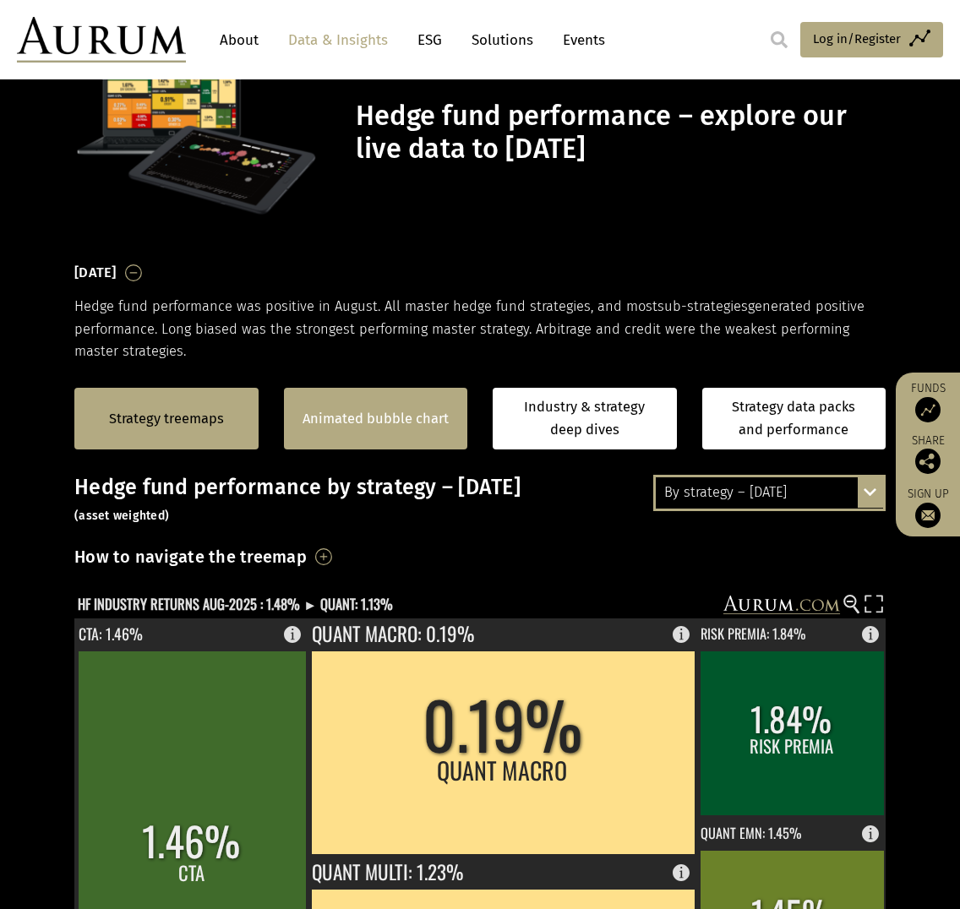
scroll to position [0, 0]
